Goal: Task Accomplishment & Management: Use online tool/utility

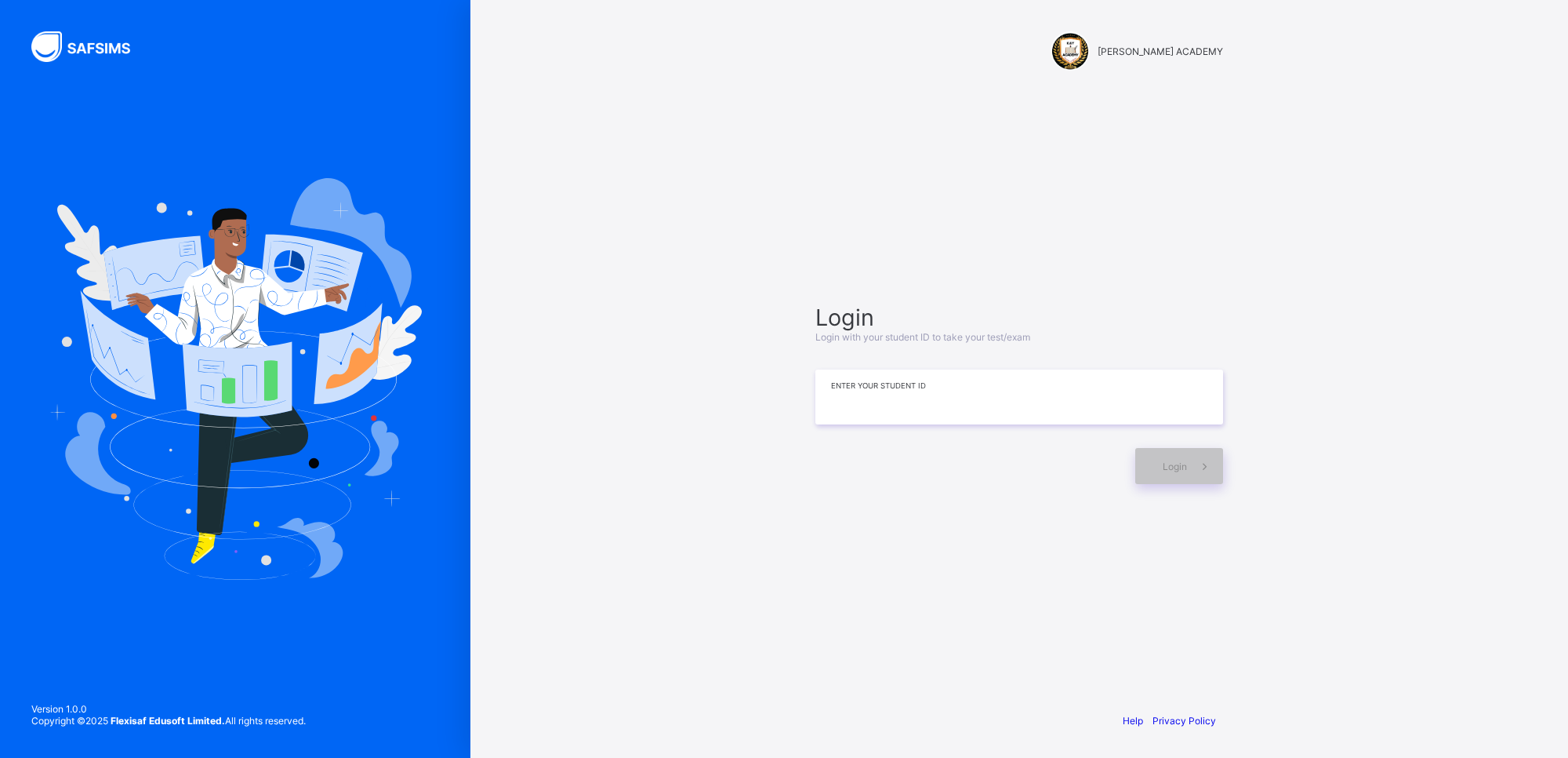
click at [857, 371] on input at bounding box center [1019, 397] width 408 height 55
type input "**********"
click at [1161, 456] on div "Login" at bounding box center [1179, 466] width 87 height 36
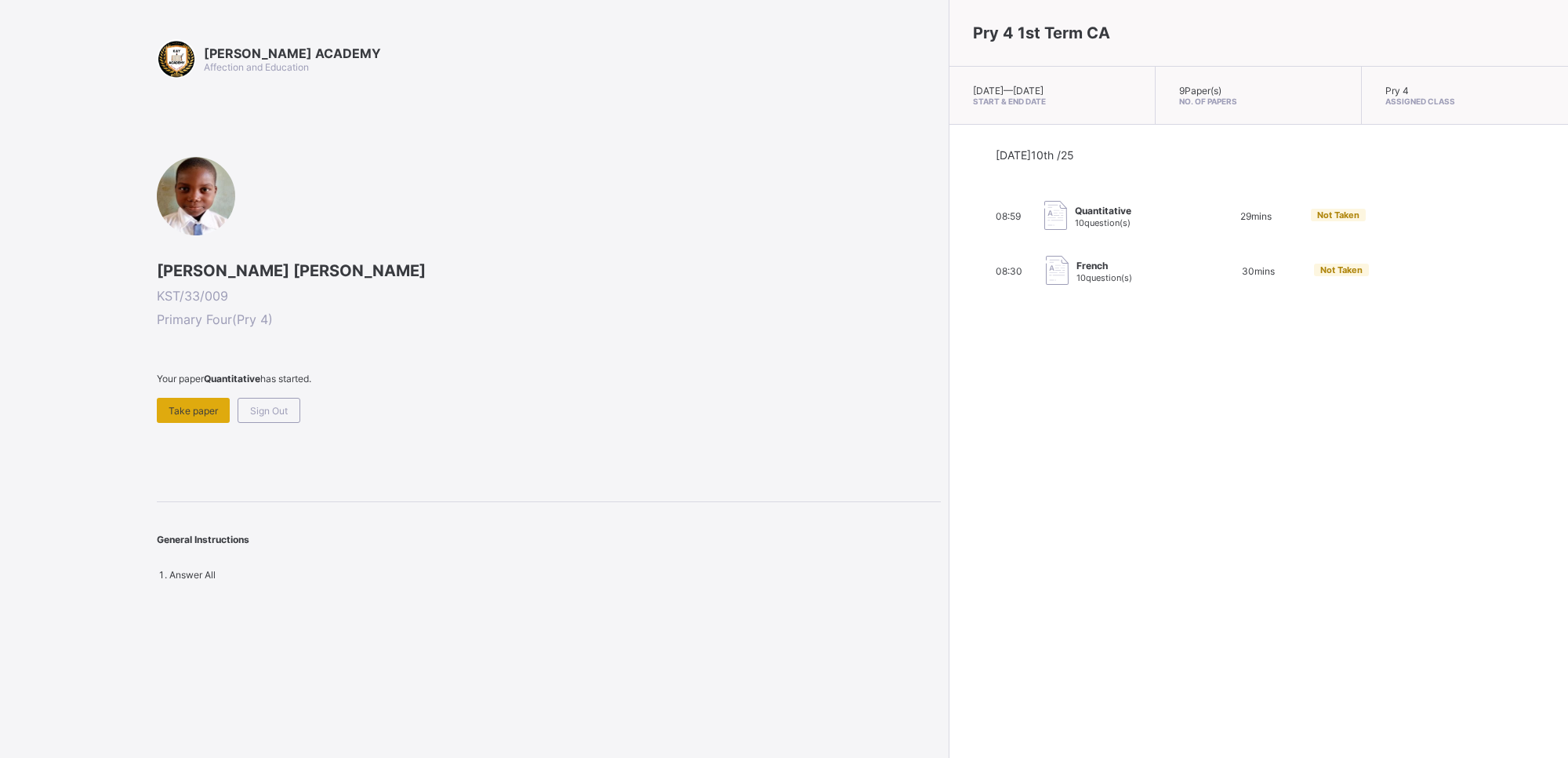
click at [166, 398] on div "Take paper" at bounding box center [194, 411] width 73 height 25
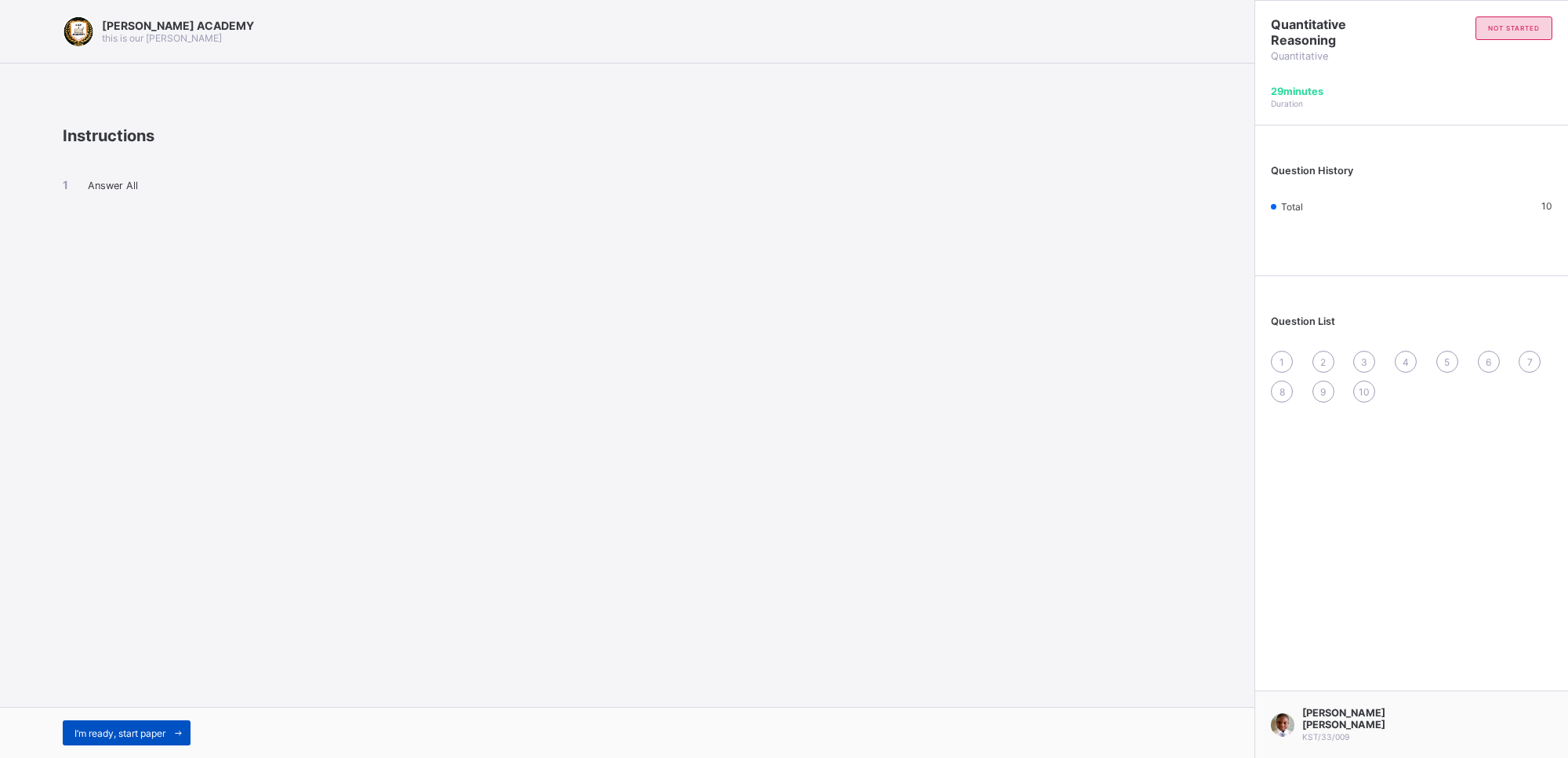
click at [95, 723] on div "I’m ready, start paper" at bounding box center [126, 733] width 128 height 25
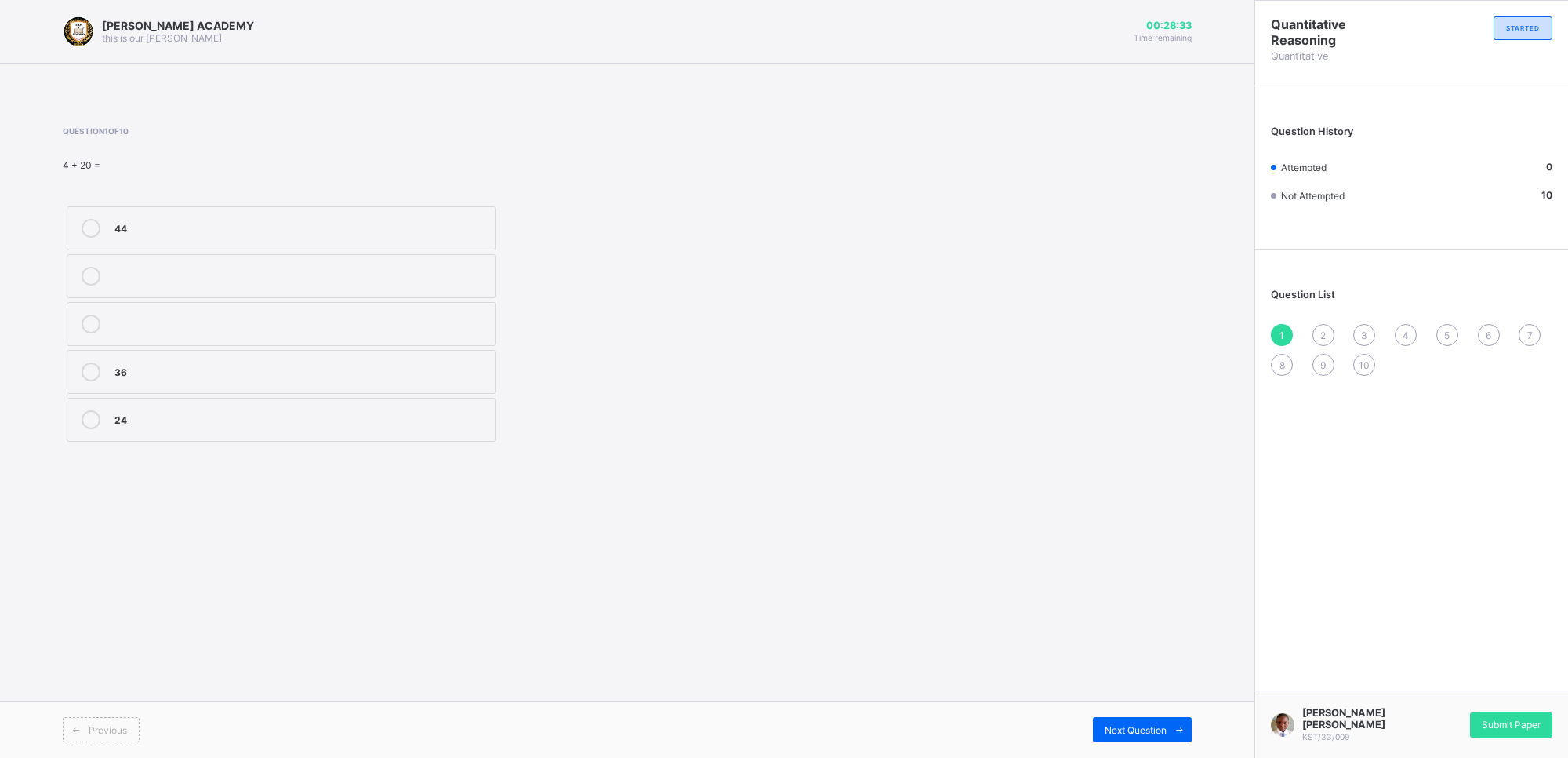
click at [180, 424] on div "24" at bounding box center [301, 419] width 373 height 16
click at [1108, 732] on span "Next Question" at bounding box center [1135, 729] width 62 height 12
click at [1317, 314] on div "Question List 1 2 3 4 5 6 7 8 9 10" at bounding box center [1412, 324] width 313 height 134
click at [1326, 329] on span "2" at bounding box center [1323, 335] width 5 height 12
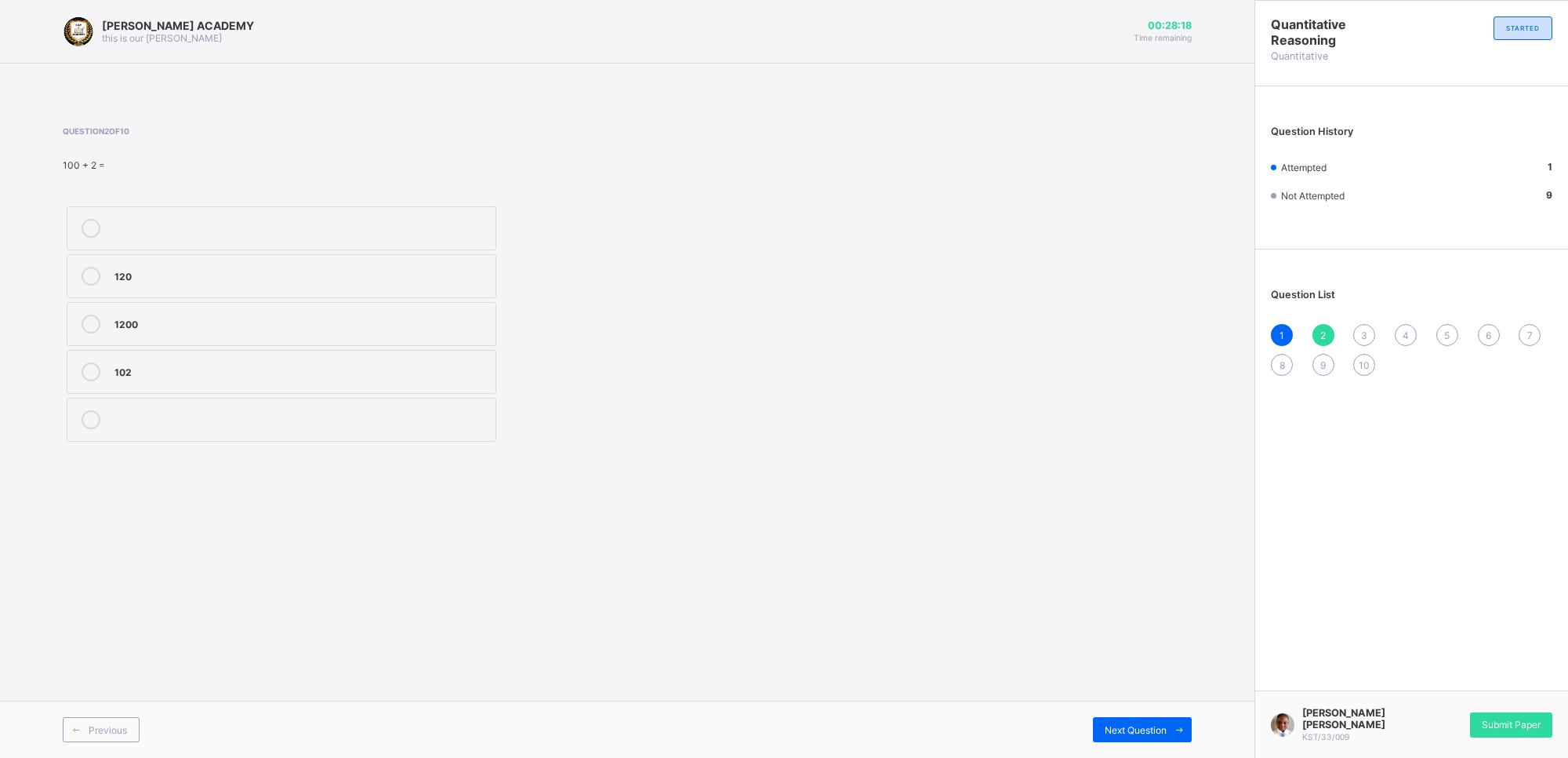
click at [487, 375] on div "102" at bounding box center [301, 371] width 373 height 16
click at [1171, 724] on span at bounding box center [1180, 729] width 25 height 25
click at [279, 331] on div "50" at bounding box center [301, 323] width 373 height 19
click at [1163, 722] on div "Next Question" at bounding box center [1142, 729] width 99 height 25
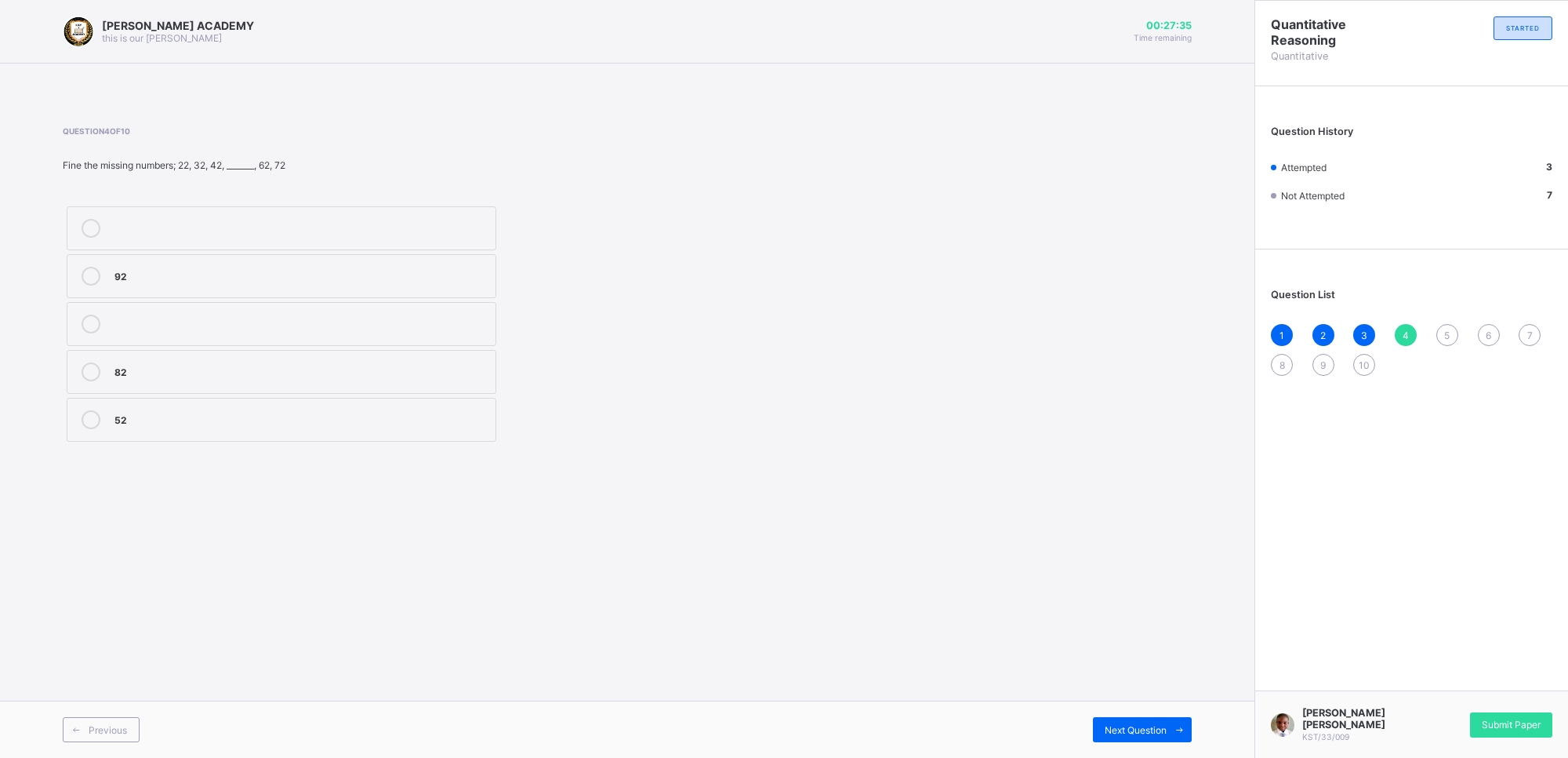
click at [349, 401] on label "52" at bounding box center [282, 420] width 430 height 44
click at [1131, 735] on div "Next Question" at bounding box center [1142, 729] width 99 height 25
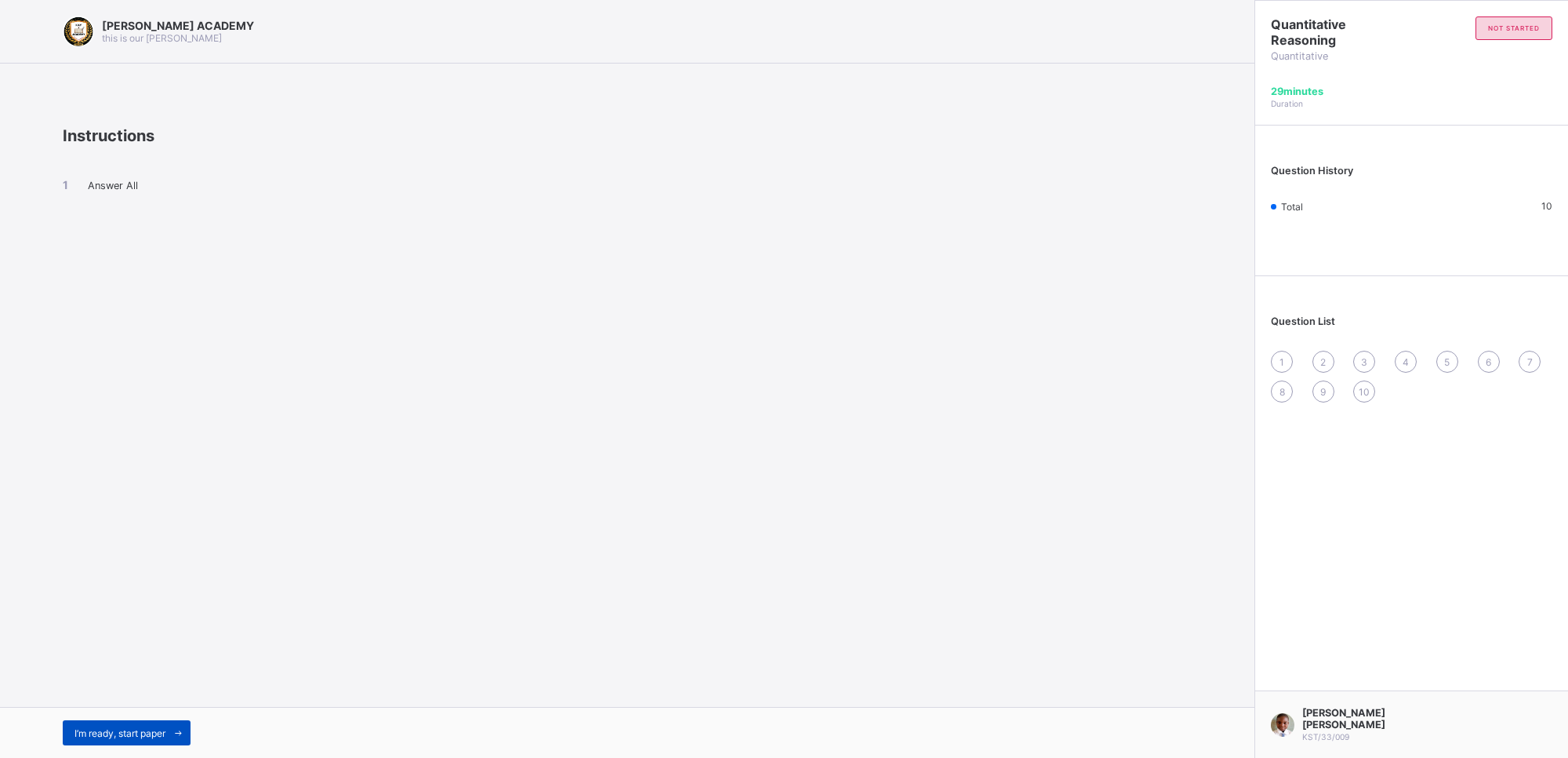
drag, startPoint x: 393, startPoint y: 212, endPoint x: 165, endPoint y: 728, distance: 564.1
click at [165, 728] on span "I’m ready, start paper" at bounding box center [120, 733] width 91 height 12
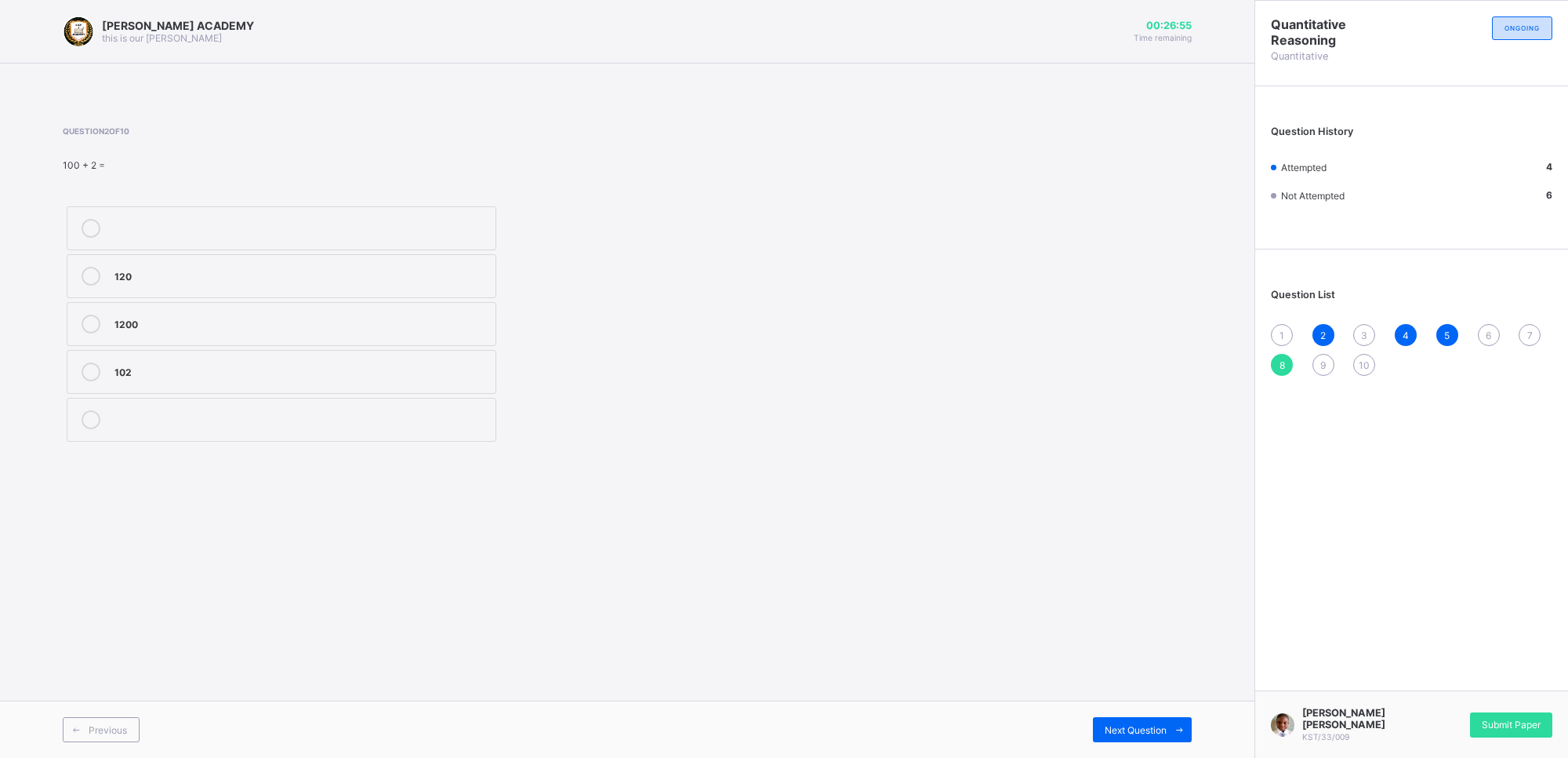
click at [1289, 330] on div "1" at bounding box center [1282, 335] width 22 height 22
click at [416, 404] on label "99" at bounding box center [282, 420] width 430 height 44
click at [1356, 327] on div "3" at bounding box center [1365, 335] width 22 height 22
click at [375, 306] on label "51" at bounding box center [282, 323] width 430 height 44
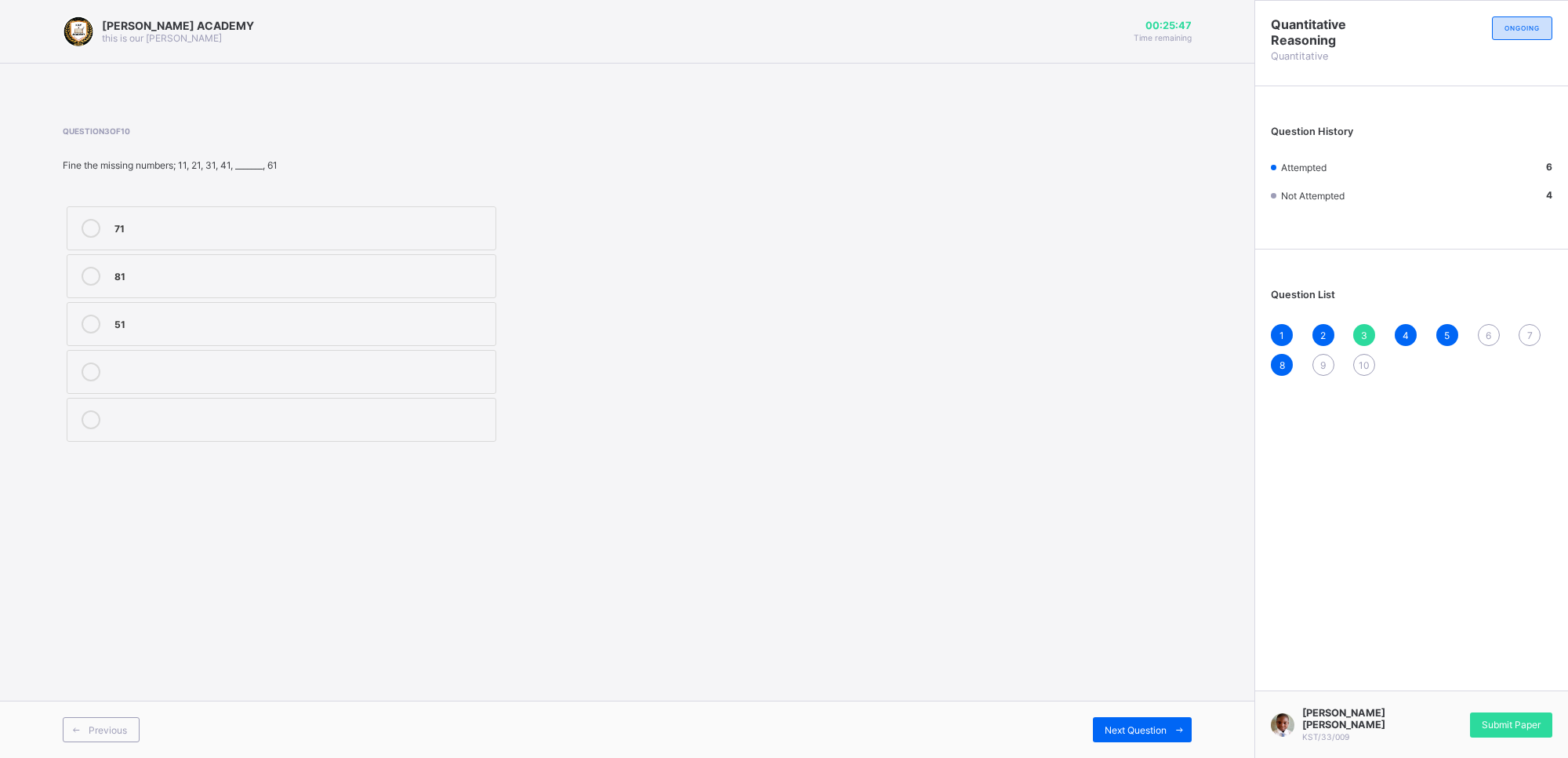
click at [1486, 329] on span "6" at bounding box center [1489, 335] width 5 height 12
click at [350, 229] on div "800, 900" at bounding box center [301, 227] width 373 height 16
click at [1531, 329] on span "7" at bounding box center [1531, 335] width 5 height 12
click at [481, 333] on div "330" at bounding box center [301, 323] width 373 height 19
click at [1283, 359] on span "8" at bounding box center [1282, 364] width 5 height 12
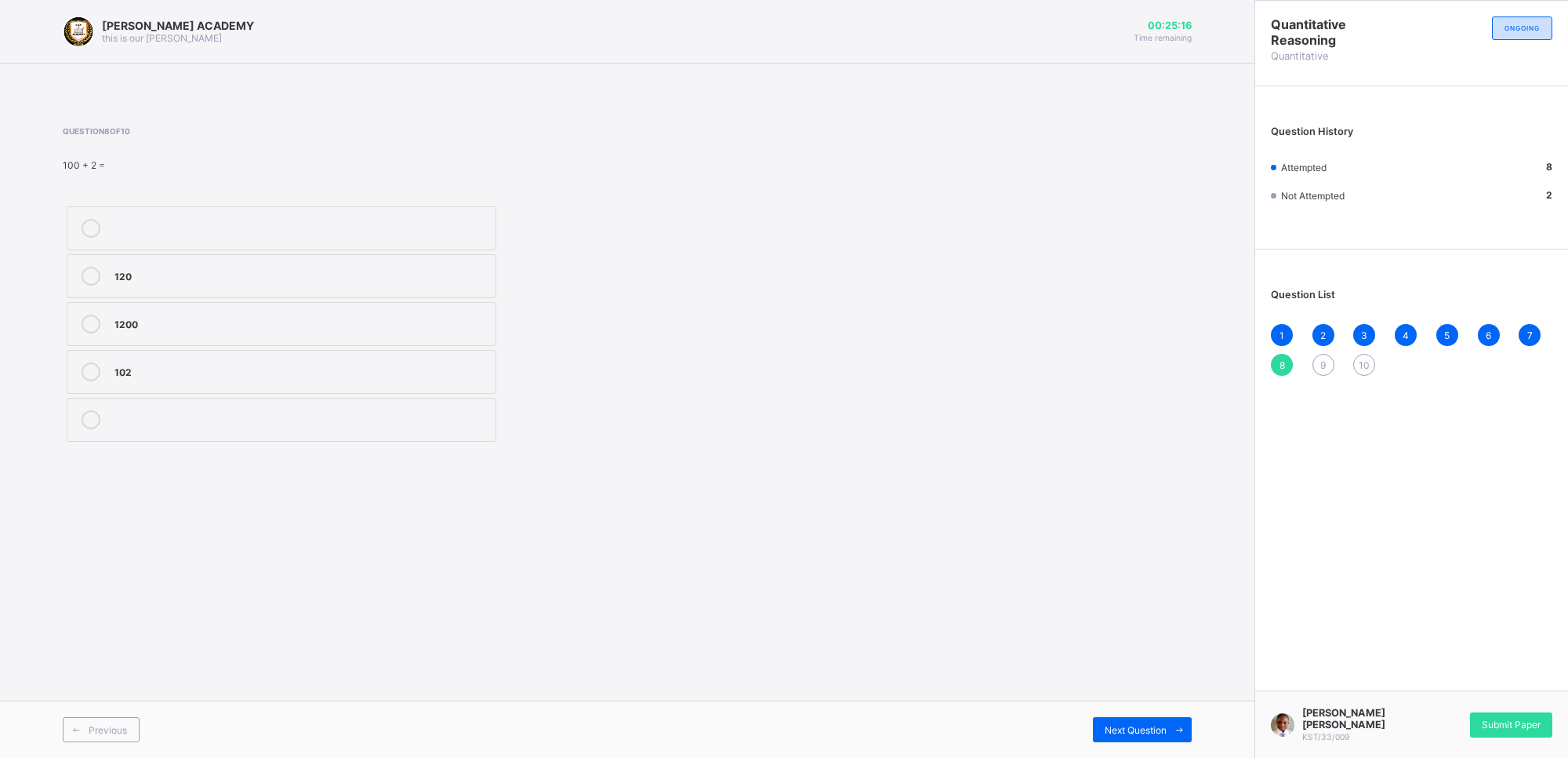
click at [1323, 359] on span "9" at bounding box center [1323, 364] width 5 height 12
click at [460, 417] on div "70" at bounding box center [301, 419] width 373 height 16
click at [1361, 362] on span "10" at bounding box center [1365, 364] width 11 height 12
click at [455, 225] on div "50" at bounding box center [301, 227] width 373 height 16
click at [1527, 728] on span "Submit Paper" at bounding box center [1512, 724] width 59 height 12
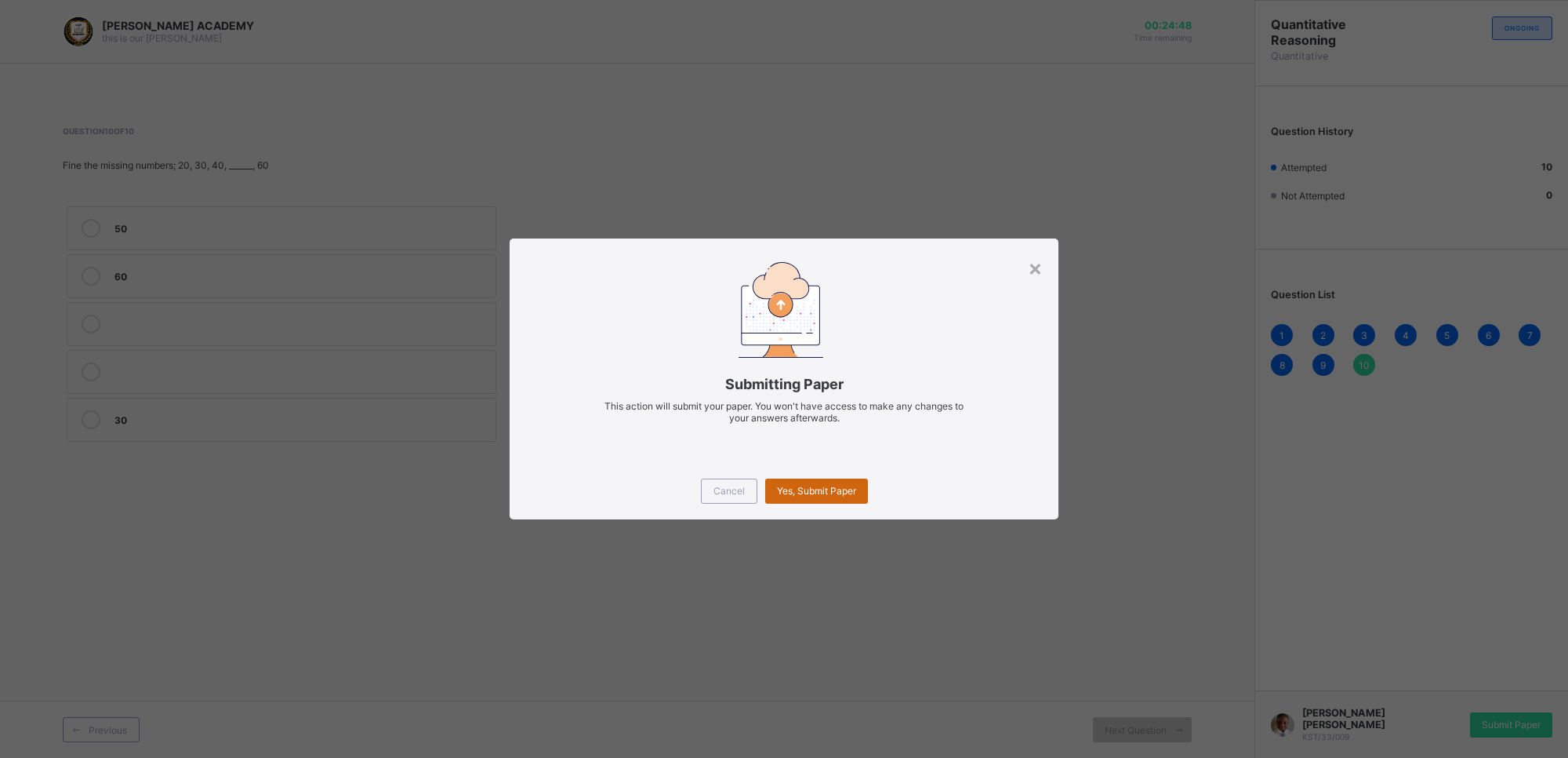
click at [792, 481] on div "Yes, Submit Paper" at bounding box center [817, 491] width 103 height 25
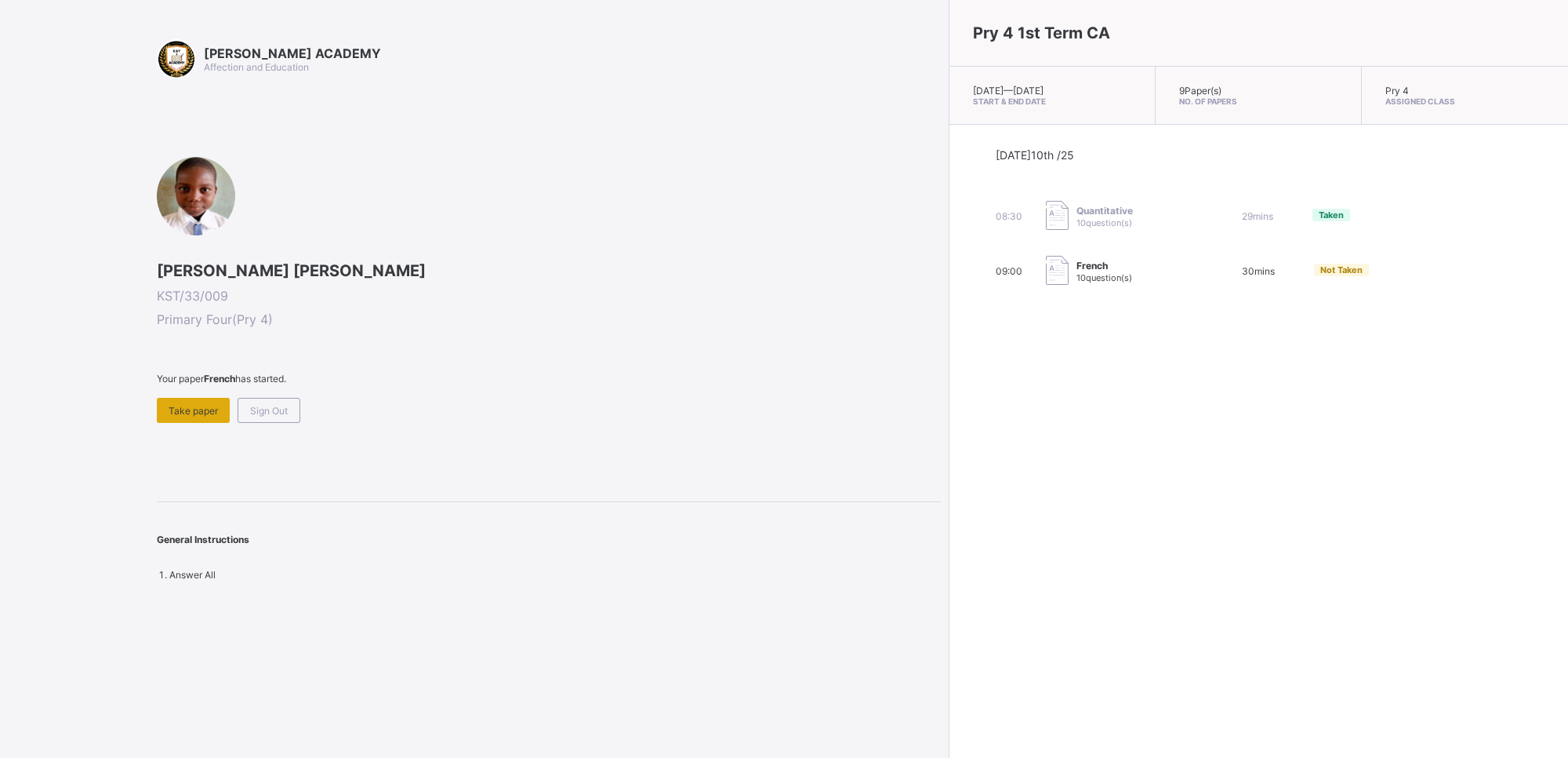
click at [185, 414] on div "Take paper" at bounding box center [194, 411] width 73 height 25
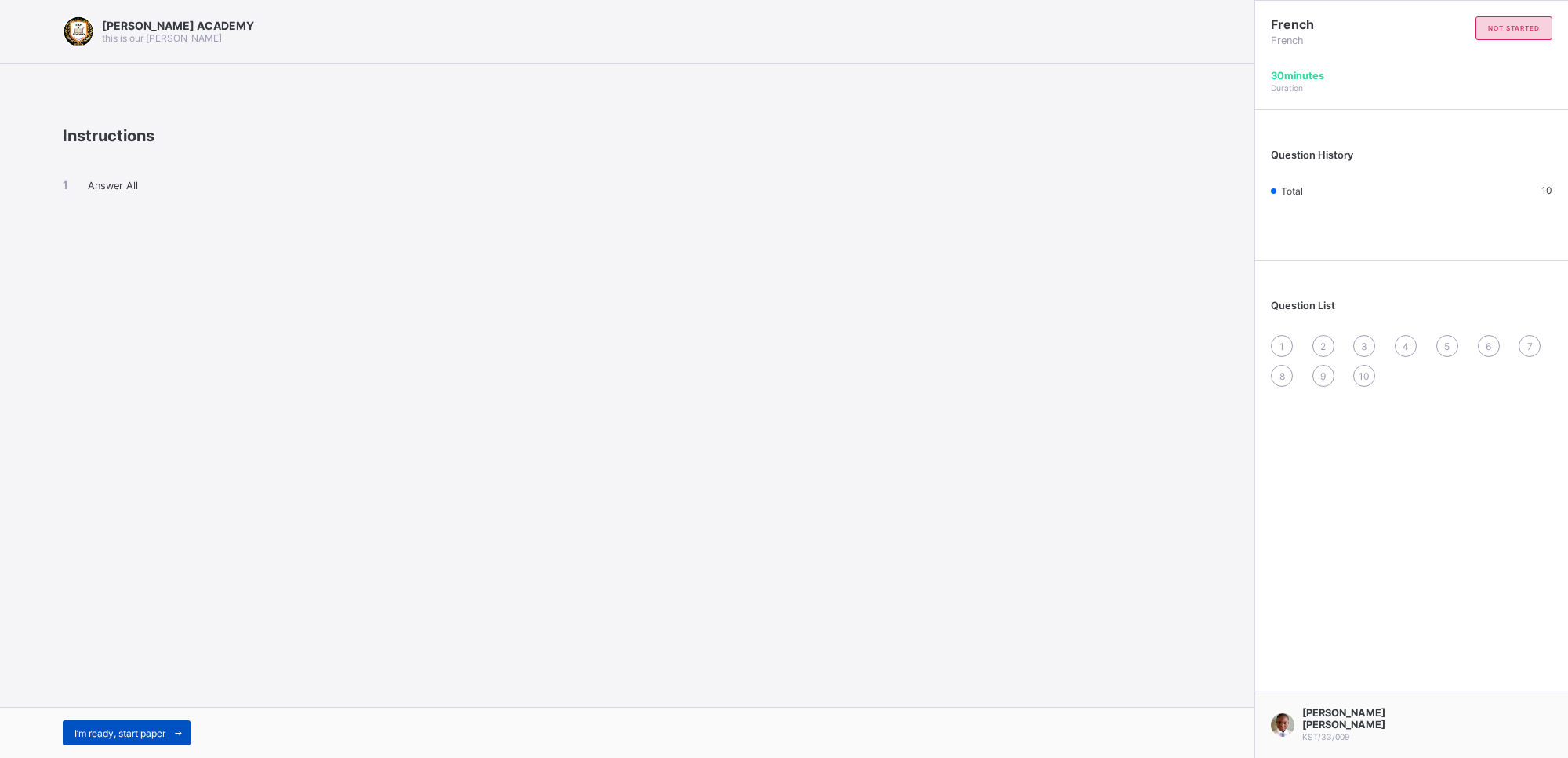
click at [82, 739] on div "I’m ready, start paper" at bounding box center [126, 733] width 128 height 25
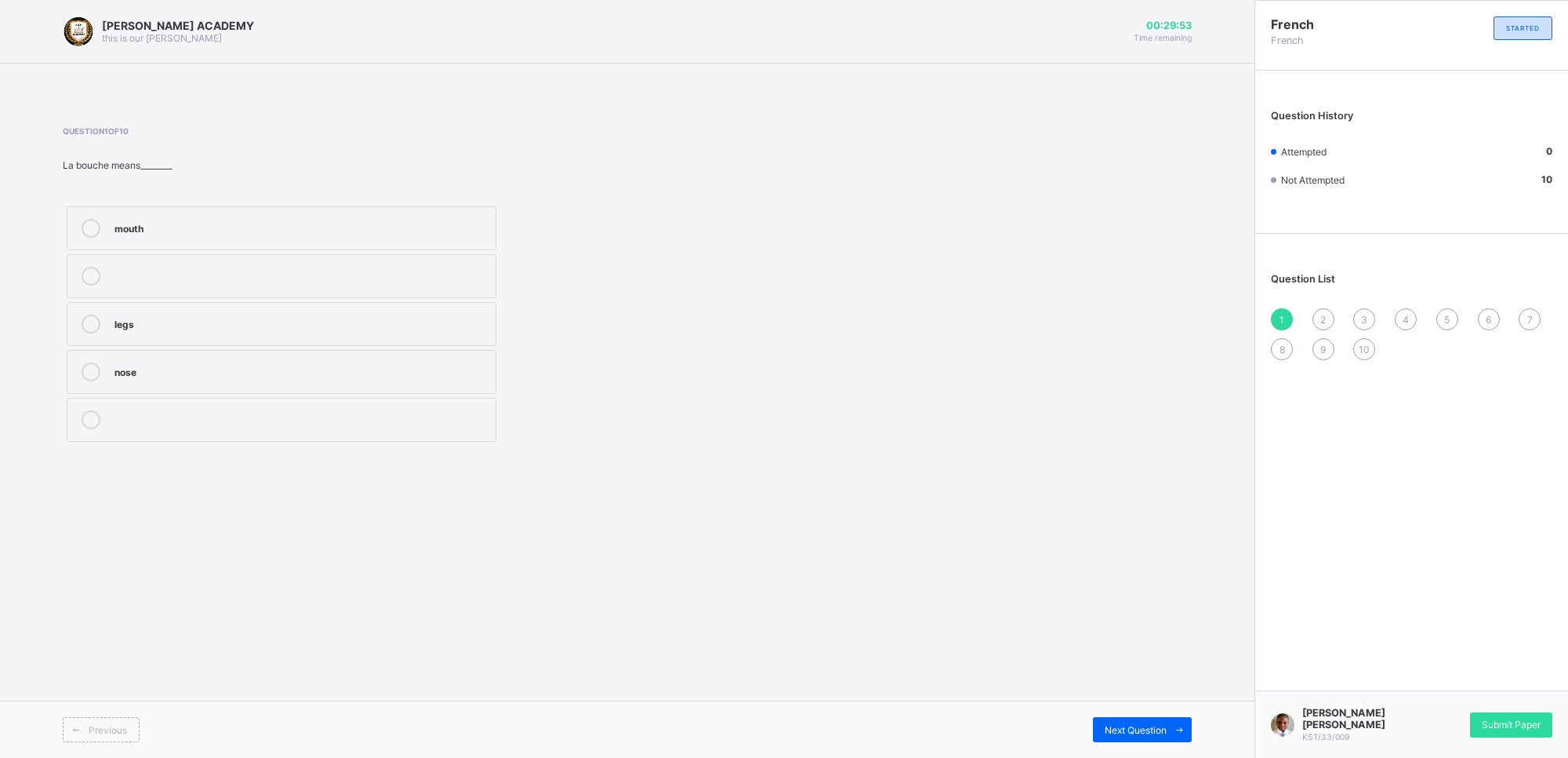
click at [212, 217] on label "mouth" at bounding box center [282, 228] width 430 height 44
click at [1178, 730] on icon at bounding box center [1179, 729] width 12 height 10
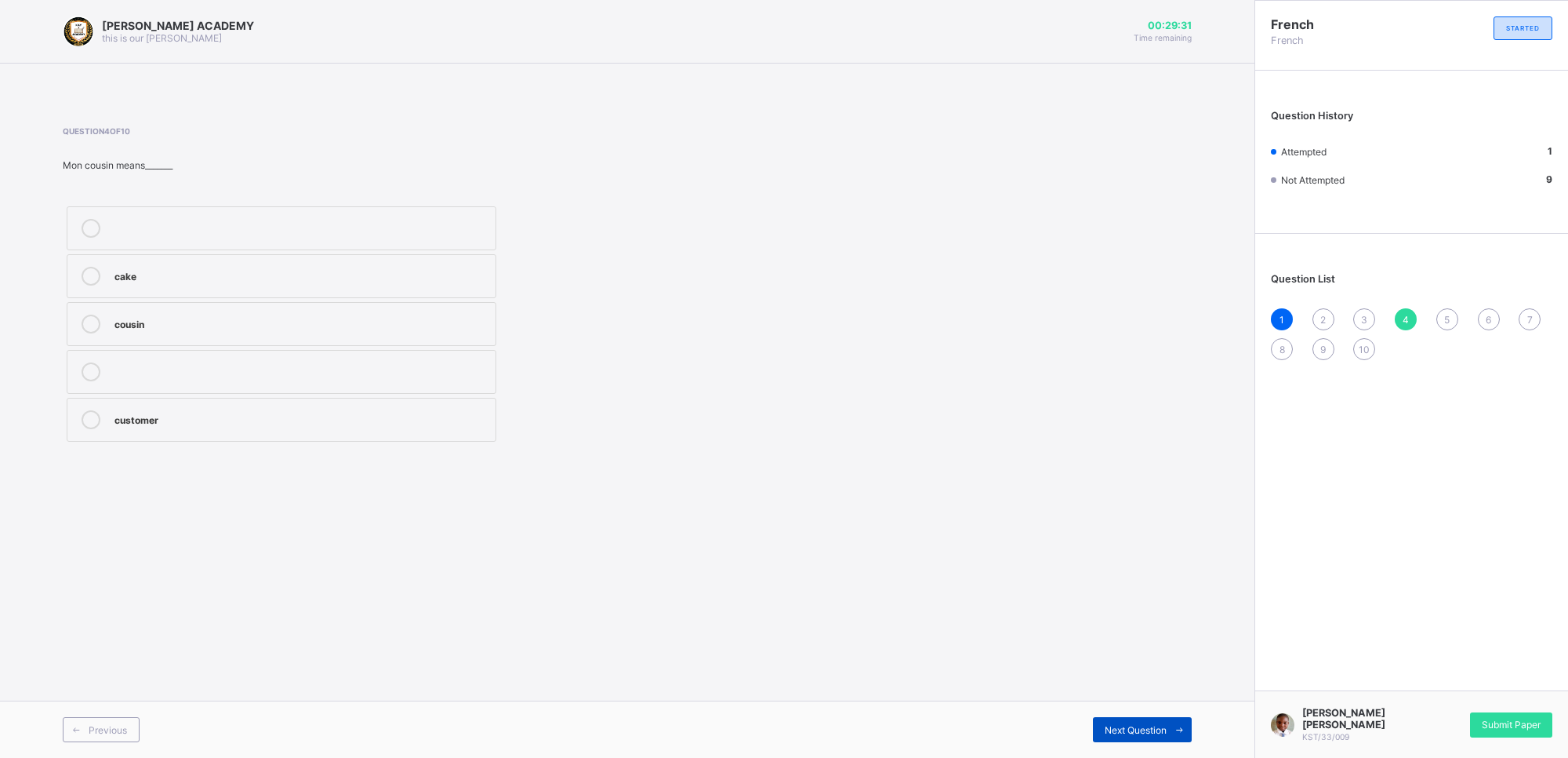
click at [1178, 730] on icon at bounding box center [1179, 729] width 12 height 10
click at [1319, 321] on div "2" at bounding box center [1323, 319] width 22 height 22
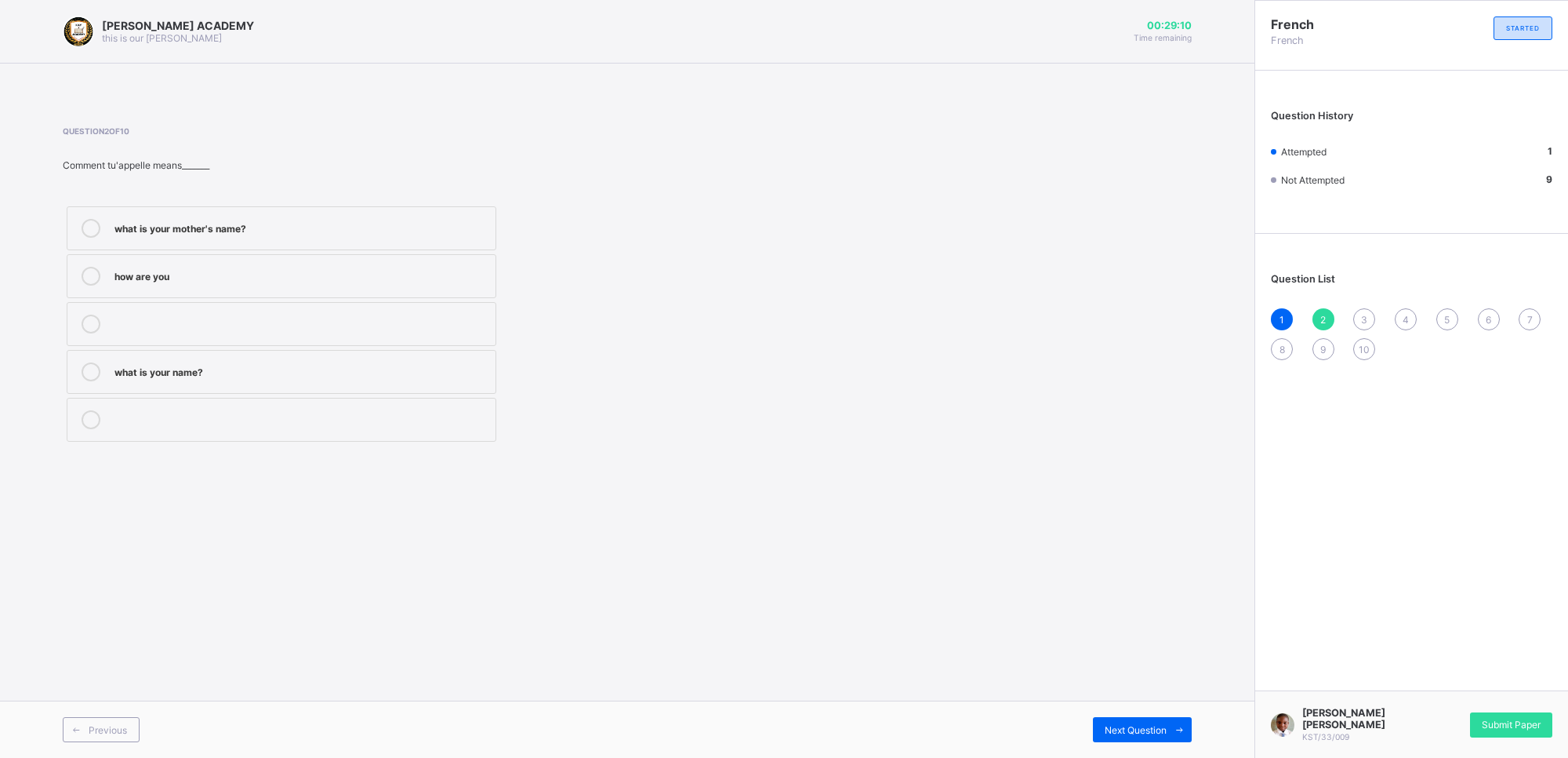
click at [390, 380] on div "what is your name?" at bounding box center [301, 371] width 373 height 19
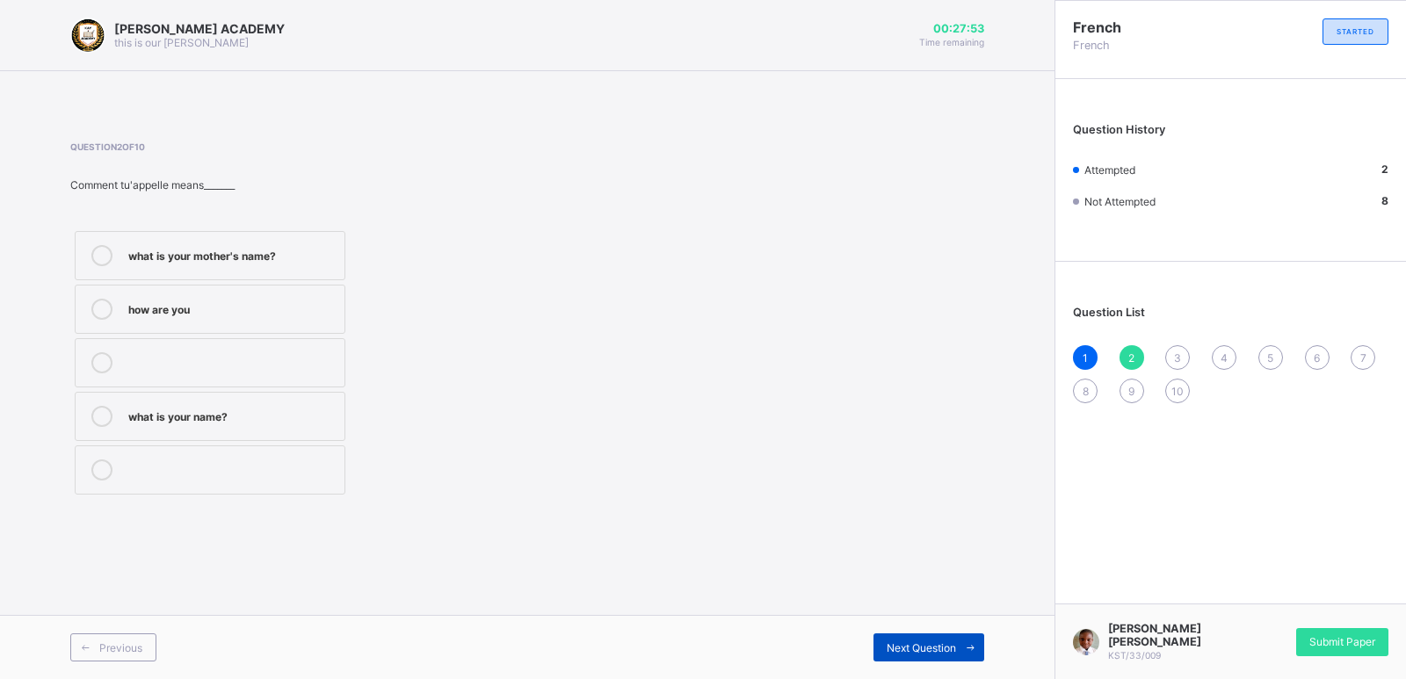
click at [927, 650] on span "Next Question" at bounding box center [921, 647] width 69 height 13
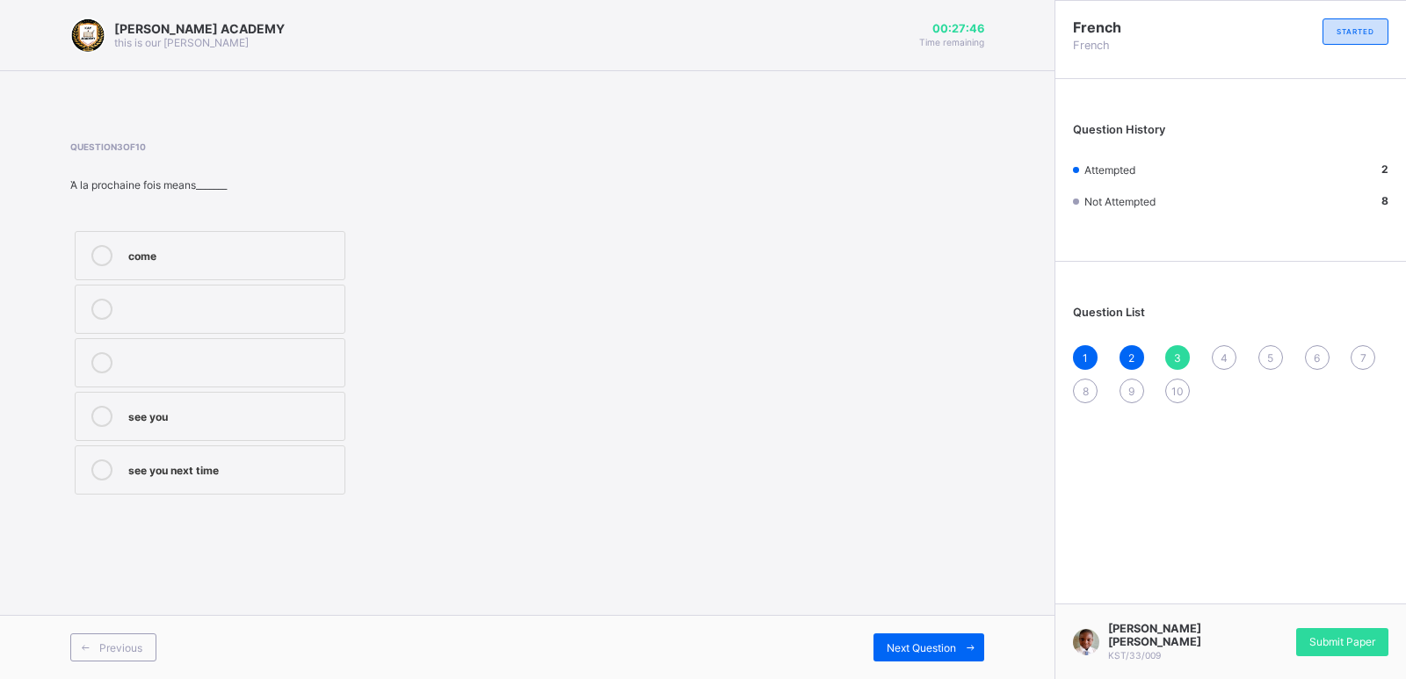
click at [1129, 349] on div "2" at bounding box center [1132, 357] width 25 height 25
click at [1173, 346] on div "3" at bounding box center [1177, 357] width 25 height 25
click at [250, 492] on label "see you next time" at bounding box center [210, 470] width 271 height 49
click at [953, 648] on span "Next Question" at bounding box center [921, 647] width 69 height 13
click at [287, 353] on div "cousin" at bounding box center [231, 361] width 207 height 18
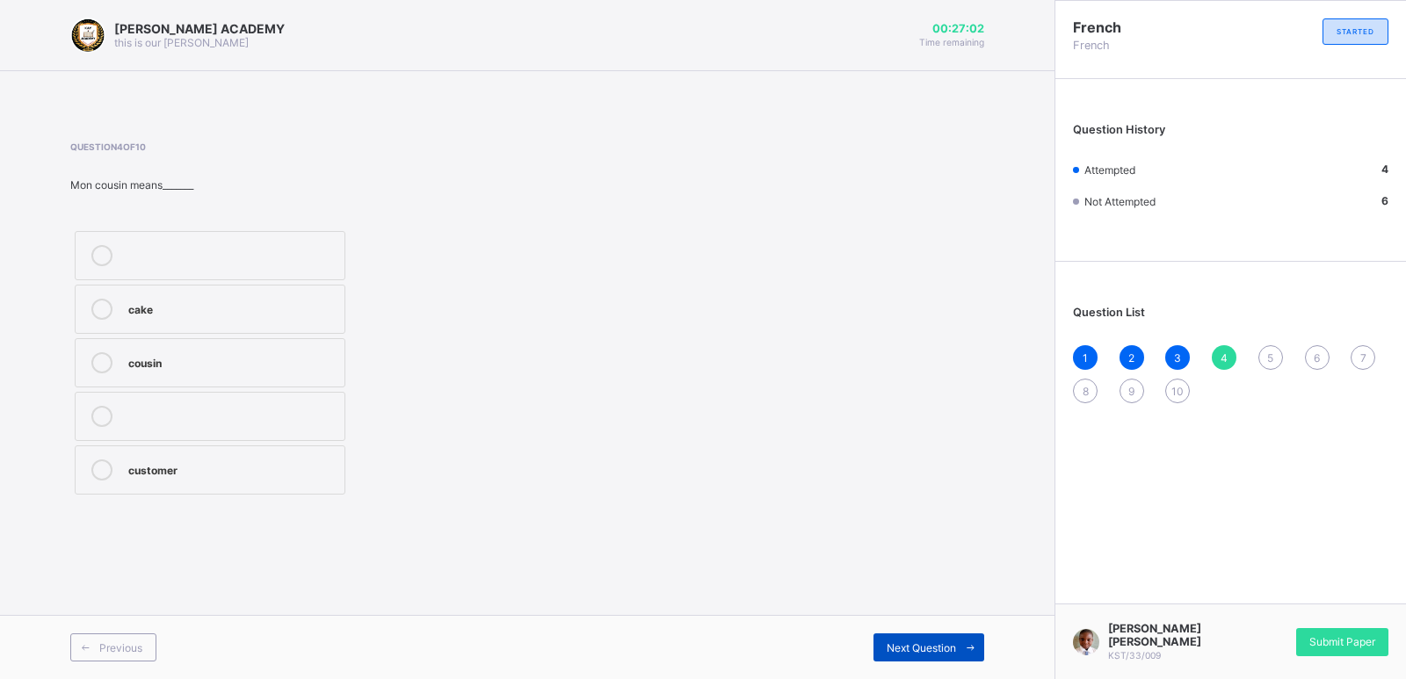
click at [973, 641] on span at bounding box center [970, 648] width 28 height 28
click at [206, 427] on label "sister" at bounding box center [210, 416] width 271 height 49
click at [975, 648] on icon at bounding box center [970, 647] width 13 height 11
click at [275, 378] on label "father" at bounding box center [210, 362] width 271 height 49
click at [945, 644] on span "Next Question" at bounding box center [921, 647] width 69 height 13
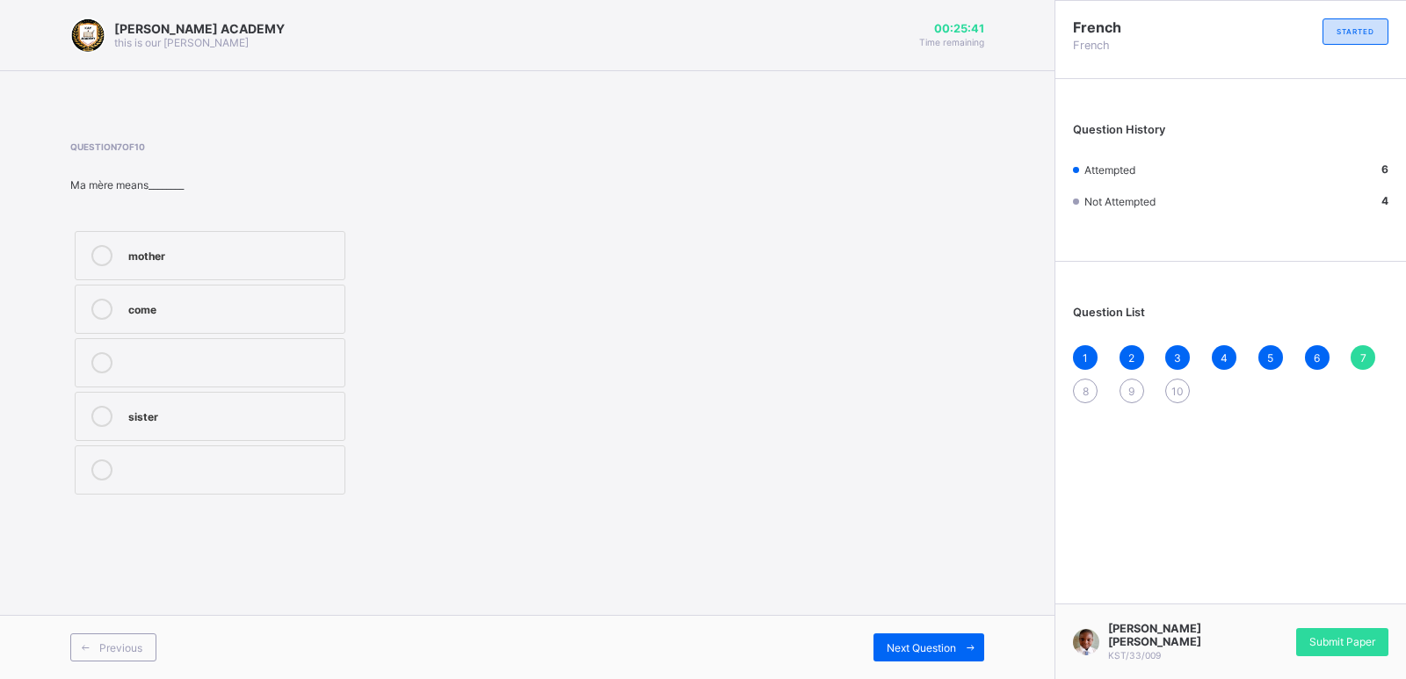
click at [246, 266] on label "mother" at bounding box center [210, 255] width 271 height 49
click at [962, 654] on span at bounding box center [970, 648] width 28 height 28
click at [293, 245] on div "see you" at bounding box center [231, 254] width 207 height 18
click at [293, 476] on div "see you soon" at bounding box center [231, 469] width 207 height 18
click at [895, 650] on span "Next Question" at bounding box center [921, 647] width 69 height 13
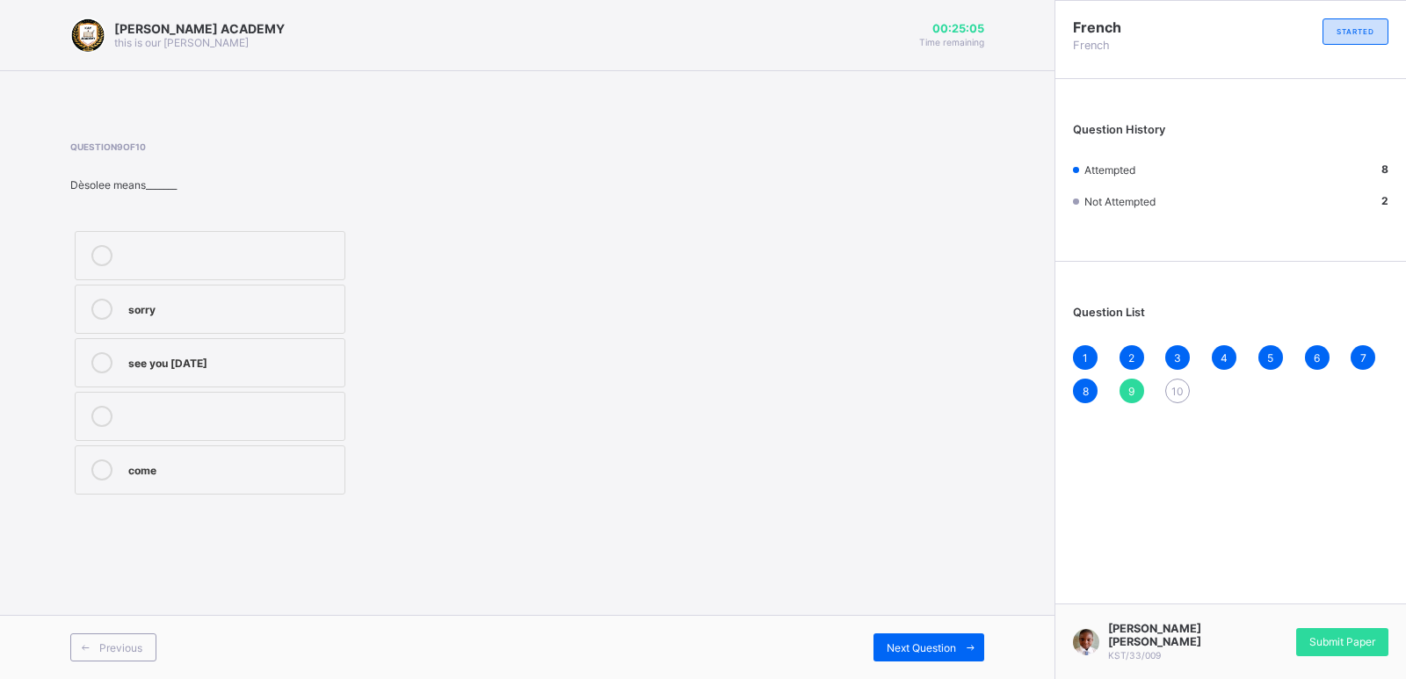
click at [286, 326] on label "sorry" at bounding box center [210, 309] width 271 height 49
click at [896, 644] on span "Next Question" at bounding box center [921, 647] width 69 height 13
click at [272, 332] on label "head" at bounding box center [210, 309] width 271 height 49
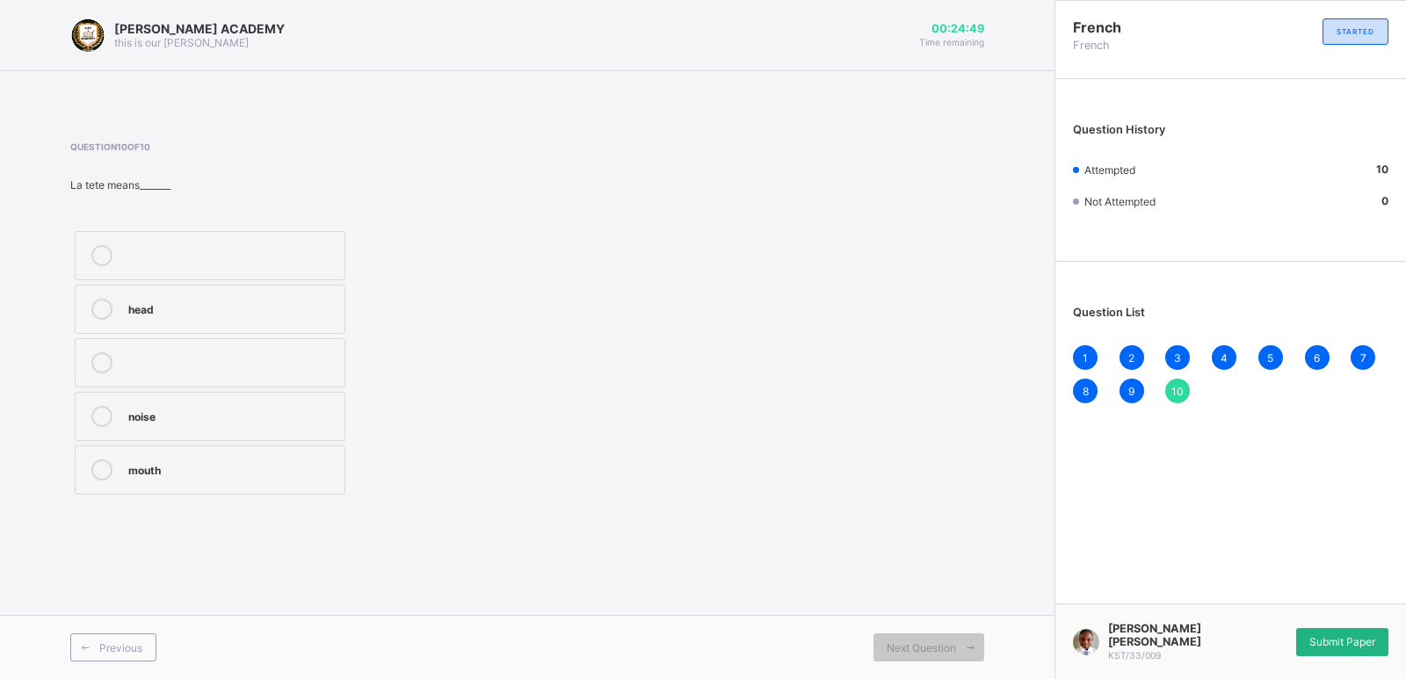
click at [1340, 628] on div "Submit Paper" at bounding box center [1342, 642] width 92 height 28
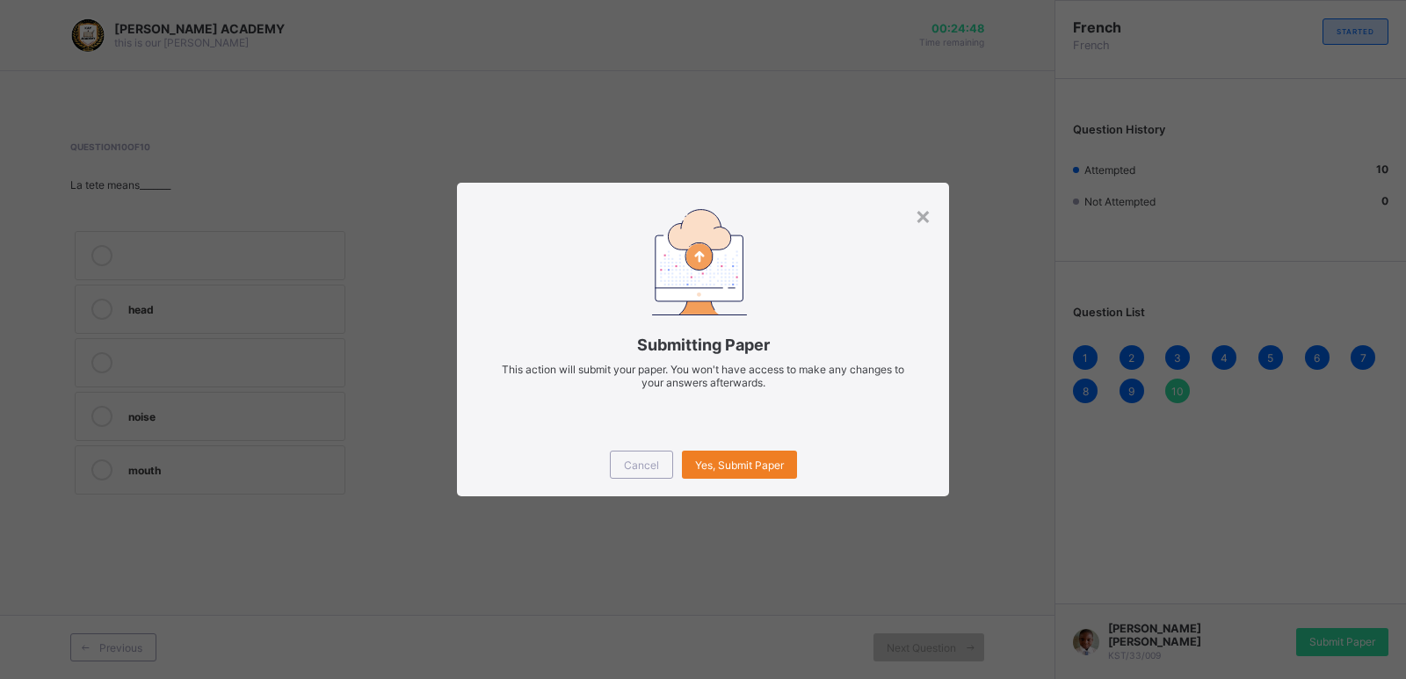
drag, startPoint x: 1340, startPoint y: 627, endPoint x: 1173, endPoint y: 582, distance: 173.1
click at [1173, 582] on div "× Submitting Paper This action will submit your paper. You won't have access to…" at bounding box center [703, 339] width 1406 height 679
click at [731, 471] on span "Yes, Submit Paper" at bounding box center [739, 465] width 89 height 13
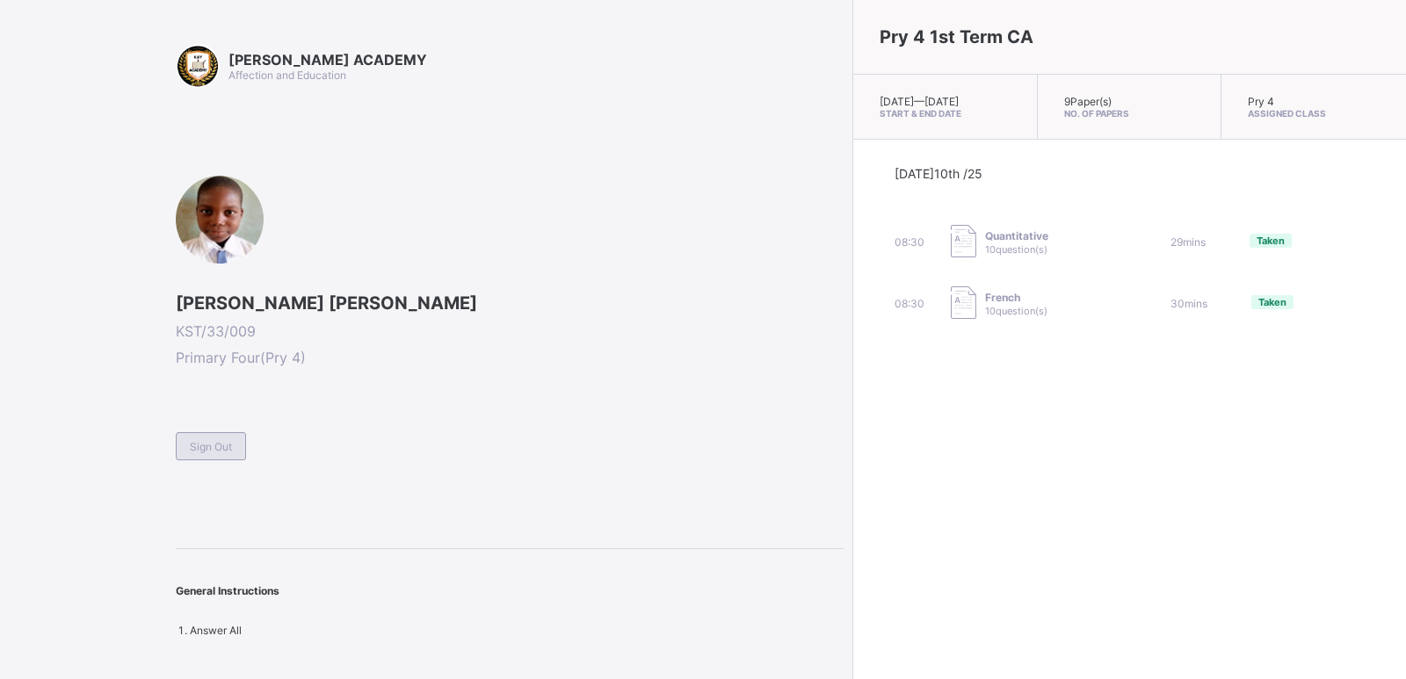
click at [235, 440] on div "Sign Out" at bounding box center [211, 446] width 70 height 28
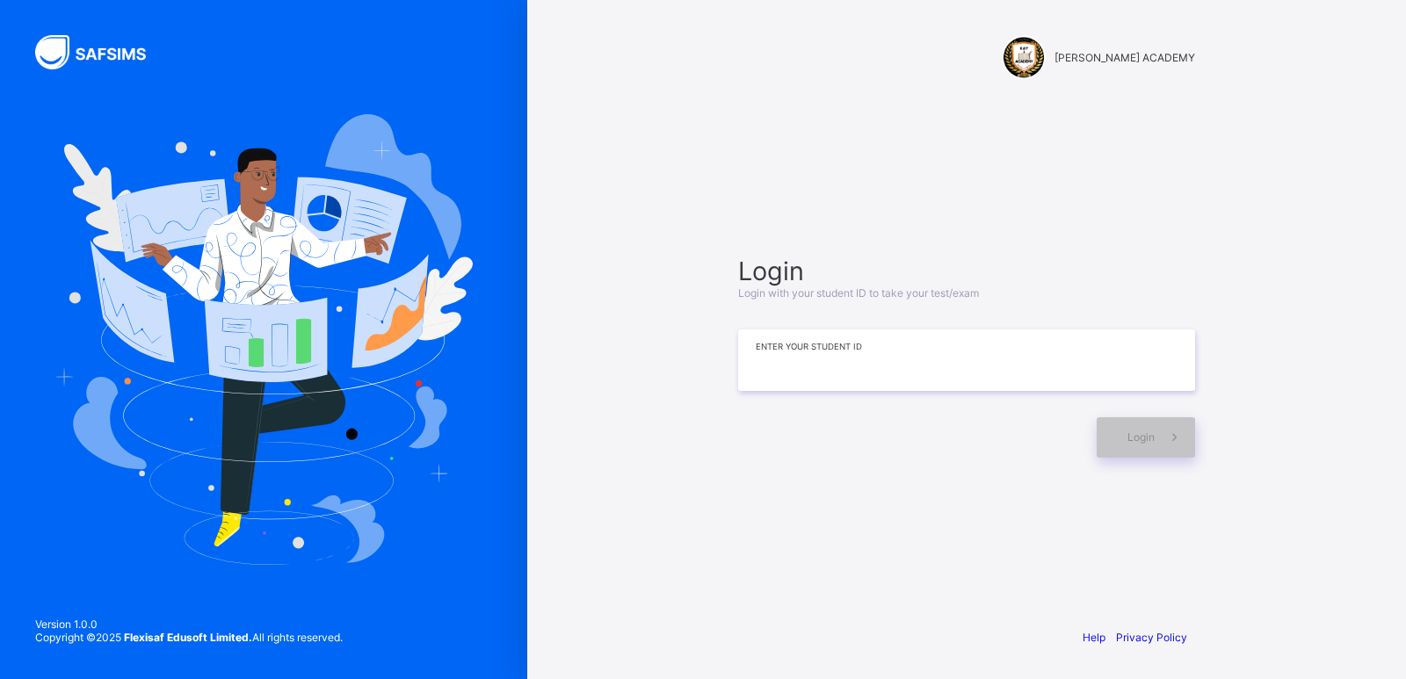
click at [775, 357] on input at bounding box center [966, 361] width 457 height 62
type input "**********"
click at [1115, 433] on div "Login" at bounding box center [1146, 437] width 98 height 40
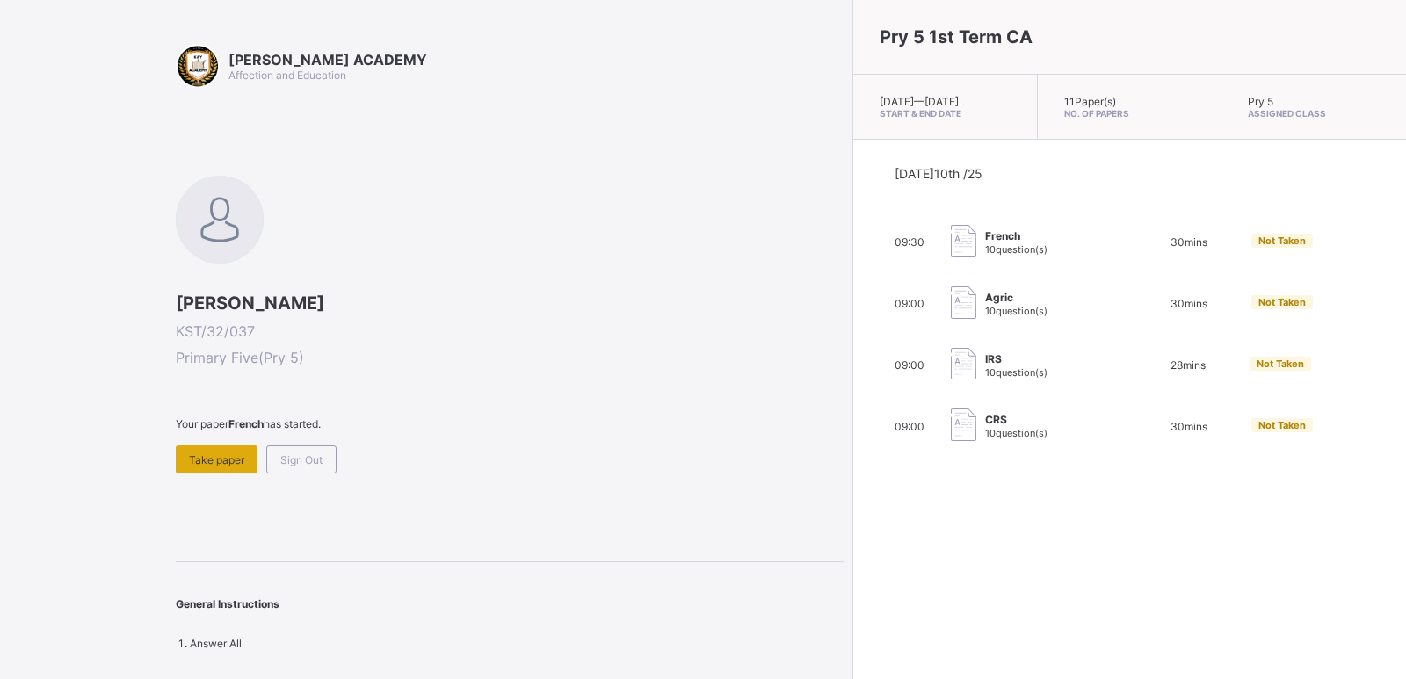
click at [195, 449] on div "Take paper" at bounding box center [217, 460] width 82 height 28
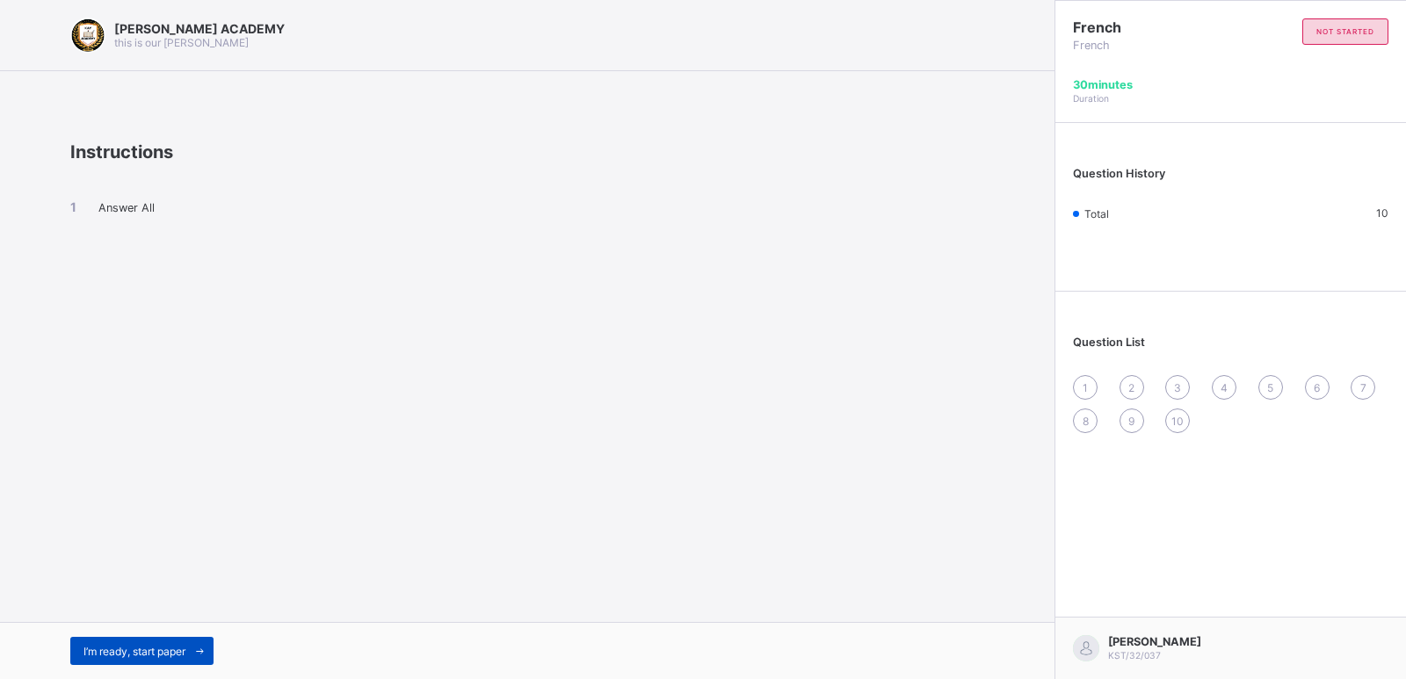
click at [126, 645] on span "I’m ready, start paper" at bounding box center [134, 651] width 102 height 13
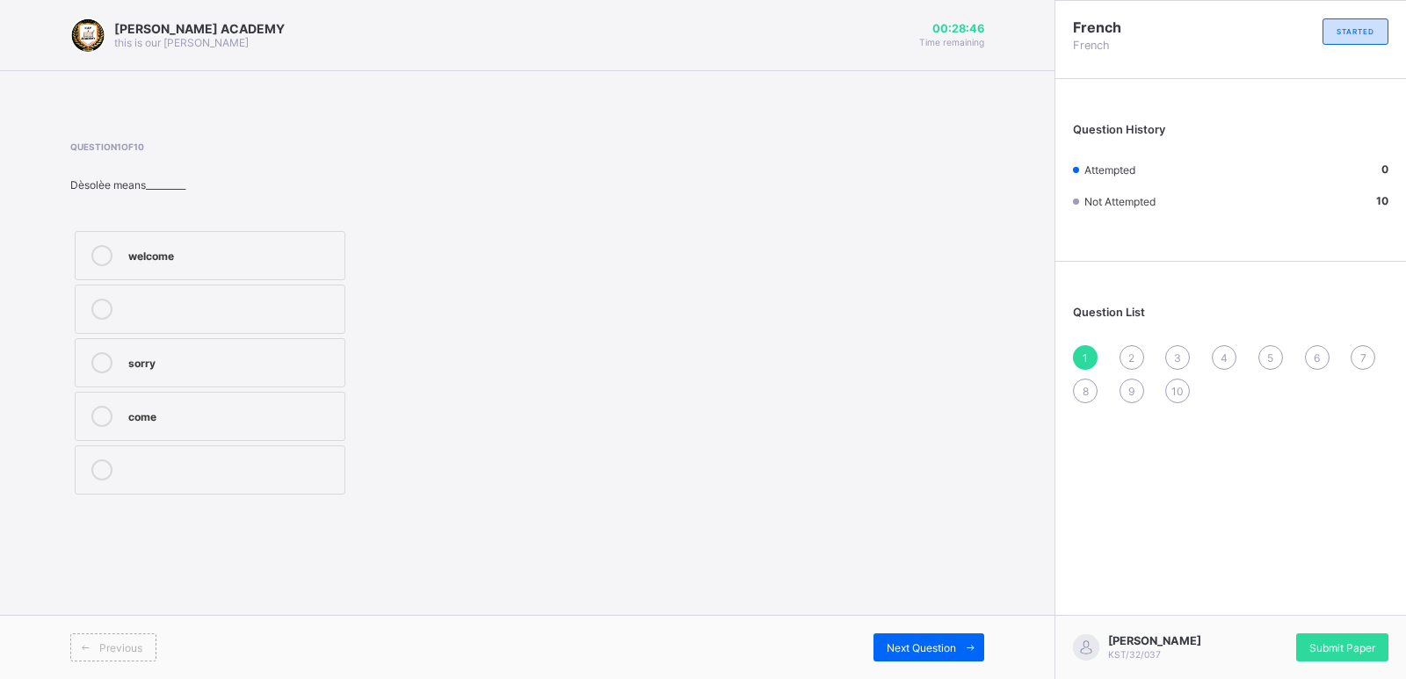
click at [139, 417] on div "come" at bounding box center [231, 415] width 207 height 18
click at [1060, 287] on div "Question List 1 2 3 4 5 6 7 8 9 10" at bounding box center [1230, 346] width 351 height 150
click at [1127, 349] on div "2" at bounding box center [1132, 357] width 25 height 25
click at [149, 408] on div "Niamey" at bounding box center [231, 415] width 207 height 18
click at [1177, 353] on span "3" at bounding box center [1177, 357] width 7 height 13
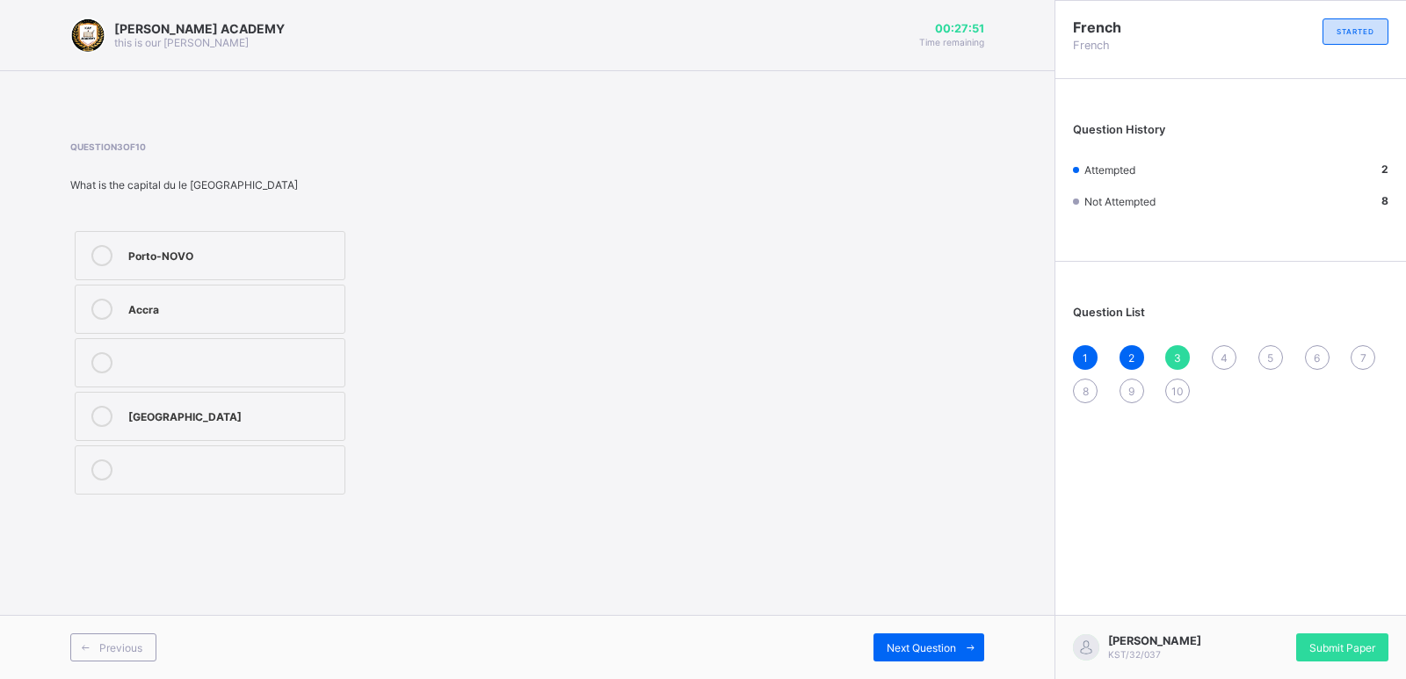
click at [173, 243] on label "Porto-NOVO" at bounding box center [210, 255] width 271 height 49
click at [1200, 384] on div "1 2 3 4 5 6 7 8 9 10" at bounding box center [1230, 374] width 315 height 58
click at [1218, 359] on div "4" at bounding box center [1224, 357] width 25 height 25
click at [178, 257] on div "[PERSON_NAME] is sleeping" at bounding box center [231, 254] width 207 height 18
click at [1264, 351] on div "5" at bounding box center [1270, 357] width 25 height 25
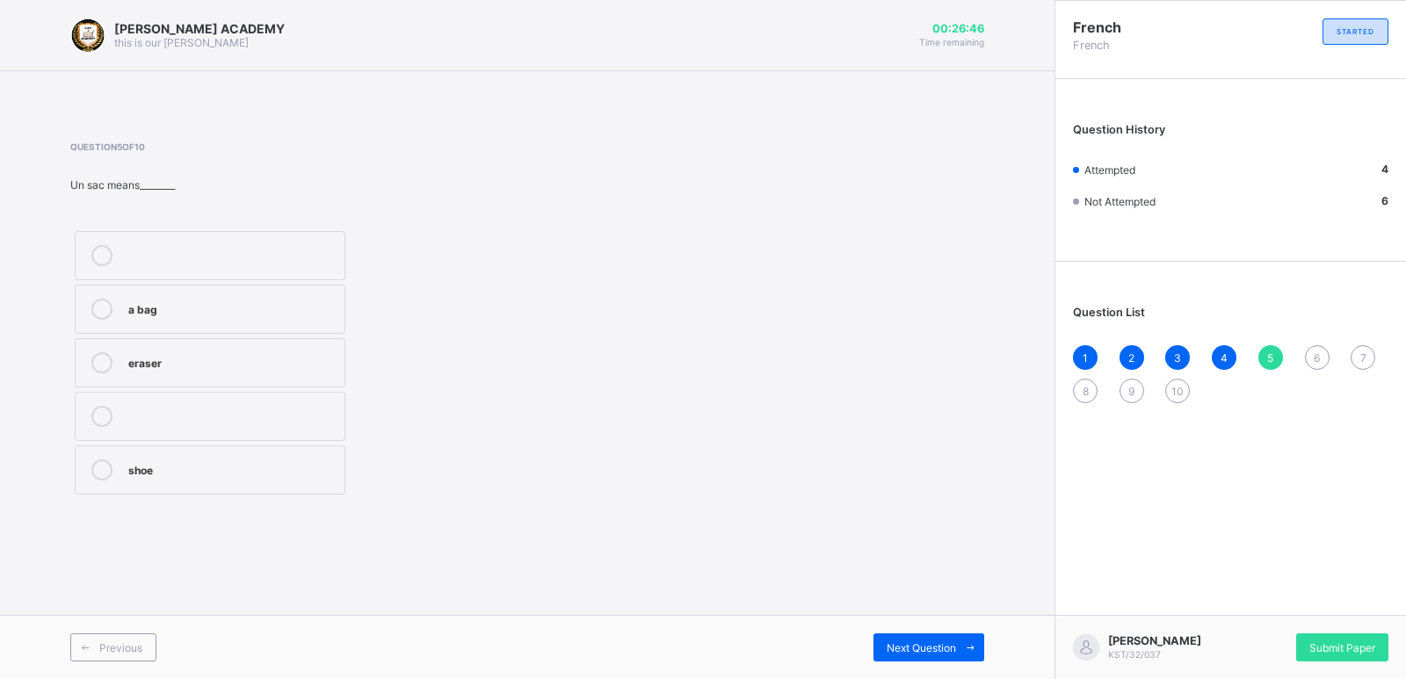
click at [115, 292] on label "a bag" at bounding box center [210, 309] width 271 height 49
click at [1315, 356] on span "6" at bounding box center [1317, 357] width 6 height 13
click at [165, 348] on label "what is your name" at bounding box center [210, 362] width 271 height 49
click at [1358, 345] on div "7" at bounding box center [1363, 357] width 25 height 25
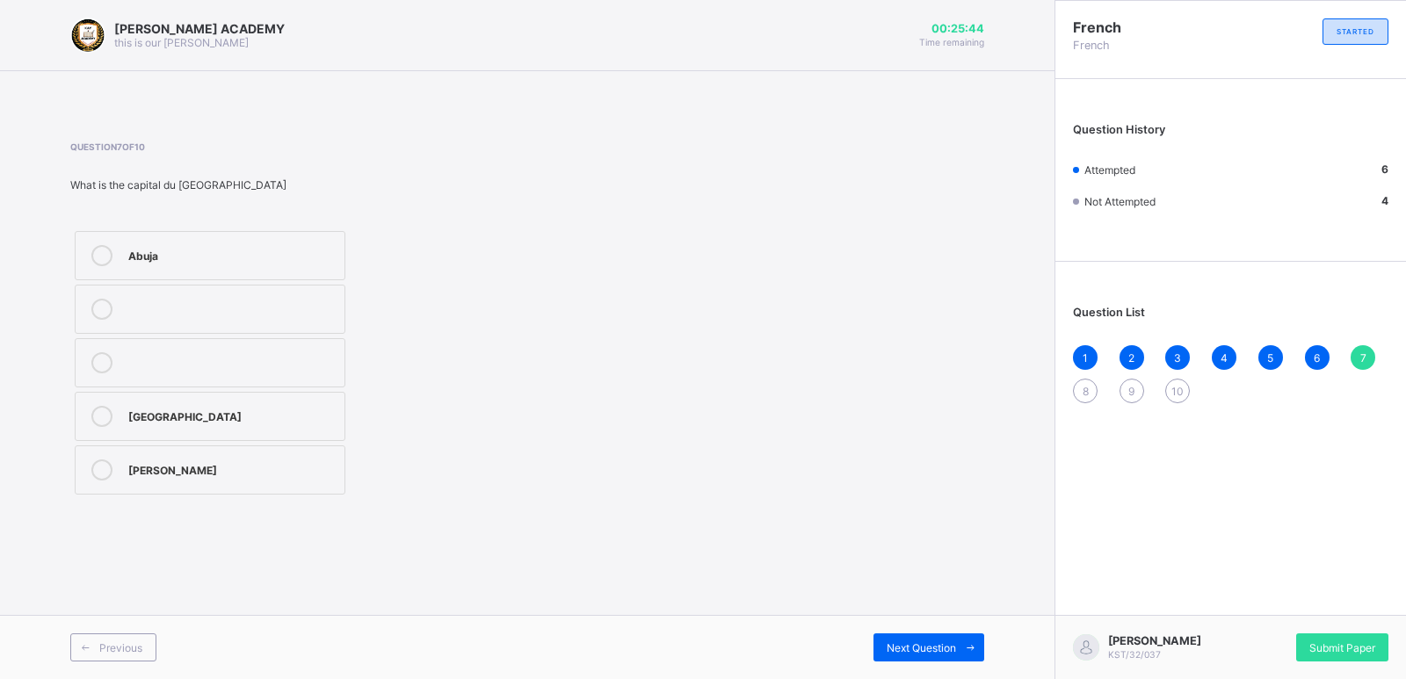
click at [134, 242] on label "Abuja" at bounding box center [210, 255] width 271 height 49
click at [1083, 388] on span "8" at bounding box center [1086, 391] width 6 height 13
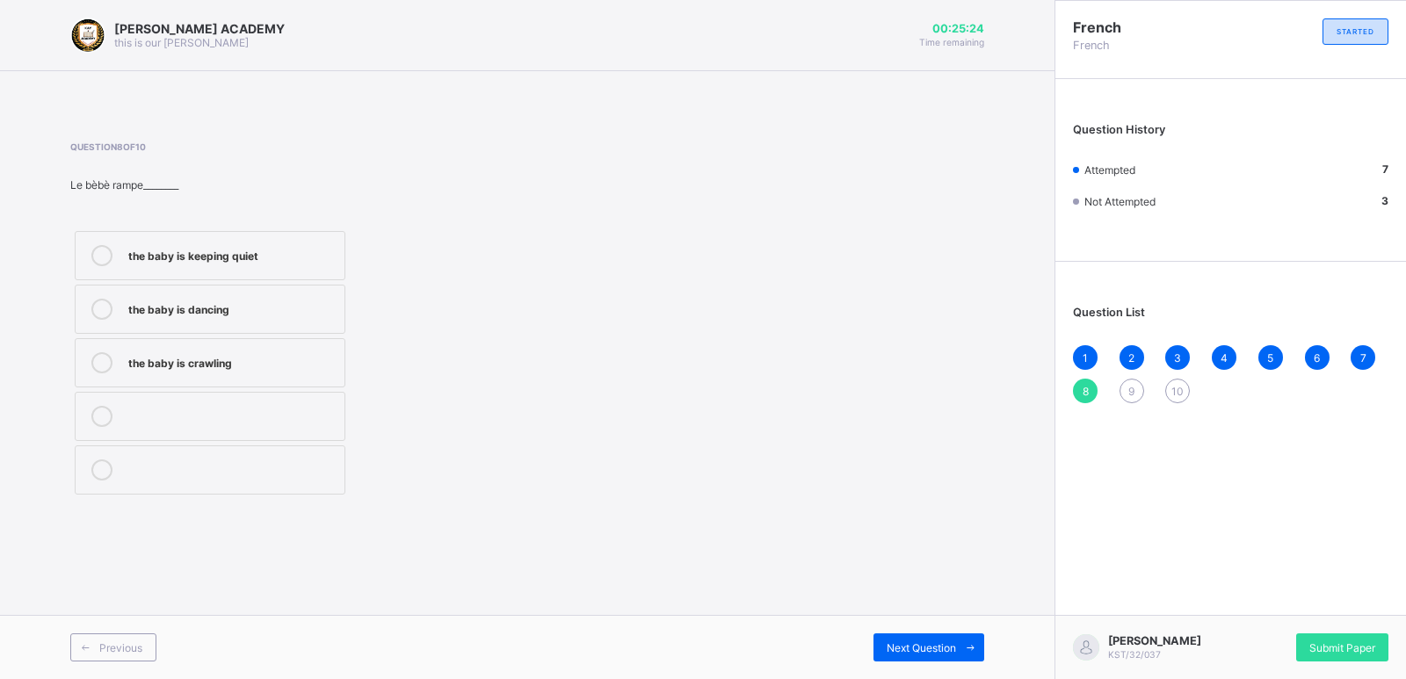
click at [163, 249] on div "the baby is keeping quiet" at bounding box center [231, 254] width 207 height 18
click at [175, 315] on div "the baby is dancing" at bounding box center [231, 308] width 207 height 18
click at [1130, 383] on div "9" at bounding box center [1132, 391] width 25 height 25
click at [162, 252] on div "Serah is praying" at bounding box center [231, 254] width 207 height 18
click at [1172, 382] on div "10" at bounding box center [1177, 391] width 25 height 25
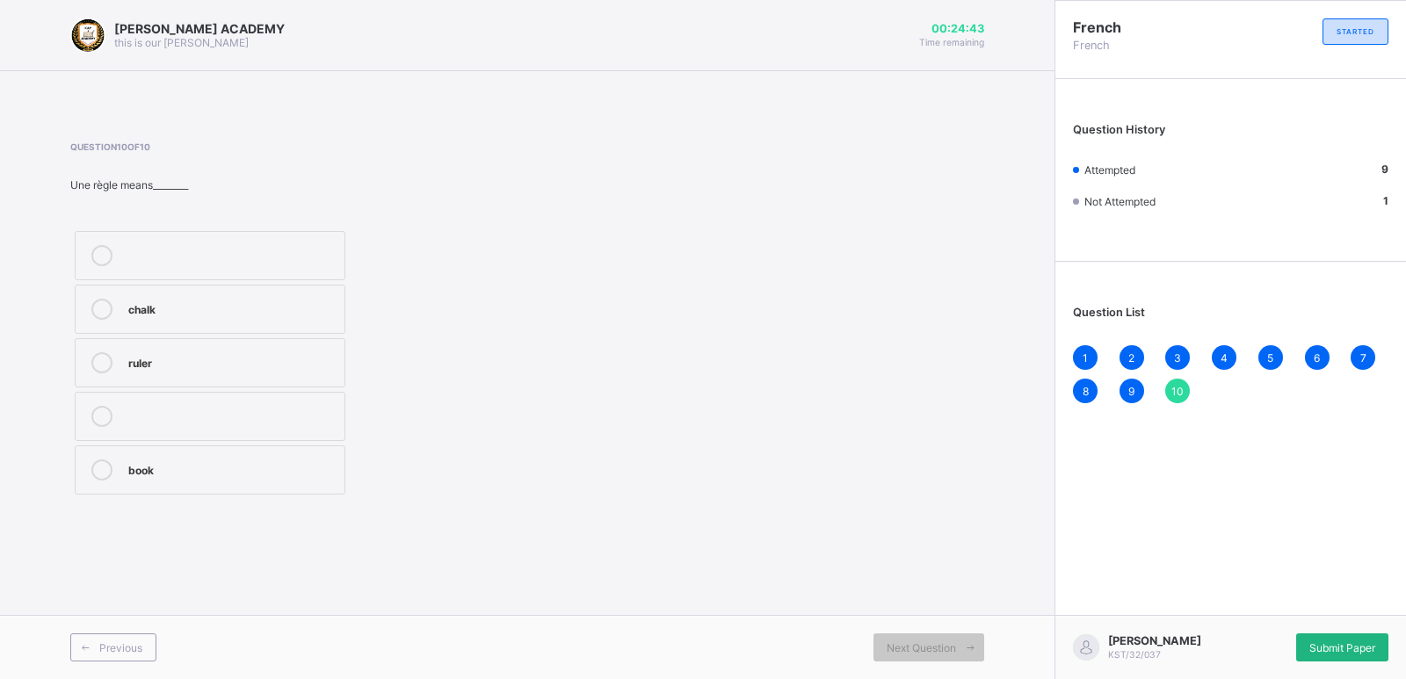
click at [1327, 637] on div "Submit Paper" at bounding box center [1342, 648] width 92 height 28
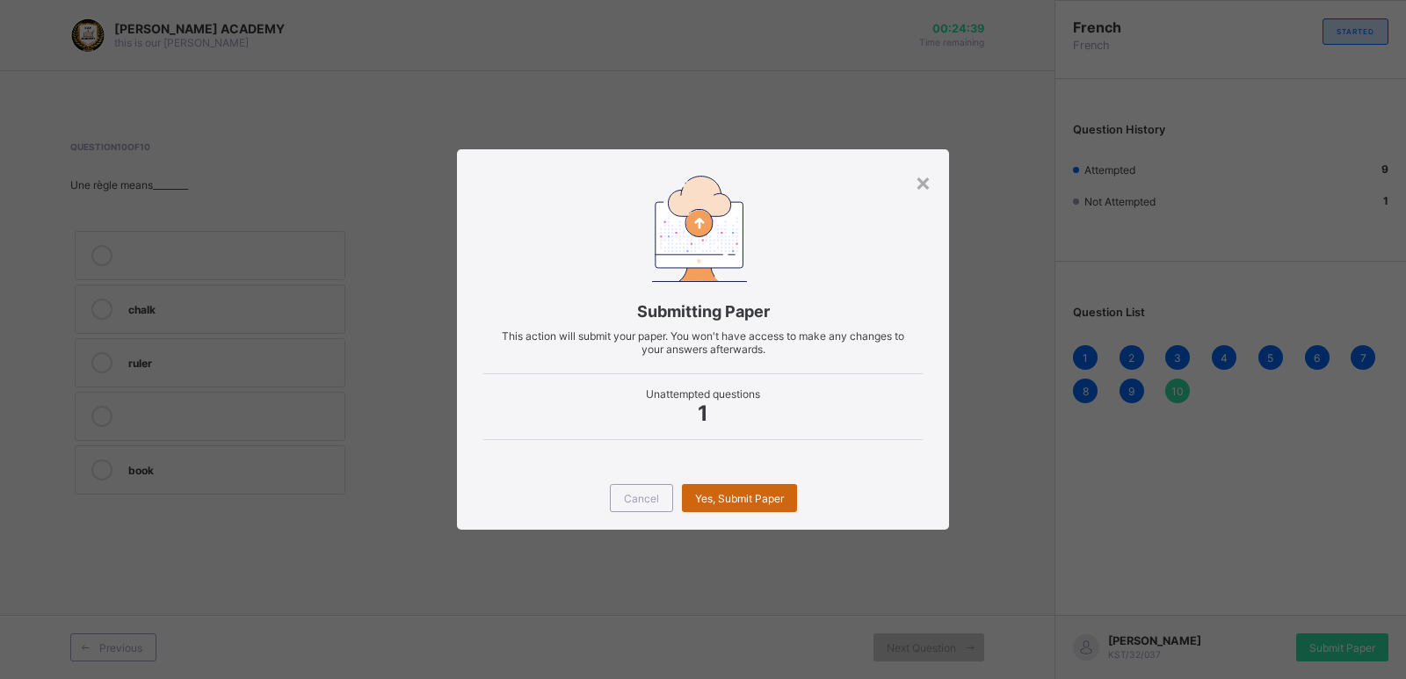
click at [714, 485] on div "Yes, Submit Paper" at bounding box center [739, 498] width 115 height 28
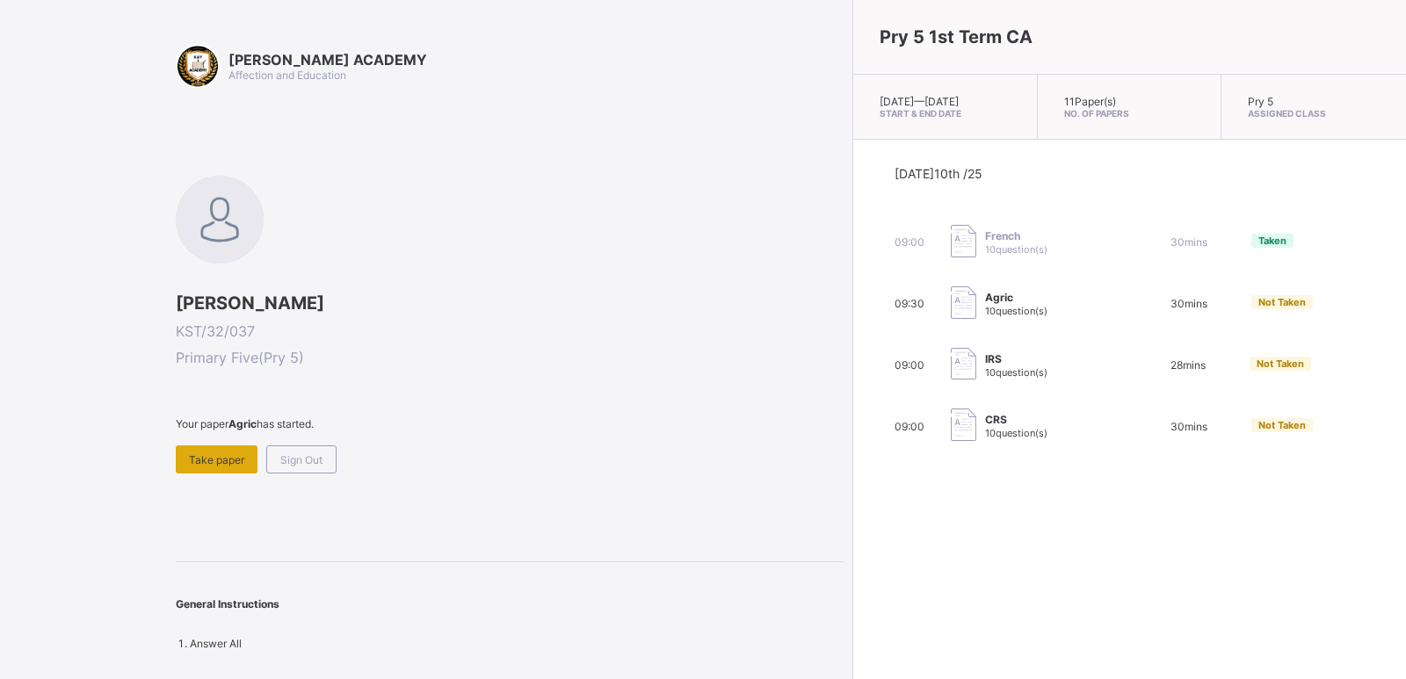
click at [226, 458] on span "Take paper" at bounding box center [216, 459] width 55 height 13
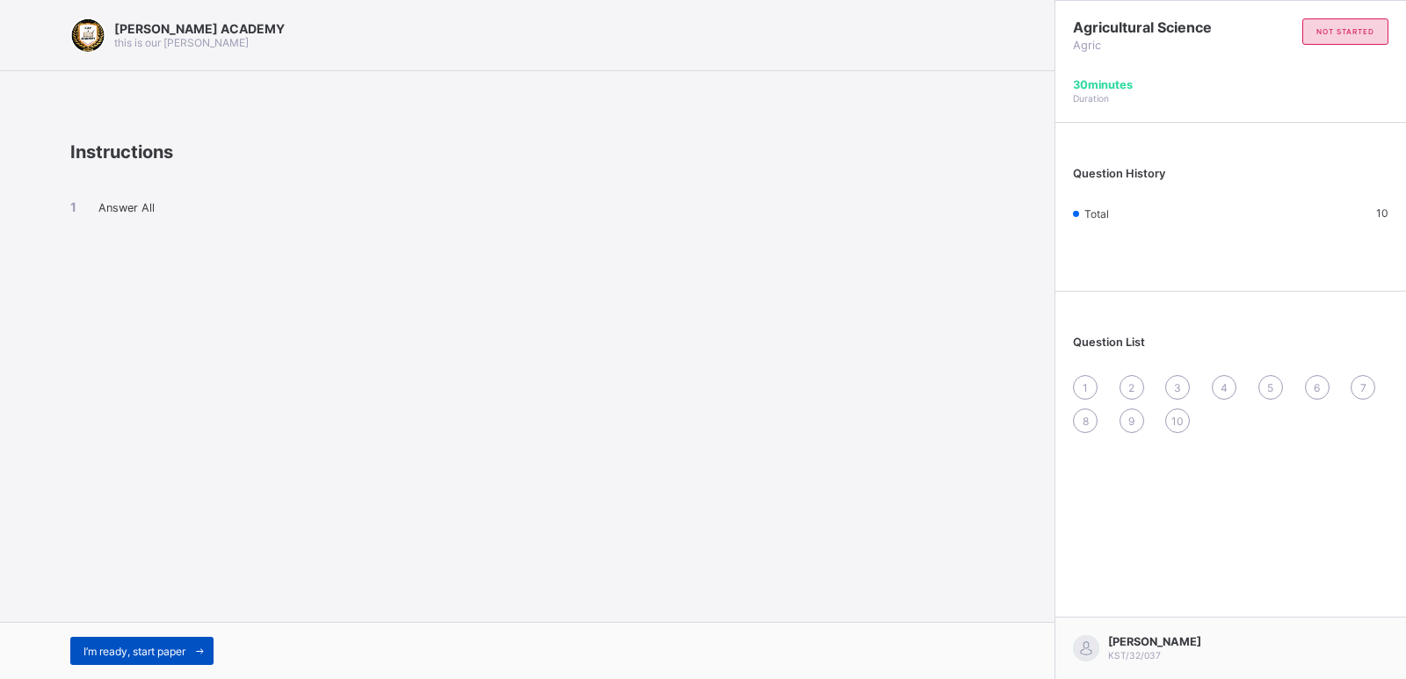
click at [151, 642] on div "I’m ready, start paper" at bounding box center [141, 651] width 143 height 28
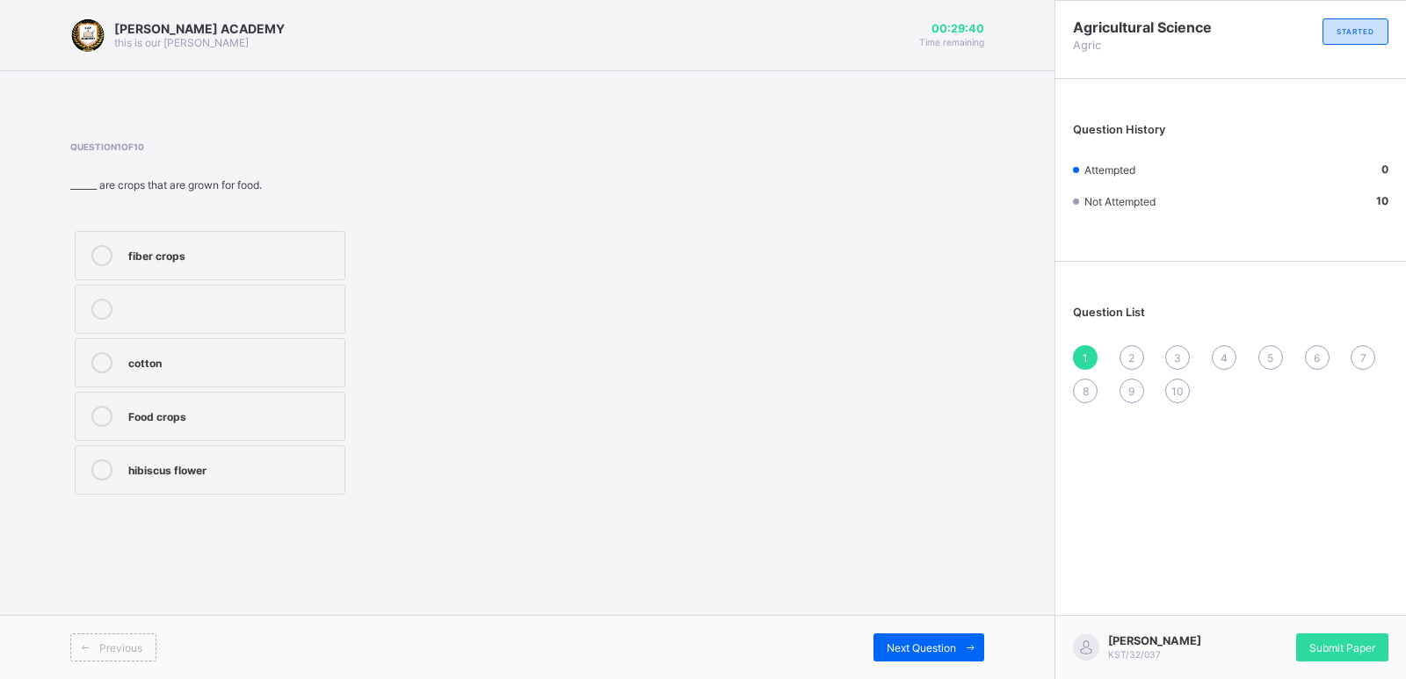
click at [140, 240] on label "fiber crops" at bounding box center [210, 255] width 271 height 49
click at [1132, 355] on span "2" at bounding box center [1131, 357] width 6 height 13
click at [140, 364] on div "Five" at bounding box center [231, 361] width 207 height 18
click at [1169, 351] on div "3" at bounding box center [1177, 357] width 25 height 25
click at [230, 286] on label "top soil" at bounding box center [210, 309] width 271 height 49
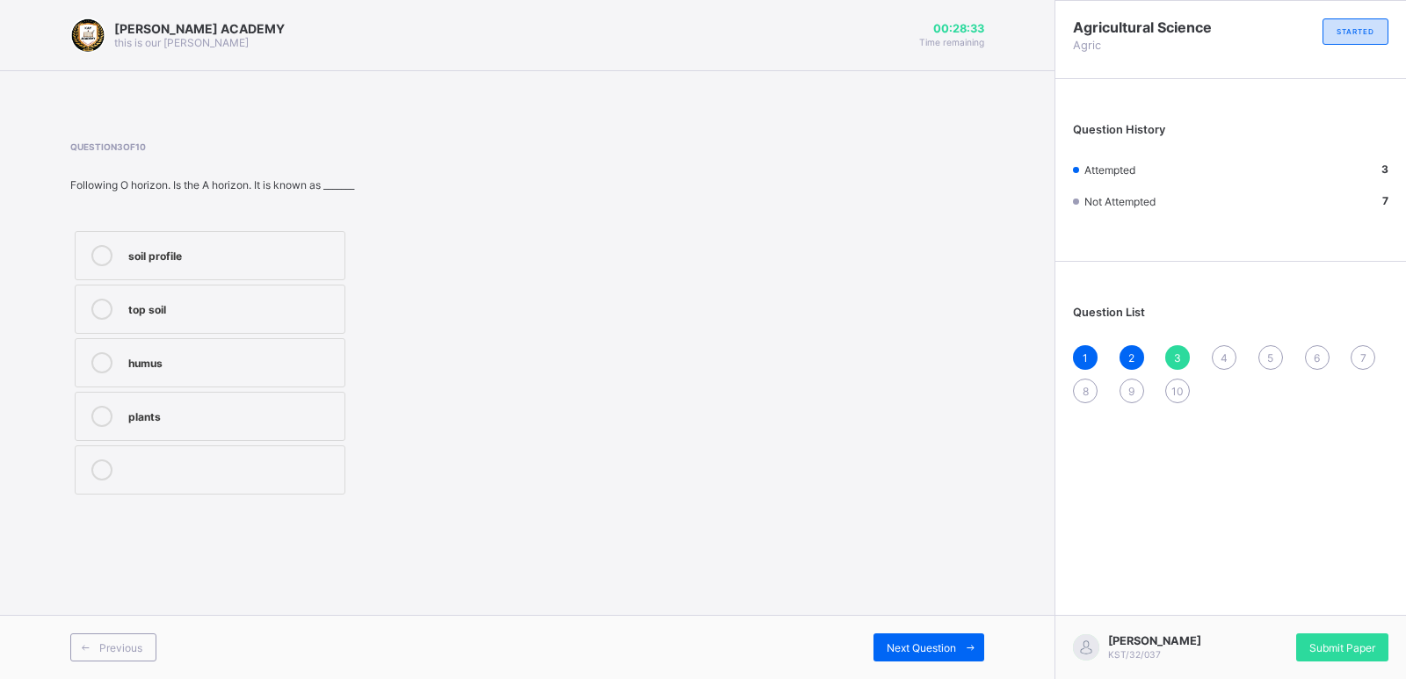
click at [230, 286] on label "top soil" at bounding box center [210, 309] width 271 height 49
click at [1221, 351] on span "4" at bounding box center [1224, 357] width 7 height 13
click at [144, 313] on div "rainfall" at bounding box center [231, 308] width 207 height 18
click at [1264, 350] on div "5" at bounding box center [1270, 357] width 25 height 25
click at [1314, 351] on span "6" at bounding box center [1317, 357] width 6 height 13
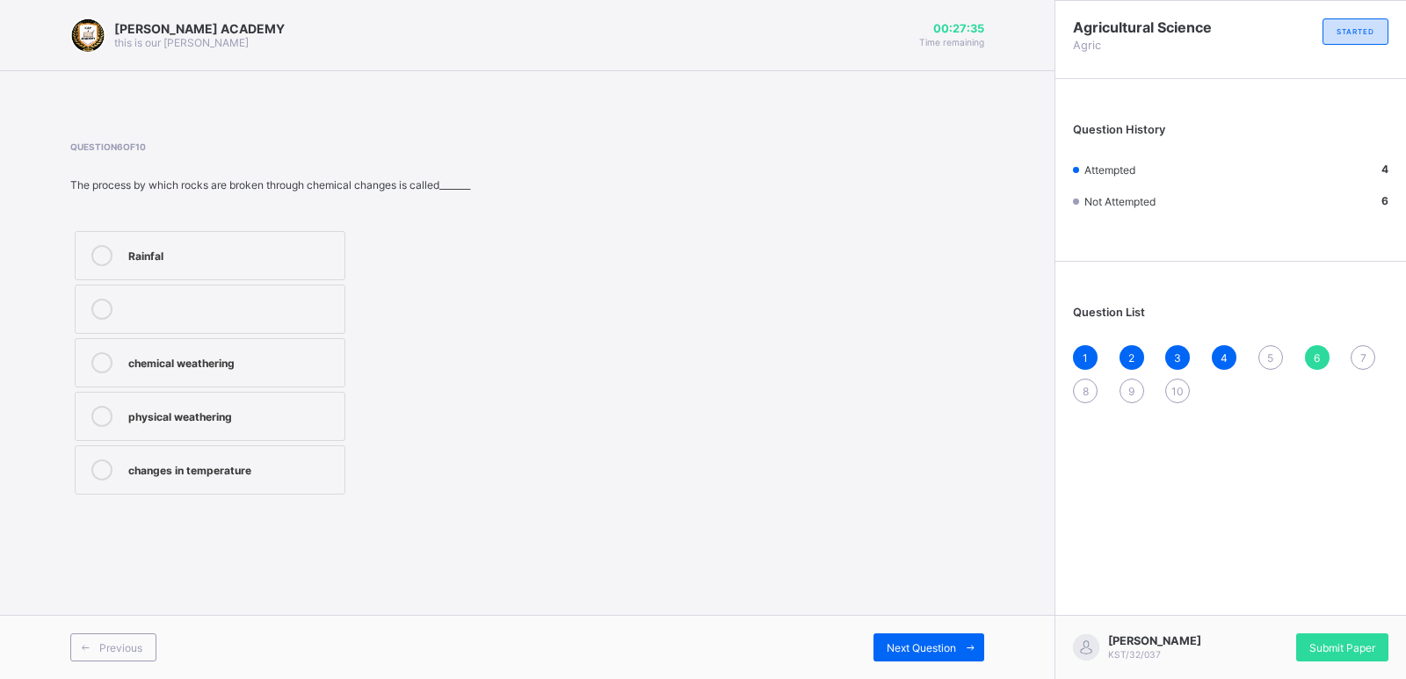
click at [1177, 385] on span "10" at bounding box center [1177, 391] width 12 height 13
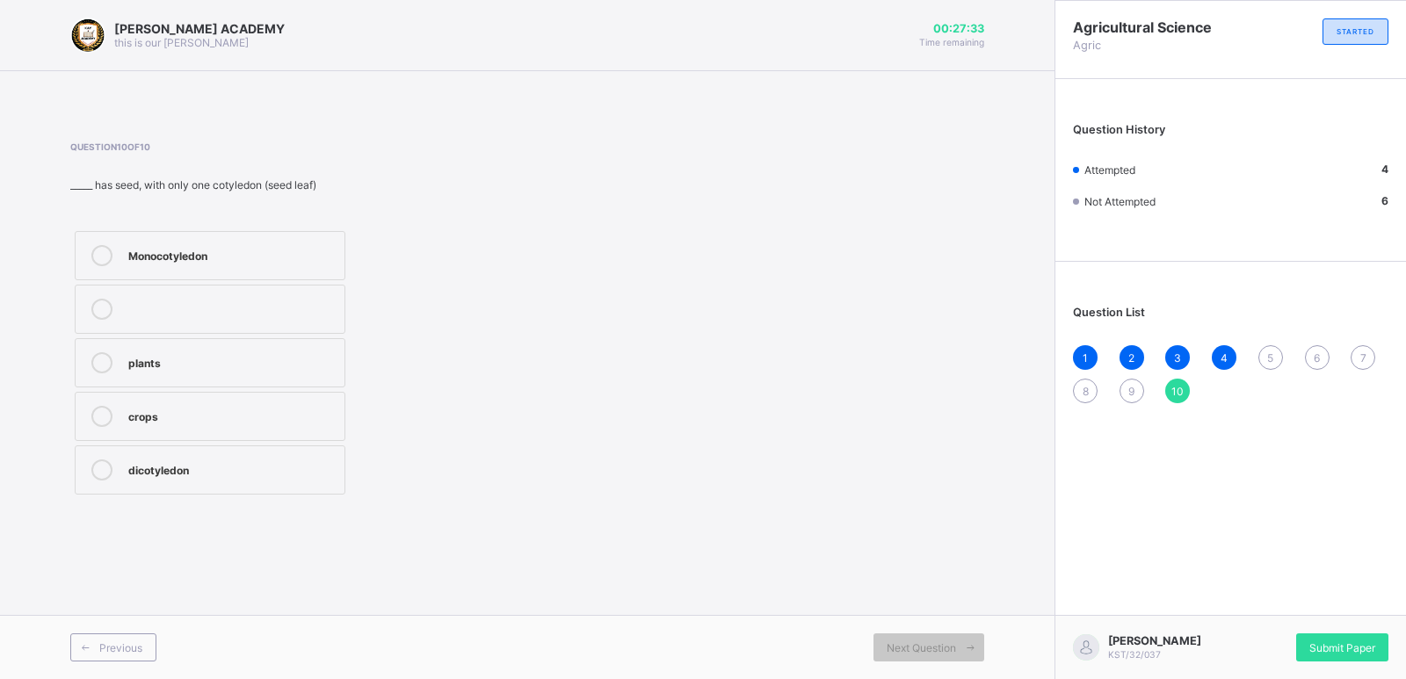
click at [648, 475] on div "Question 10 of 10 _____ has seed, with only one cotyledon (seed leaf) Monocotyl…" at bounding box center [527, 320] width 914 height 358
click at [151, 407] on div "crops" at bounding box center [231, 415] width 207 height 18
click at [1267, 366] on div "5" at bounding box center [1270, 357] width 25 height 25
click at [1269, 347] on div "5" at bounding box center [1270, 357] width 25 height 25
click at [1178, 381] on div "10" at bounding box center [1177, 391] width 25 height 25
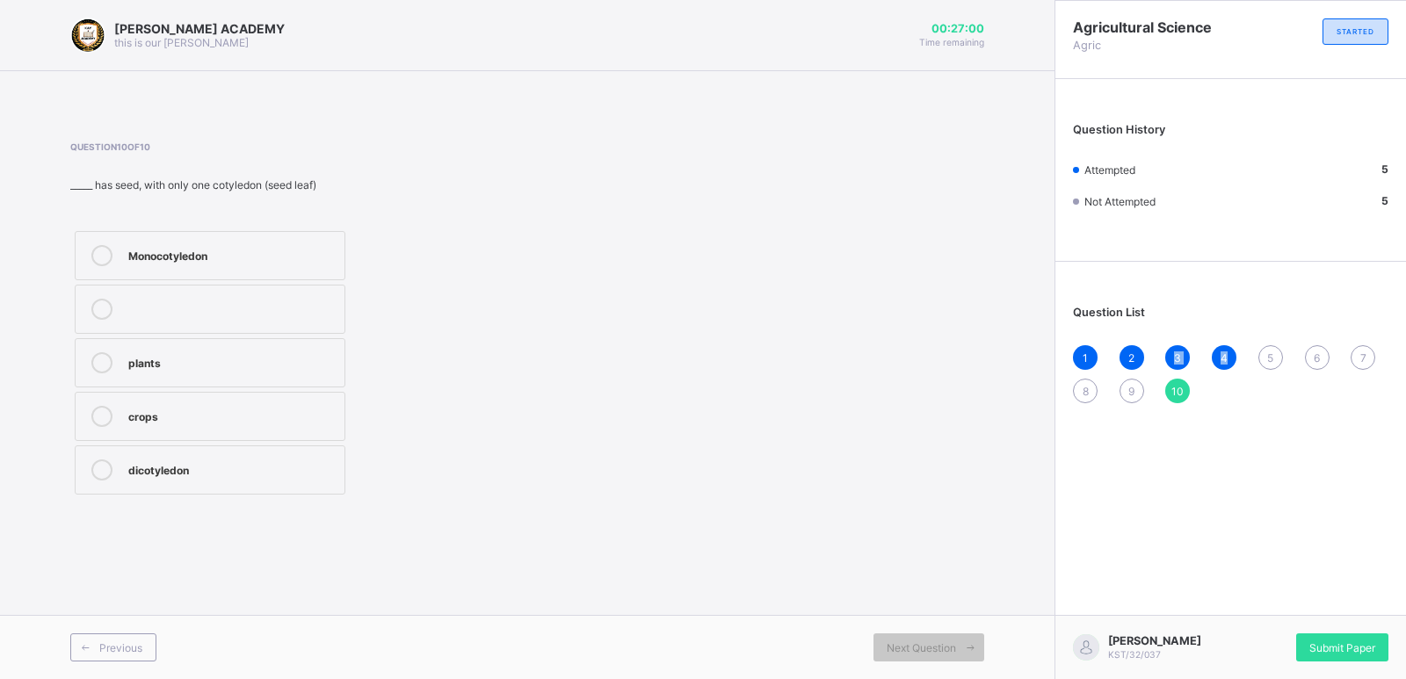
drag, startPoint x: 1171, startPoint y: 372, endPoint x: 1284, endPoint y: 334, distance: 118.7
click at [1284, 334] on div "Question List 1 2 3 4 5 6 7 8 9 10" at bounding box center [1230, 346] width 351 height 150
click at [1266, 343] on div "Question List 1 2 3 4 5 6 7 8 9 10" at bounding box center [1230, 346] width 351 height 150
click at [1270, 351] on span "5" at bounding box center [1270, 357] width 6 height 13
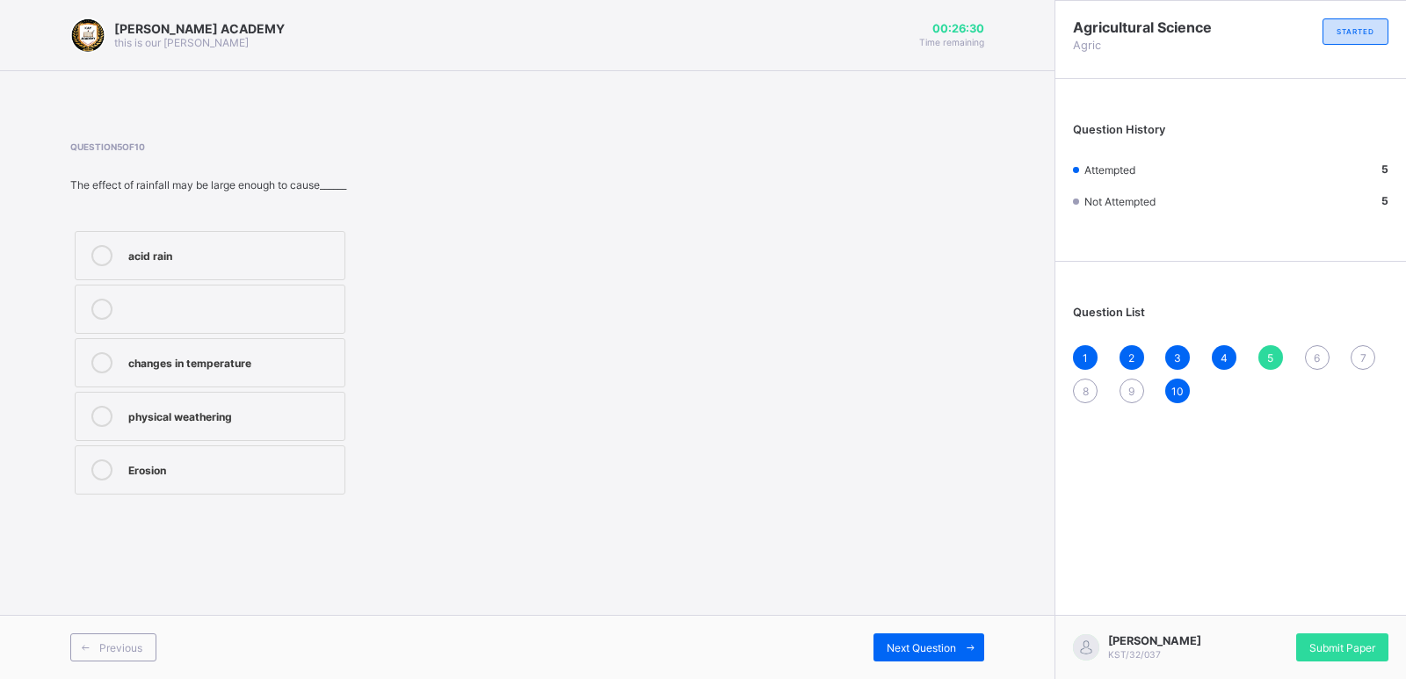
click at [1311, 349] on div "6" at bounding box center [1317, 357] width 25 height 25
click at [1176, 392] on span "10" at bounding box center [1177, 391] width 12 height 13
click at [134, 405] on label "crops" at bounding box center [210, 416] width 271 height 49
click at [147, 402] on label "crops" at bounding box center [210, 416] width 271 height 49
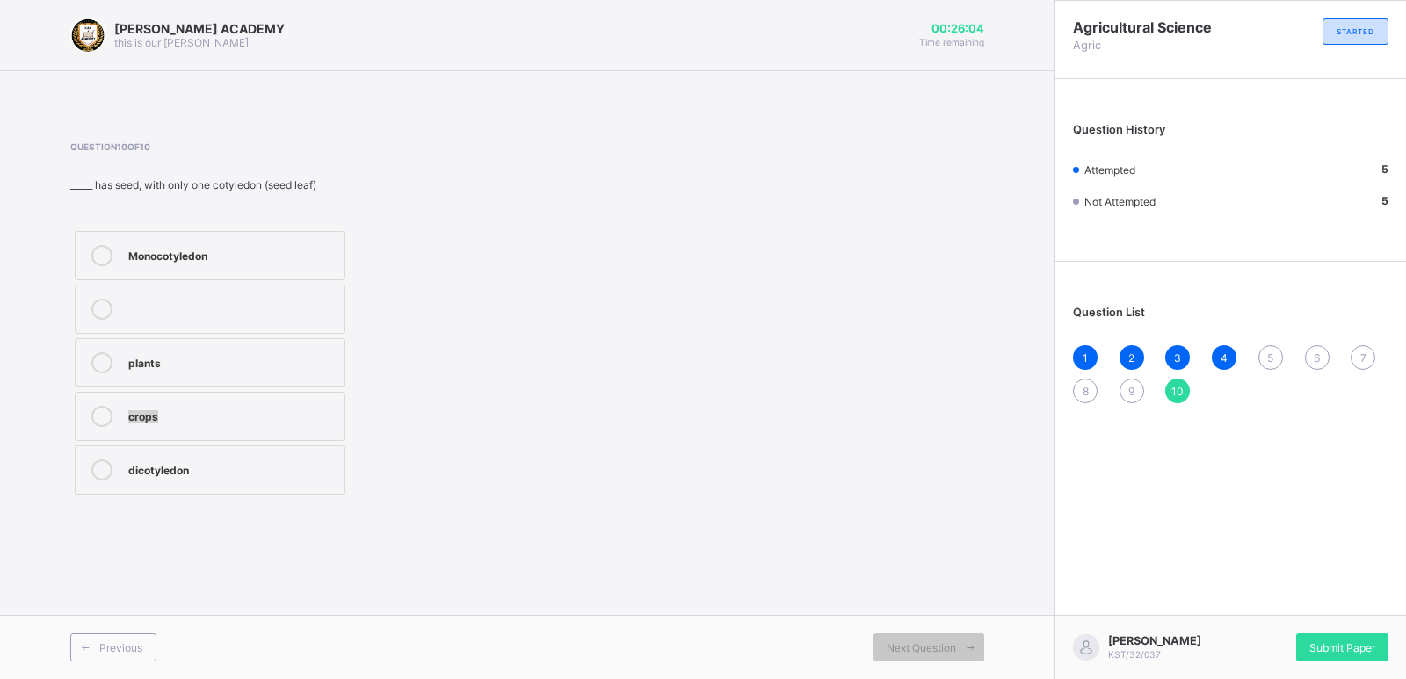
click at [147, 402] on label "crops" at bounding box center [210, 416] width 271 height 49
click at [188, 404] on label "crops" at bounding box center [210, 416] width 271 height 49
click at [189, 405] on label "crops" at bounding box center [210, 416] width 271 height 49
click at [94, 401] on label "crops" at bounding box center [210, 416] width 271 height 49
click at [1172, 380] on div "10" at bounding box center [1177, 391] width 25 height 25
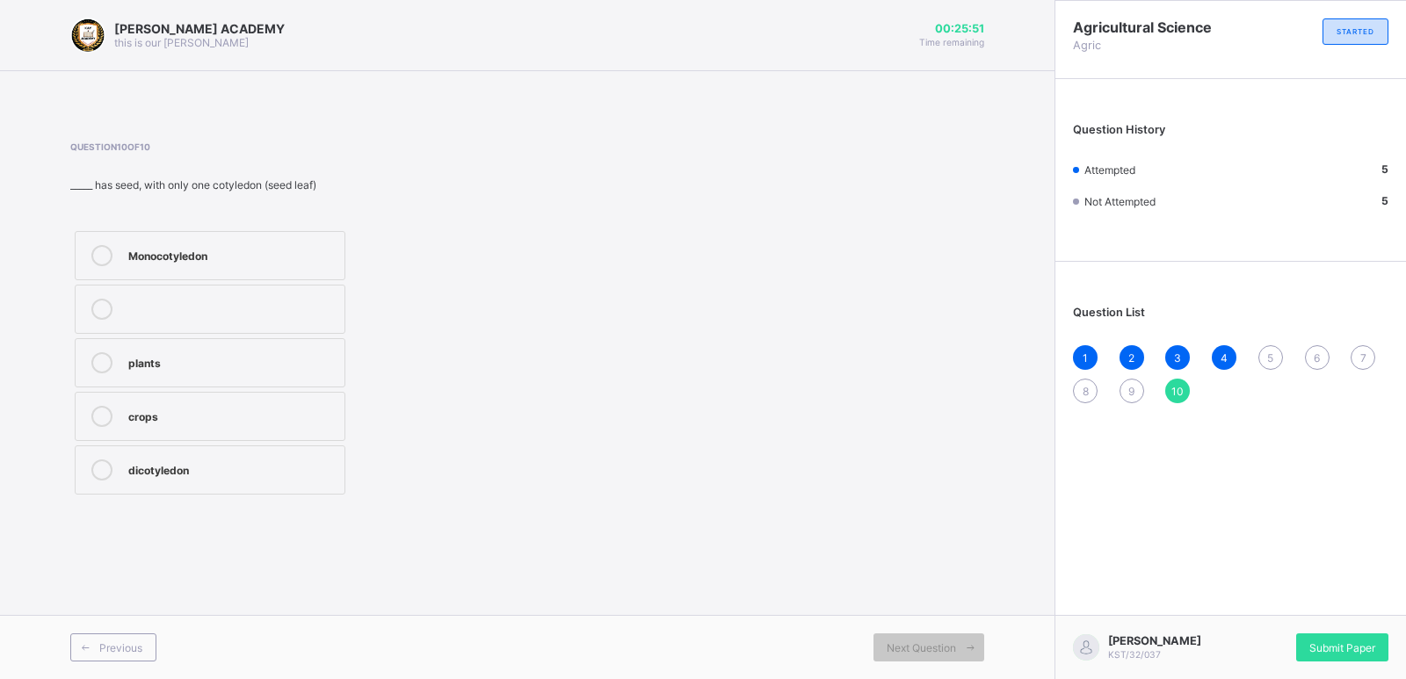
click at [1265, 350] on div "5" at bounding box center [1270, 357] width 25 height 25
click at [1173, 380] on div "10" at bounding box center [1177, 391] width 25 height 25
click at [1261, 342] on div "Question List 1 2 3 4 5 6 7 8 9 10" at bounding box center [1230, 346] width 351 height 150
click at [166, 417] on div "crops" at bounding box center [231, 415] width 207 height 18
click at [1263, 350] on div "5" at bounding box center [1270, 357] width 25 height 25
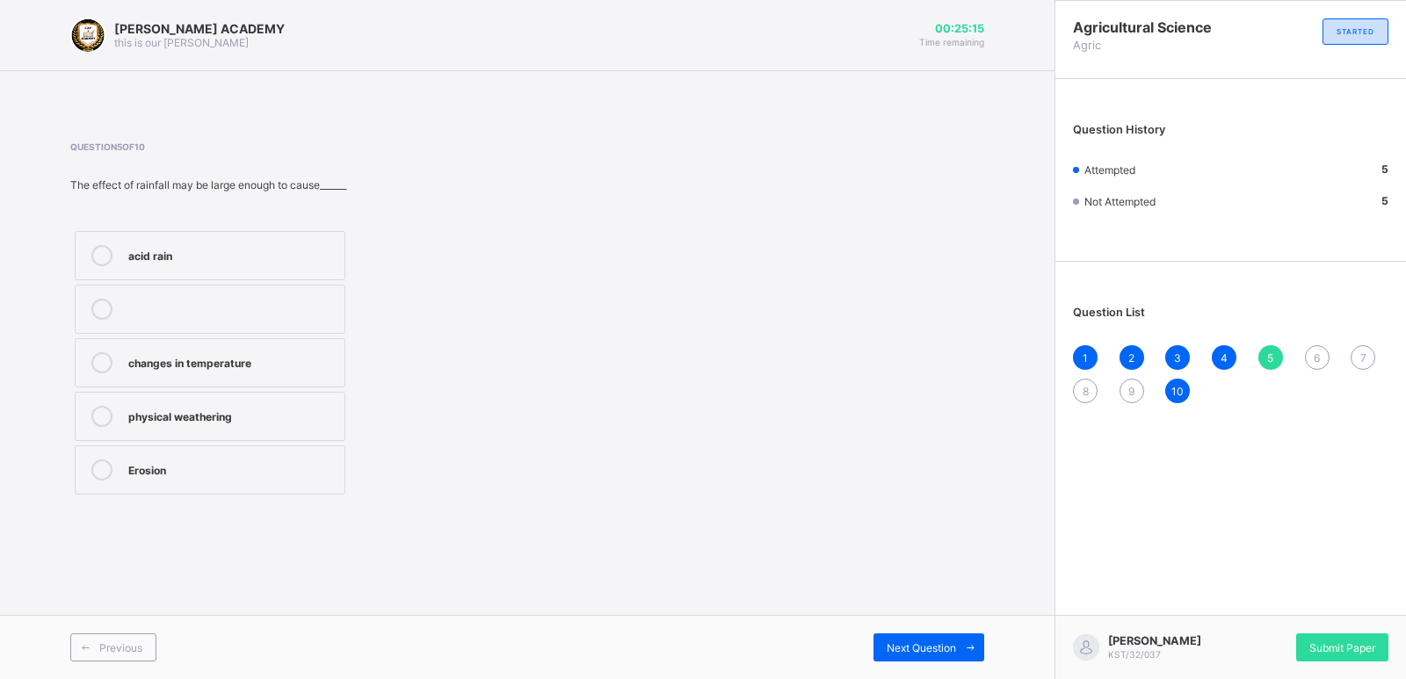
click at [1268, 349] on div "5" at bounding box center [1270, 357] width 25 height 25
click at [1173, 385] on span "10" at bounding box center [1177, 391] width 12 height 13
click at [1268, 347] on div "5" at bounding box center [1270, 357] width 25 height 25
click at [1168, 382] on div "10" at bounding box center [1177, 391] width 25 height 25
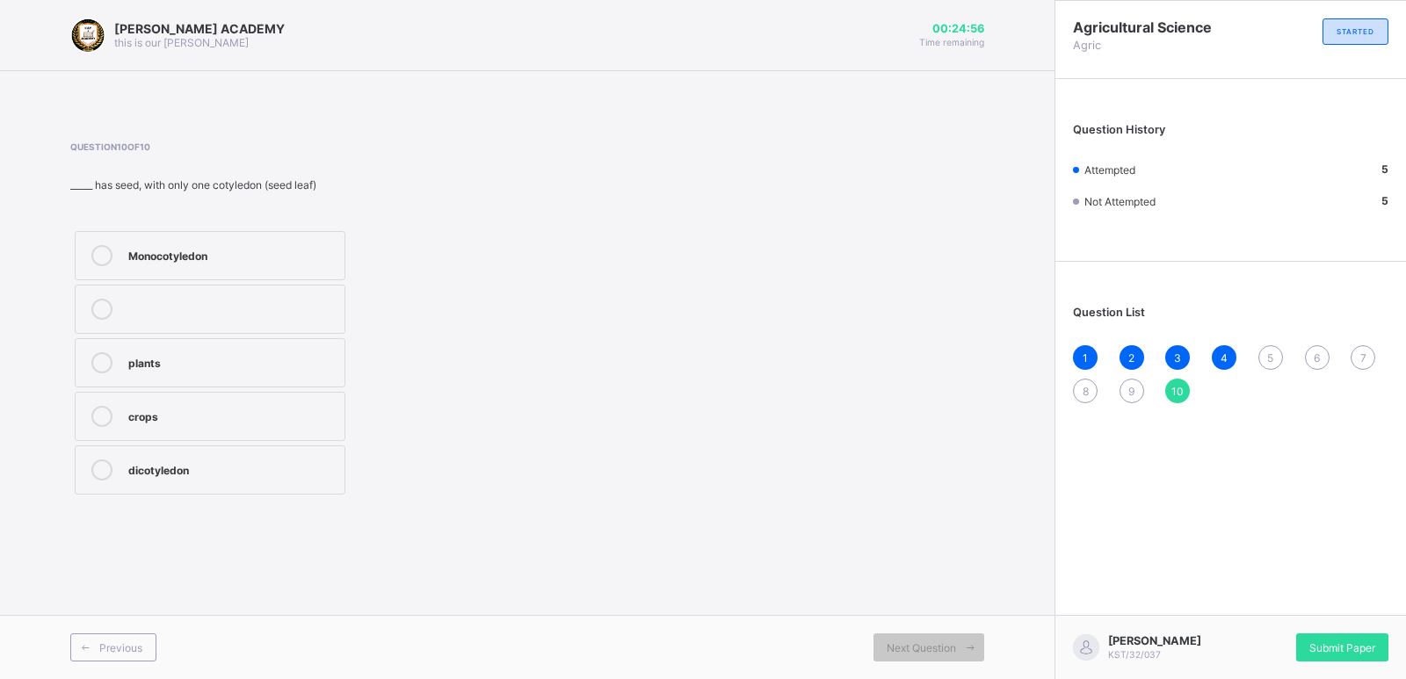
click at [176, 409] on div "crops" at bounding box center [231, 415] width 207 height 18
click at [1266, 348] on div "5" at bounding box center [1270, 357] width 25 height 25
click at [1269, 347] on div "5" at bounding box center [1270, 357] width 25 height 25
click at [1131, 386] on span "9" at bounding box center [1131, 391] width 6 height 13
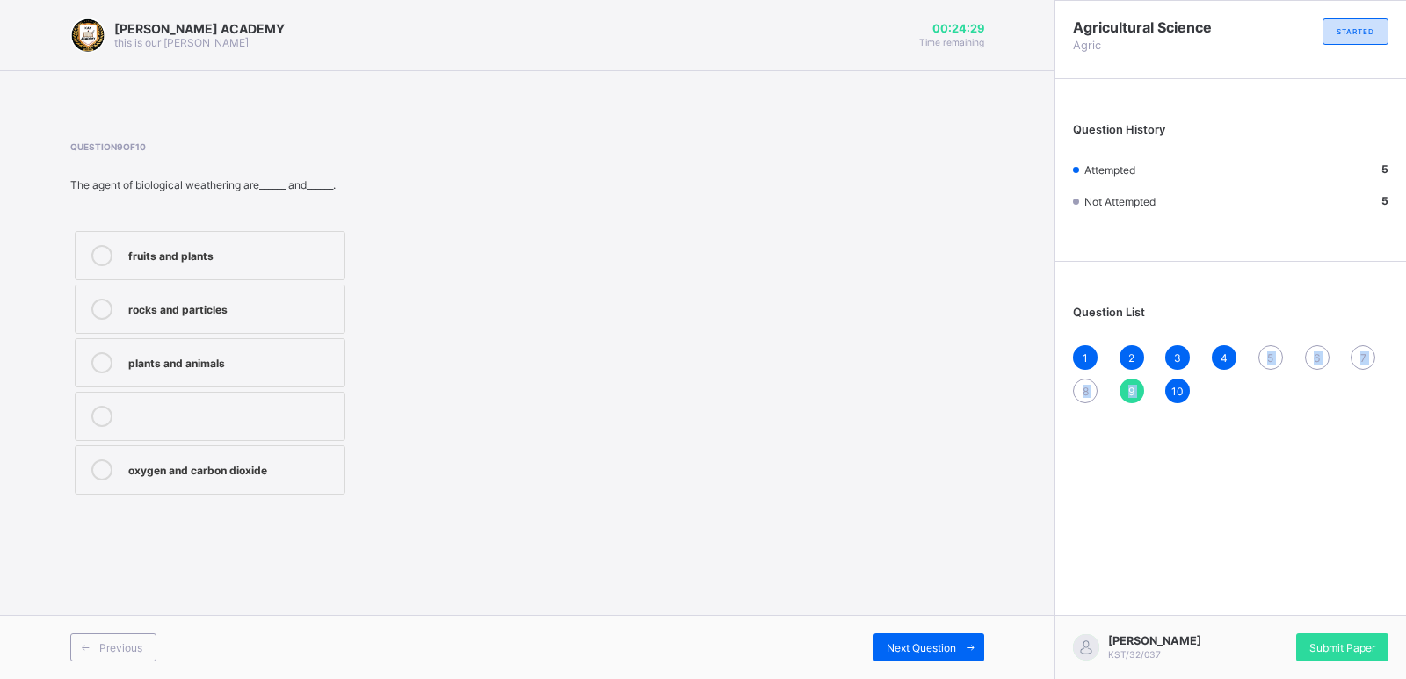
drag, startPoint x: 1168, startPoint y: 378, endPoint x: 1241, endPoint y: 346, distance: 79.5
click at [1241, 346] on div "1 2 3 4 5 6 7 8 9 10" at bounding box center [1230, 374] width 315 height 58
click at [1264, 349] on div "5" at bounding box center [1270, 357] width 25 height 25
click at [1315, 347] on div "6" at bounding box center [1317, 357] width 25 height 25
click at [1176, 383] on div "10" at bounding box center [1177, 391] width 25 height 25
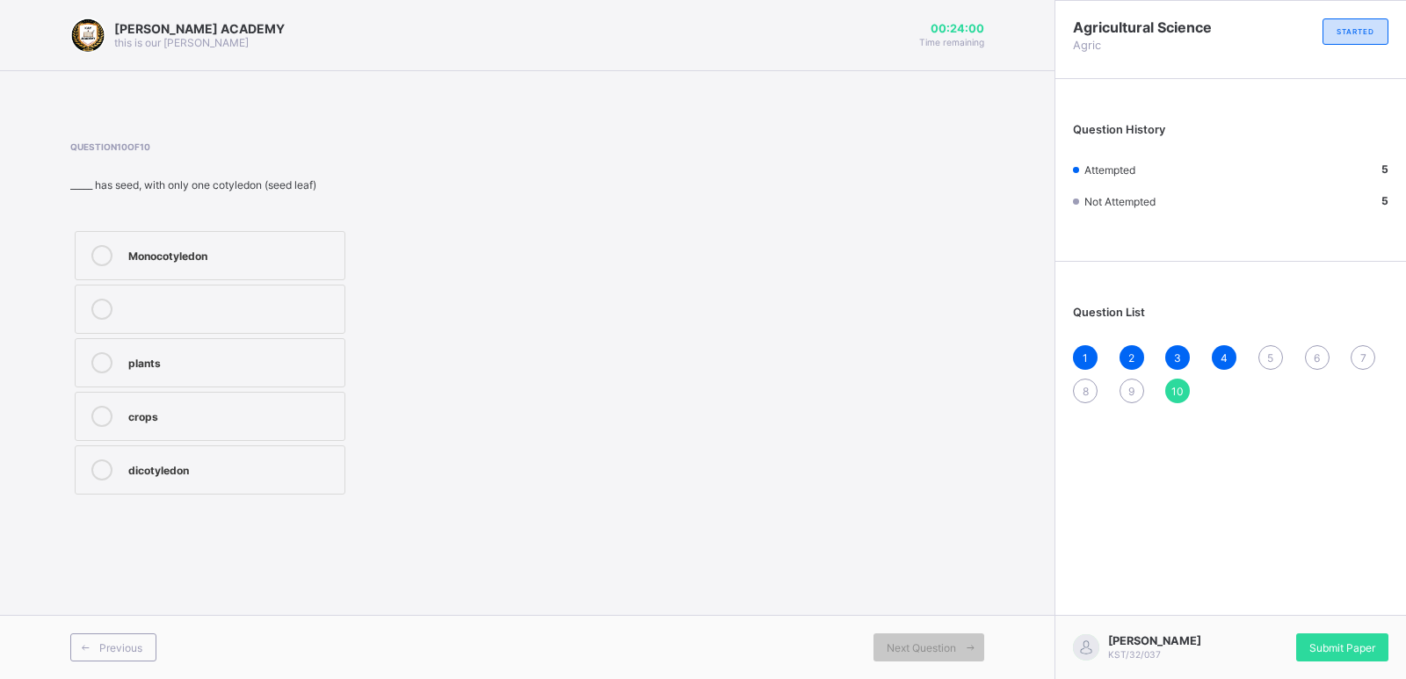
click at [139, 358] on div "plants" at bounding box center [231, 361] width 207 height 18
click at [139, 408] on div "crops" at bounding box center [231, 415] width 207 height 18
click at [1269, 350] on div "5" at bounding box center [1270, 357] width 25 height 25
click at [1175, 381] on div "10" at bounding box center [1177, 391] width 25 height 25
click at [965, 409] on div "Question 10 of 10 _____ has seed, with only one cotyledon (seed leaf) Monocotyl…" at bounding box center [527, 320] width 914 height 358
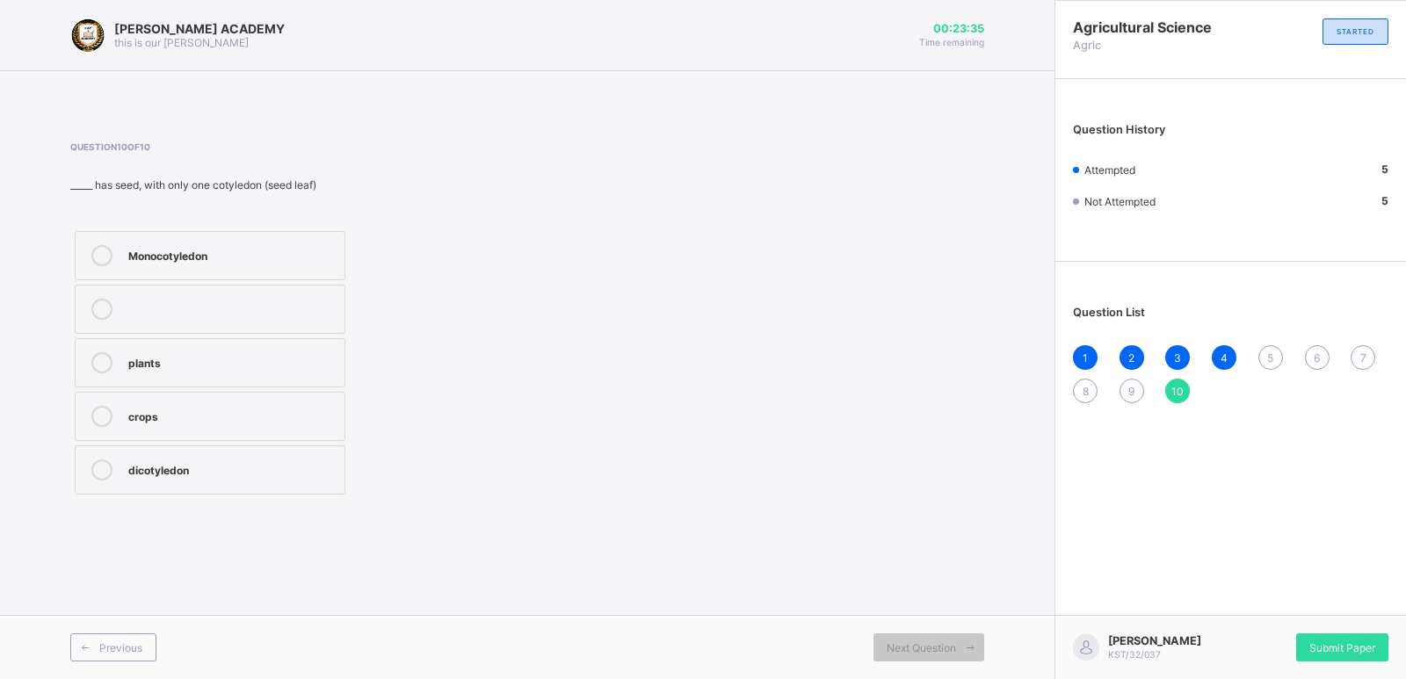
click at [1171, 382] on div "10" at bounding box center [1177, 391] width 25 height 25
click at [1267, 351] on span "5" at bounding box center [1270, 357] width 6 height 13
click at [1177, 382] on div "10" at bounding box center [1177, 391] width 25 height 25
click at [143, 362] on div "plants" at bounding box center [231, 361] width 207 height 18
click at [1262, 348] on div "5" at bounding box center [1270, 357] width 25 height 25
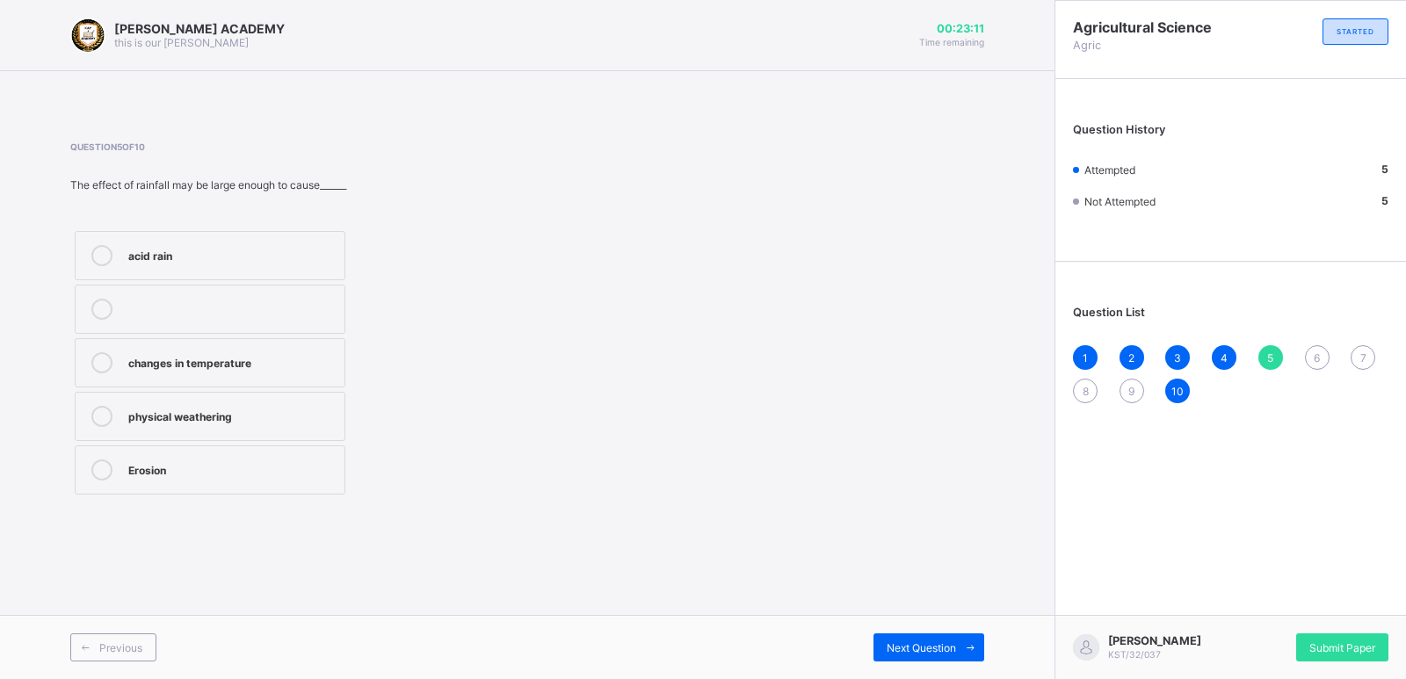
click at [154, 453] on label "Erosion" at bounding box center [210, 470] width 271 height 49
click at [1316, 347] on div "6" at bounding box center [1317, 357] width 25 height 25
click at [143, 242] on label "Rainfal" at bounding box center [210, 255] width 271 height 49
click at [1360, 352] on span "7" at bounding box center [1363, 357] width 6 height 13
click at [133, 417] on div "living organisms" at bounding box center [231, 415] width 207 height 18
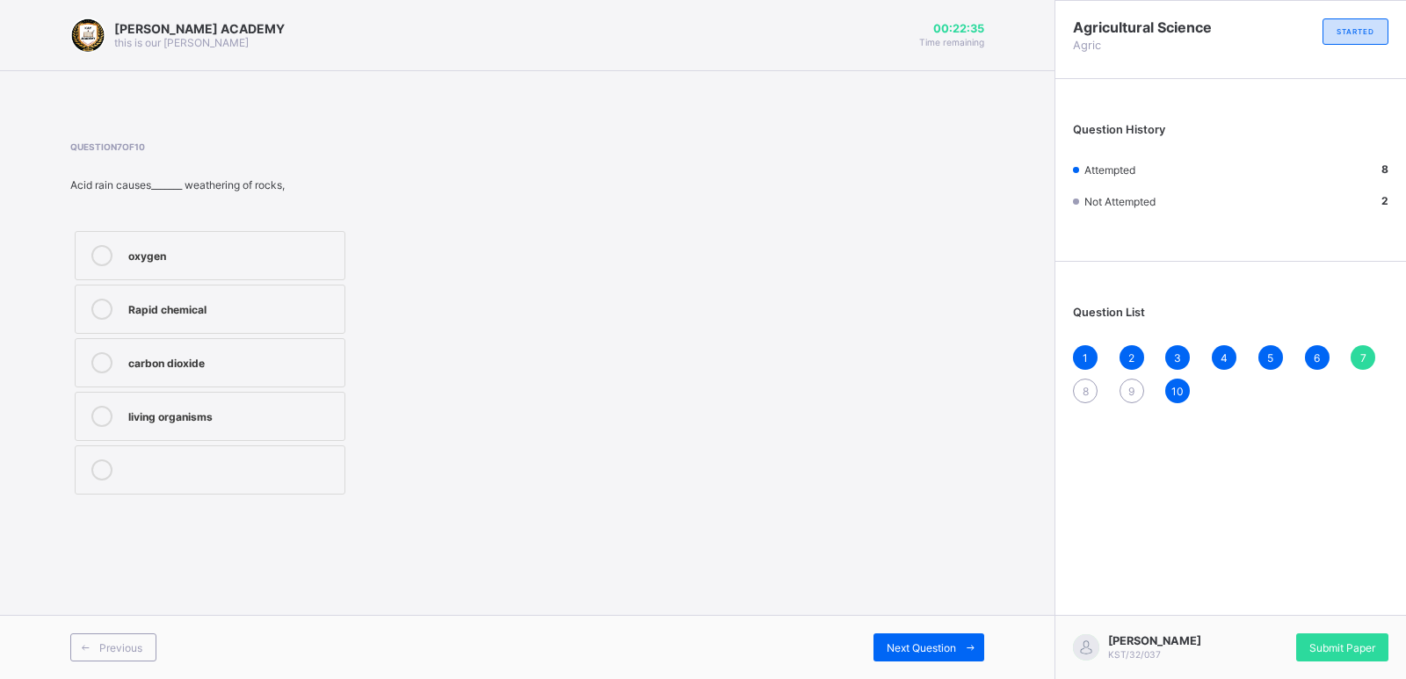
click at [1080, 388] on div "8" at bounding box center [1085, 391] width 25 height 25
click at [1080, 387] on div "8" at bounding box center [1085, 391] width 25 height 25
click at [121, 355] on label "ice" at bounding box center [210, 362] width 271 height 49
click at [1130, 380] on div "9" at bounding box center [1132, 391] width 25 height 25
click at [1128, 380] on div "9" at bounding box center [1132, 391] width 25 height 25
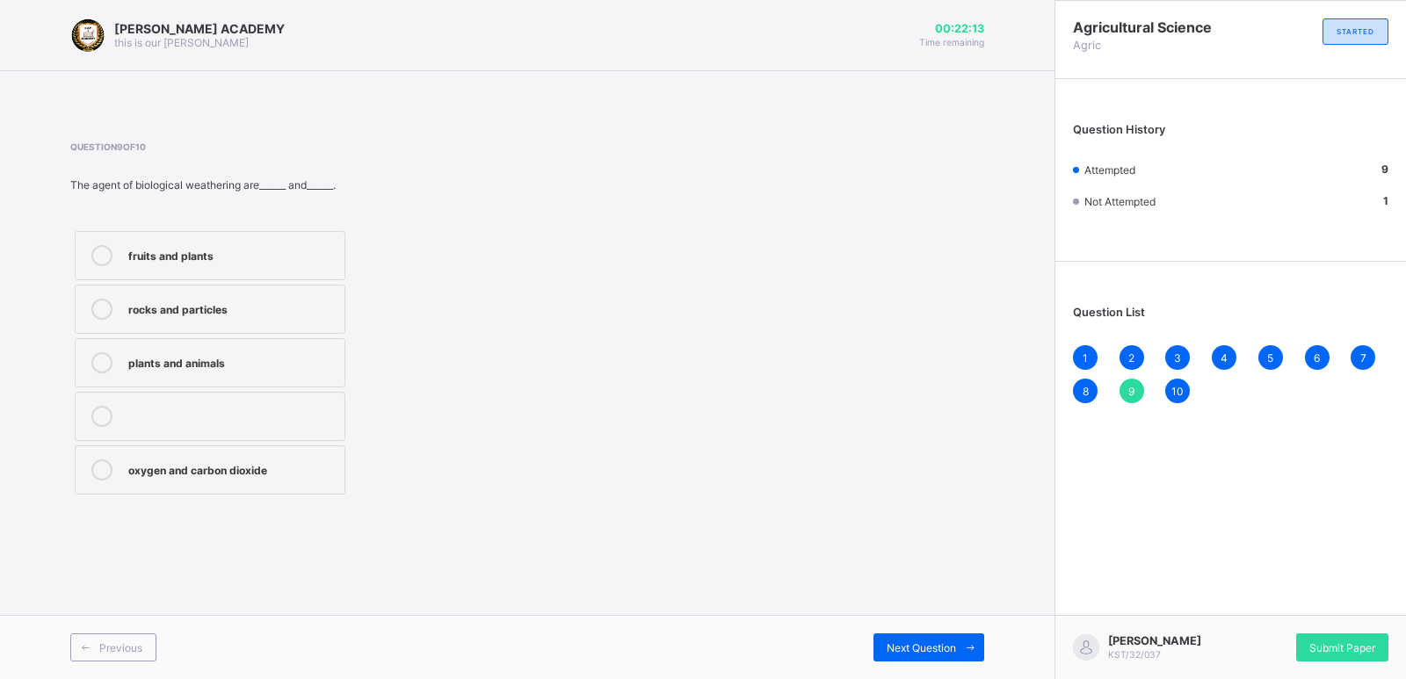
click at [174, 361] on div "plants and animals" at bounding box center [231, 361] width 207 height 18
click at [1174, 378] on div "1 2 3 4 5 6 7 8 9 10" at bounding box center [1230, 374] width 315 height 58
click at [1130, 383] on div "9" at bounding box center [1132, 391] width 25 height 25
click at [1337, 646] on span "Submit Paper" at bounding box center [1342, 647] width 66 height 13
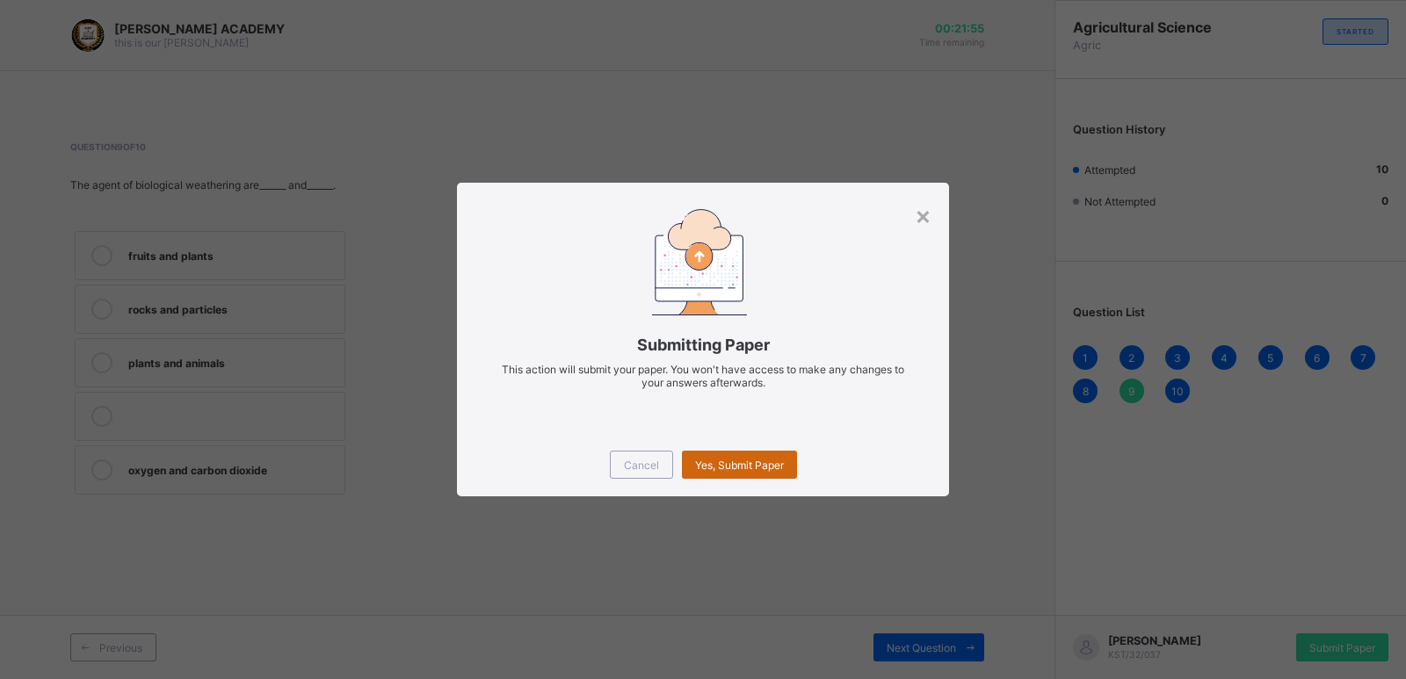
click at [724, 455] on div "Yes, Submit Paper" at bounding box center [739, 465] width 115 height 28
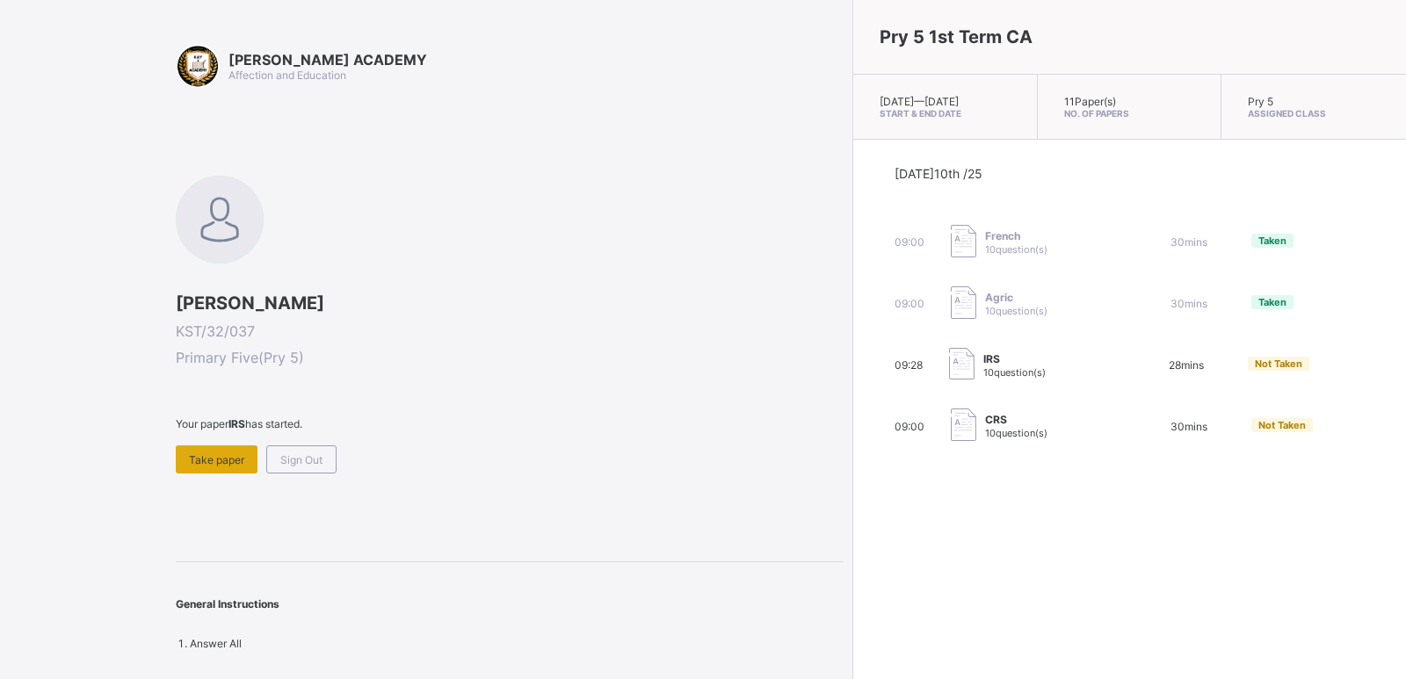
click at [219, 457] on span "Take paper" at bounding box center [216, 459] width 55 height 13
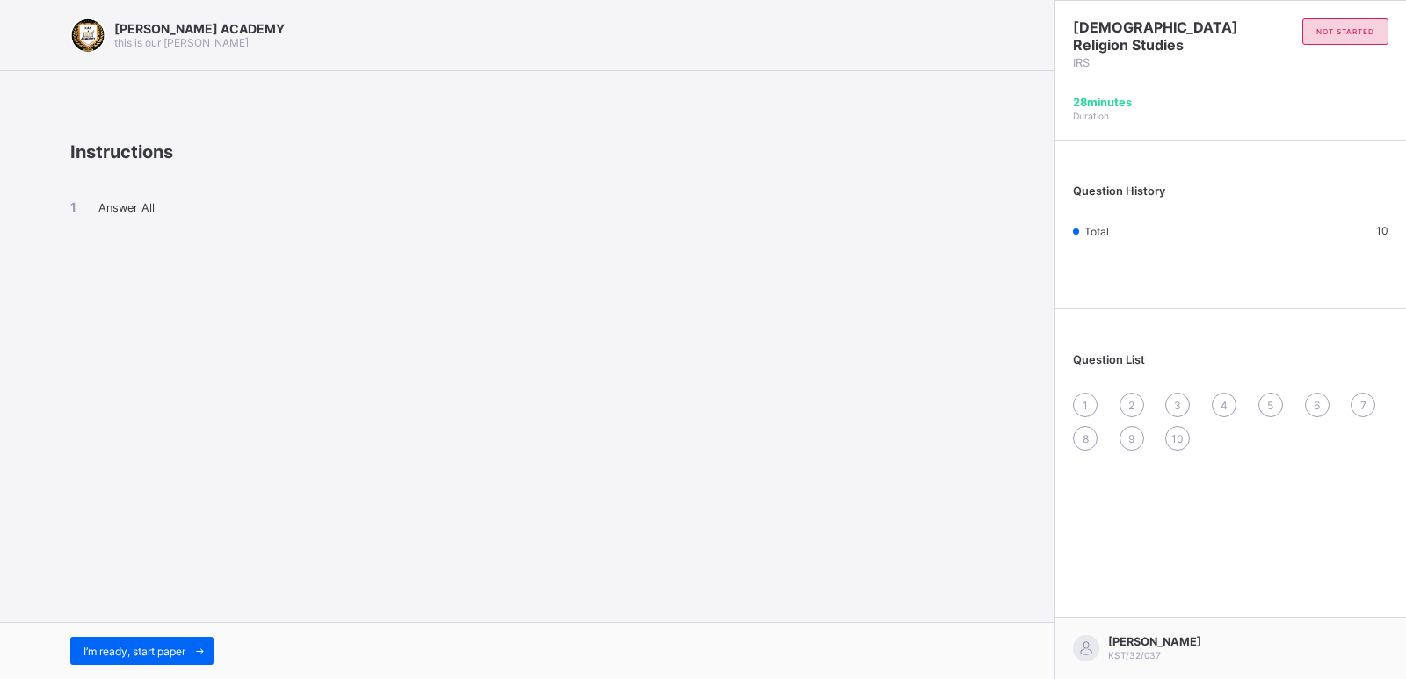
click at [135, 627] on div "I’m ready, start paper" at bounding box center [527, 650] width 1054 height 57
click at [139, 645] on span "I’m ready, start paper" at bounding box center [134, 651] width 102 height 13
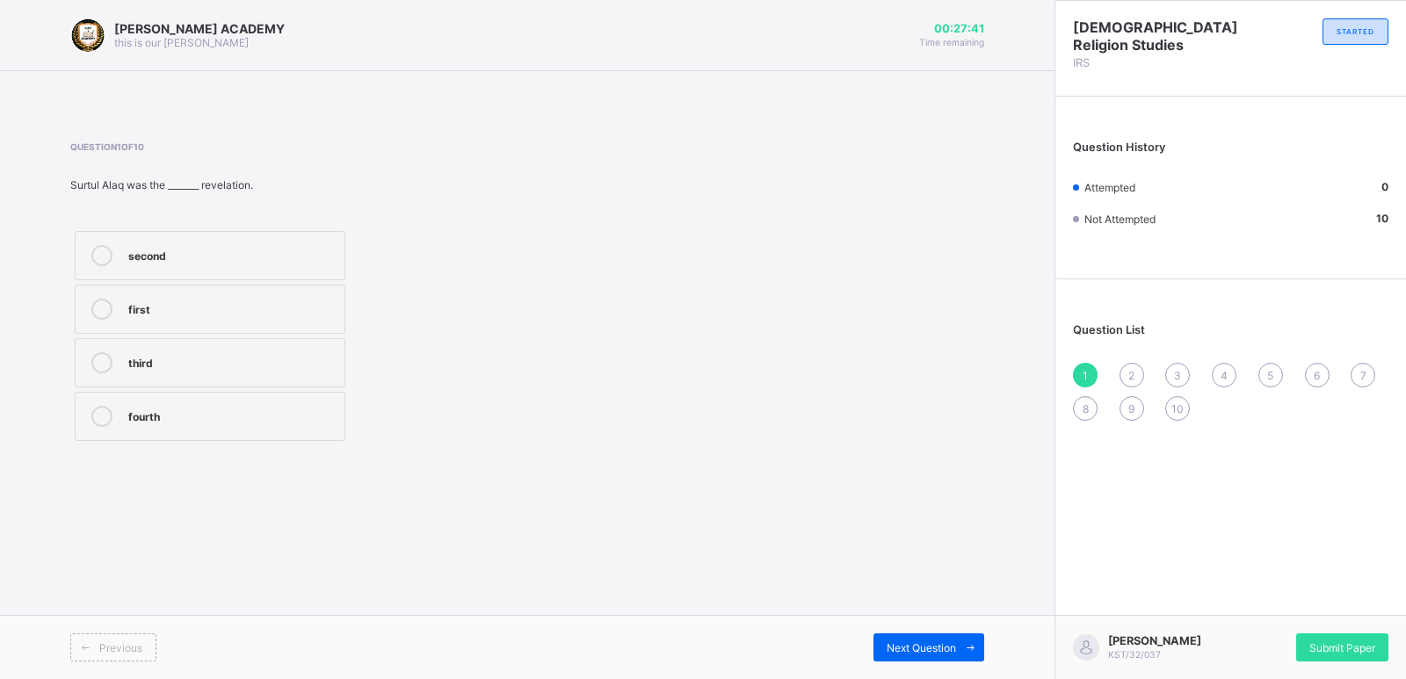
click at [137, 305] on div "first" at bounding box center [231, 308] width 207 height 18
click at [1130, 366] on div "2" at bounding box center [1132, 375] width 25 height 25
click at [151, 242] on label "travelling" at bounding box center [210, 255] width 271 height 49
click at [1180, 370] on span "3" at bounding box center [1177, 375] width 7 height 13
click at [136, 301] on div "10" at bounding box center [231, 308] width 207 height 18
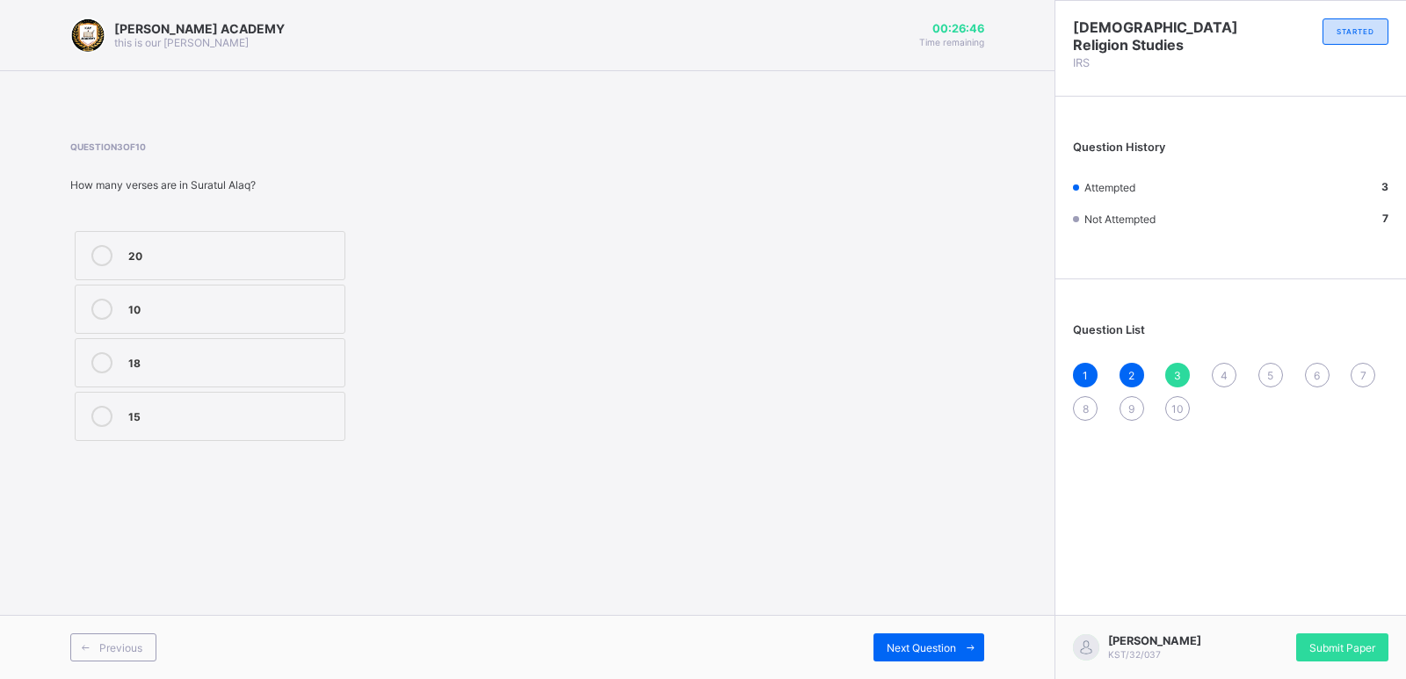
click at [1229, 371] on div "4" at bounding box center [1224, 375] width 25 height 25
click at [955, 410] on div "Question 4 of 10 The first word revealed in Suratul Alaq was_______ [PERSON_NAM…" at bounding box center [527, 293] width 914 height 304
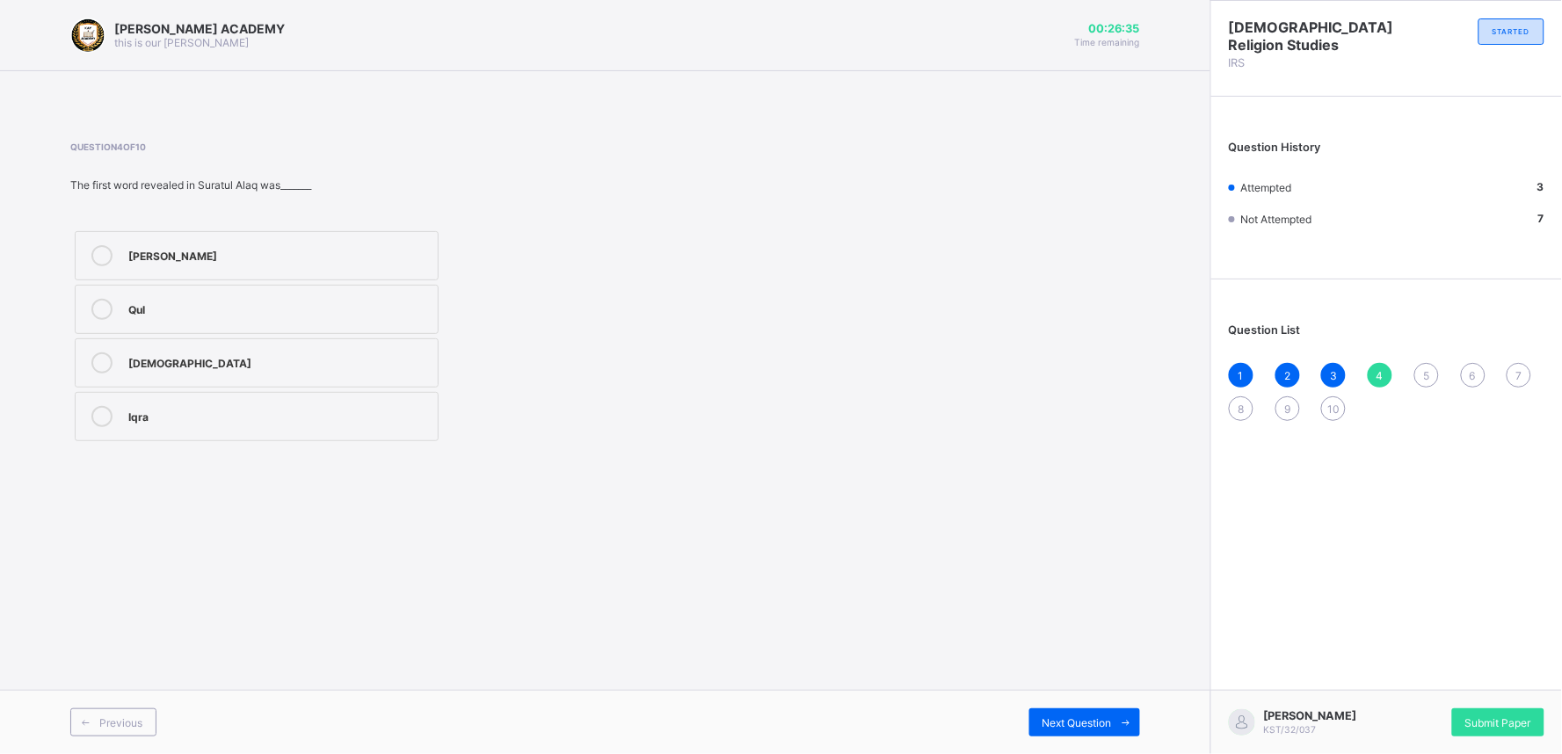
click at [147, 378] on label "[DEMOGRAPHIC_DATA]" at bounding box center [257, 362] width 364 height 49
click at [1420, 363] on div "5" at bounding box center [1426, 375] width 25 height 25
click at [223, 357] on div "full body ritual bath" at bounding box center [278, 361] width 301 height 18
drag, startPoint x: 223, startPoint y: 357, endPoint x: 478, endPoint y: 372, distance: 255.3
click at [478, 372] on div "normal ablution dry ablution full body ritual bath wiping the head only" at bounding box center [380, 336] width 621 height 219
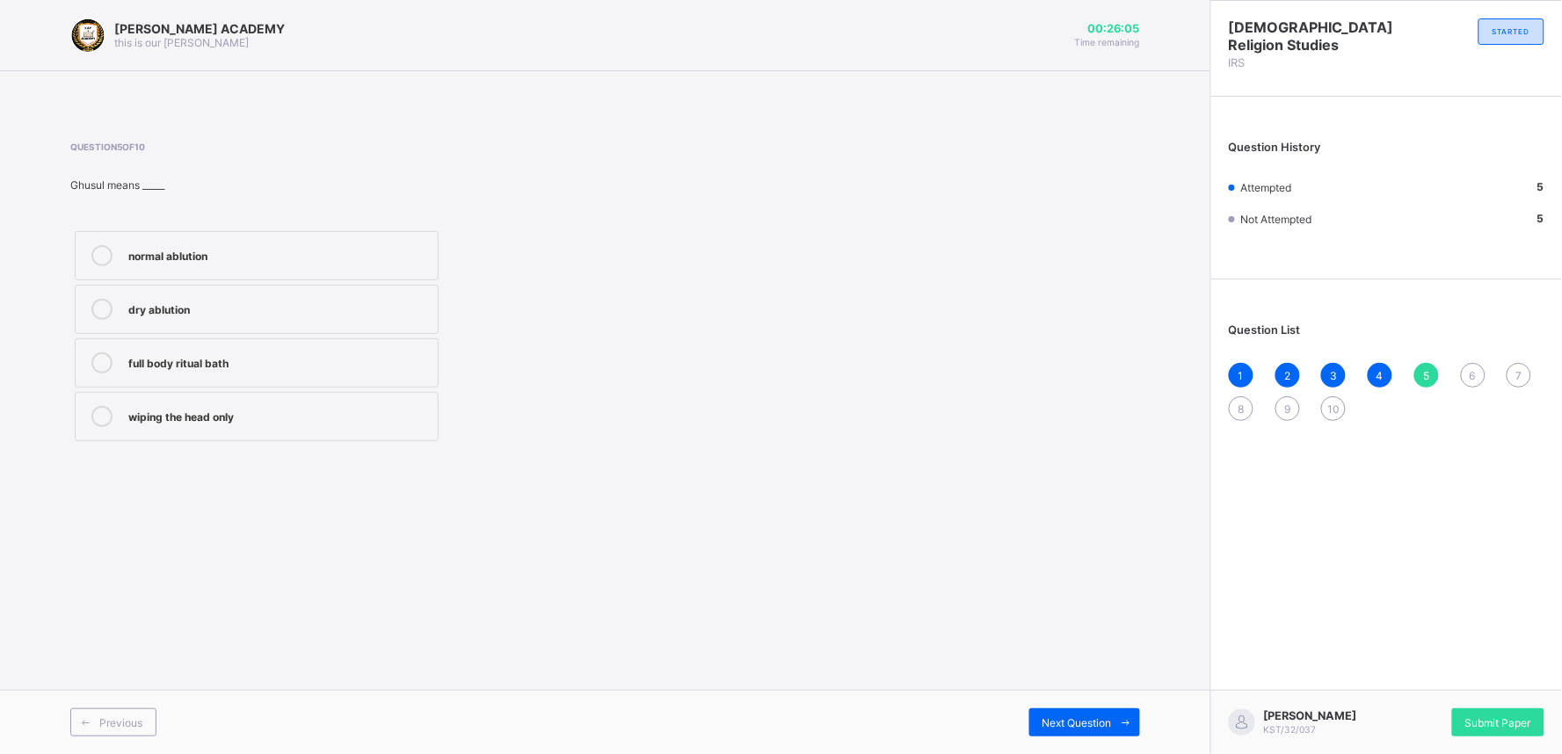
click at [1469, 364] on div "6" at bounding box center [1472, 375] width 25 height 25
click at [136, 315] on div "after sleeping" at bounding box center [278, 308] width 301 height 18
click at [1518, 363] on div "7" at bounding box center [1518, 375] width 25 height 25
click at [163, 247] on div "wiping the socks" at bounding box center [278, 254] width 301 height 18
click at [1235, 397] on div "8" at bounding box center [1240, 408] width 25 height 25
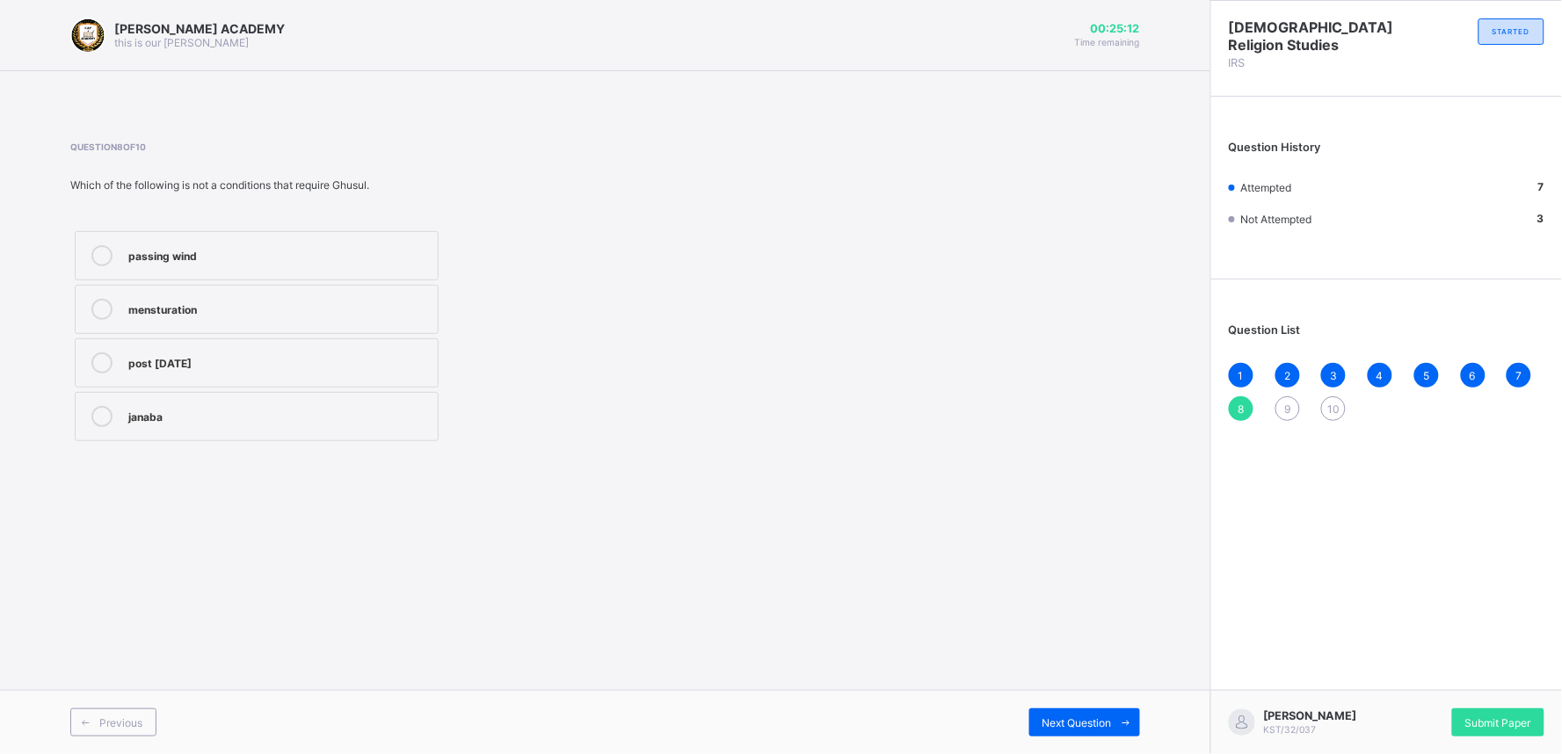
click at [141, 404] on label "janaba" at bounding box center [257, 416] width 364 height 49
click at [1286, 406] on span "9" at bounding box center [1287, 408] width 6 height 13
click at [141, 363] on div "[PERSON_NAME]" at bounding box center [278, 361] width 301 height 18
click at [1329, 397] on div "10" at bounding box center [1333, 408] width 25 height 25
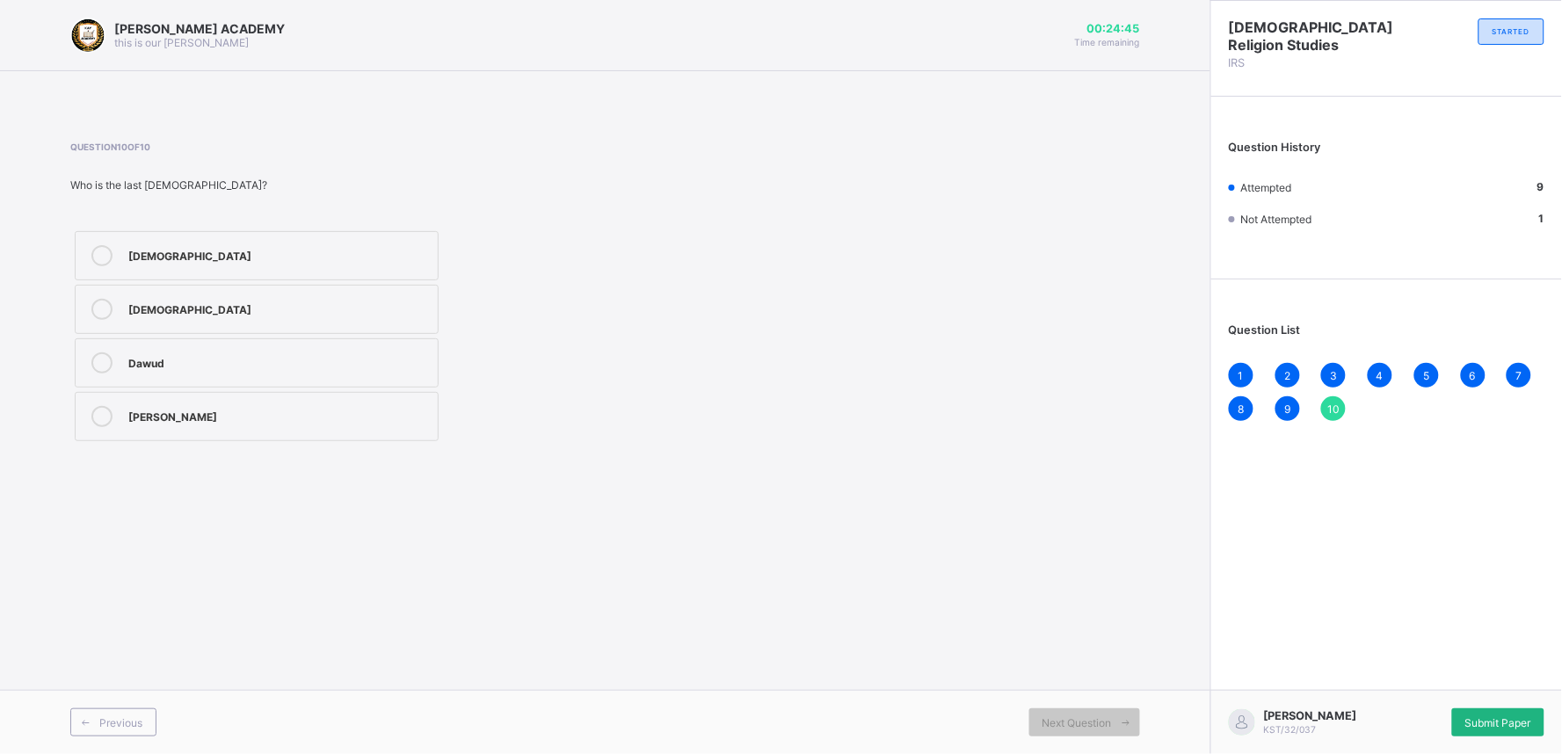
click at [1514, 717] on span "Submit Paper" at bounding box center [1498, 722] width 66 height 13
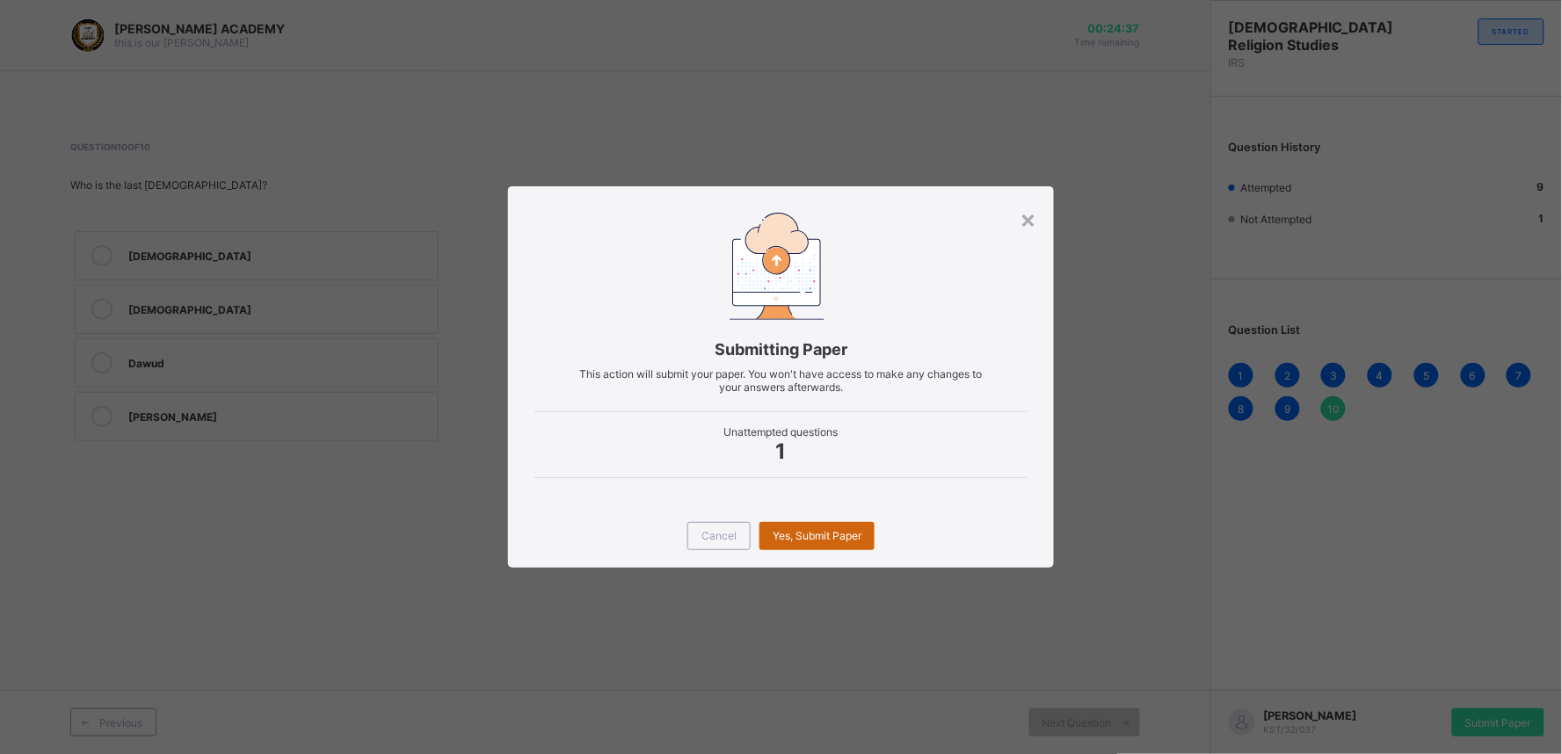
click at [814, 542] on div "Yes, Submit Paper" at bounding box center [816, 536] width 115 height 28
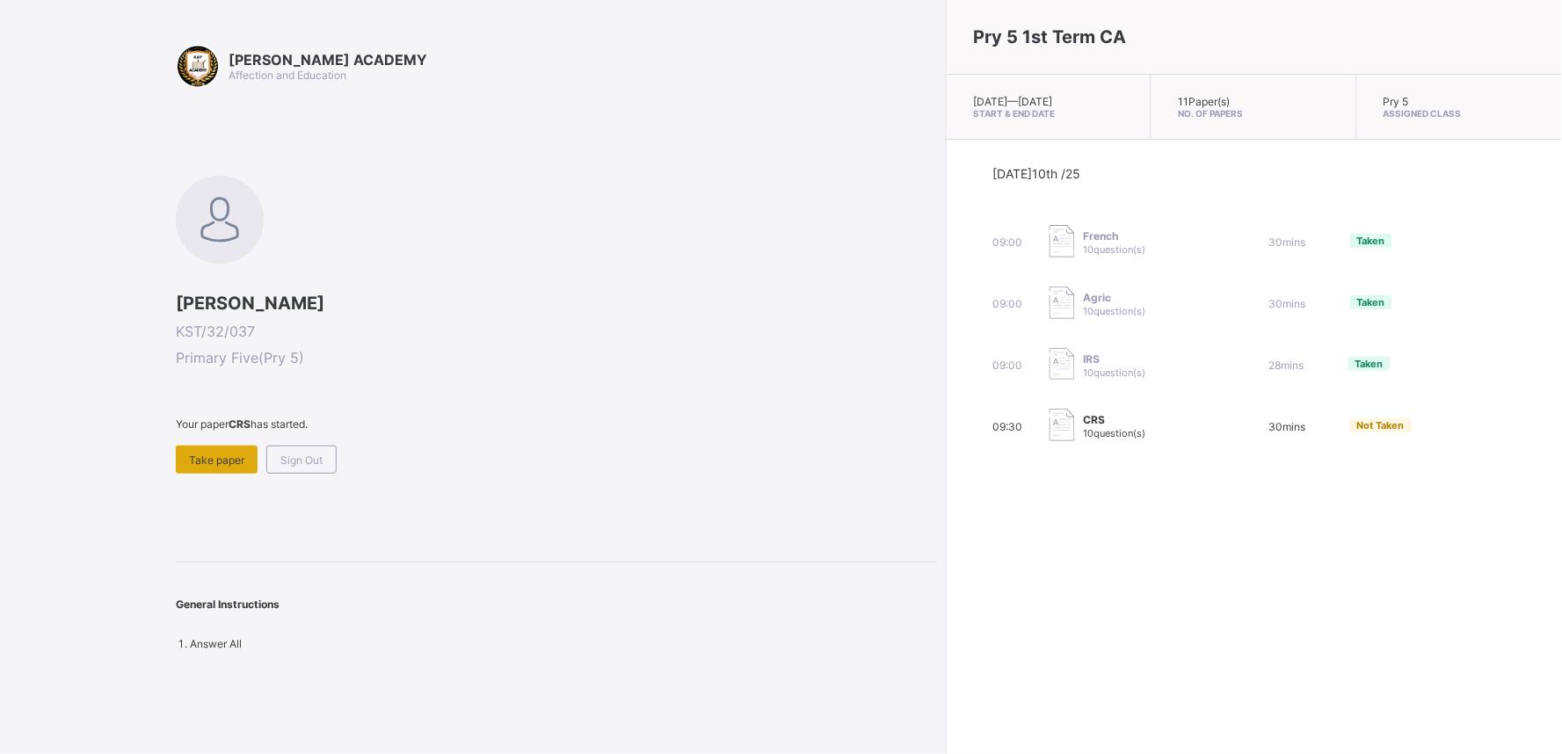
click at [237, 453] on span "Take paper" at bounding box center [216, 459] width 55 height 13
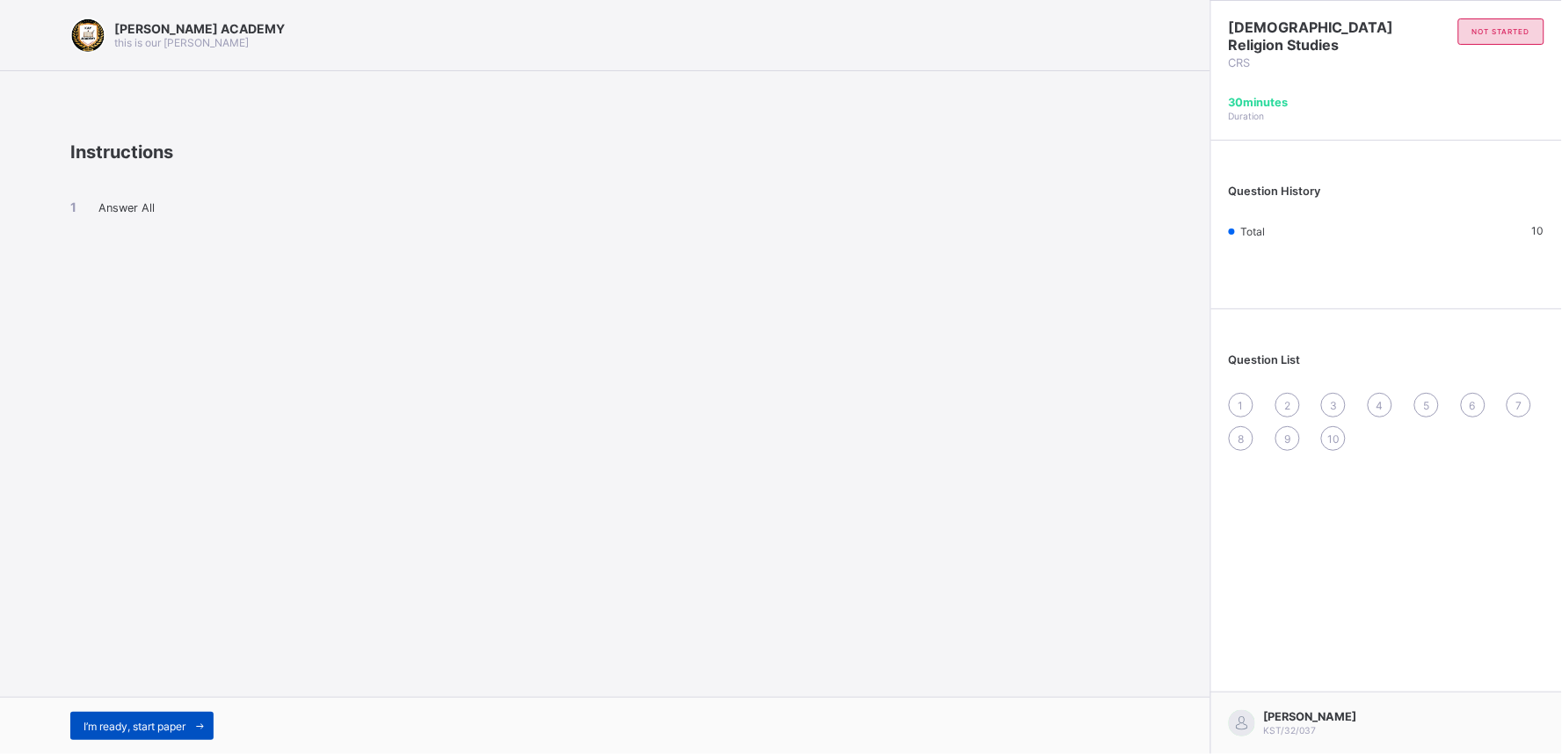
click at [126, 715] on div "I’m ready, start paper" at bounding box center [141, 726] width 143 height 28
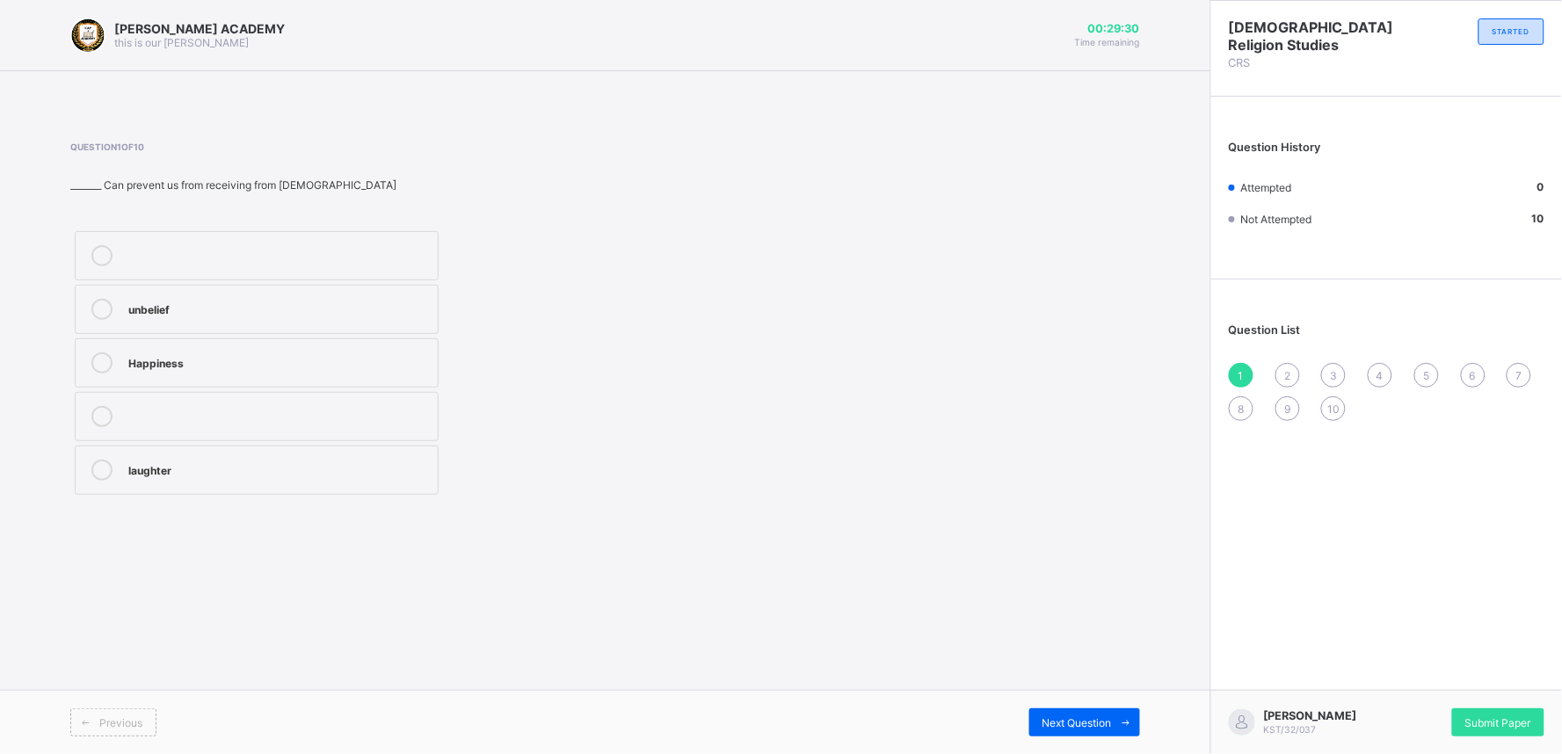
click at [151, 351] on label "Happiness" at bounding box center [257, 362] width 364 height 49
click at [1283, 370] on div "2" at bounding box center [1287, 375] width 25 height 25
click at [207, 453] on label "Happy and contented" at bounding box center [257, 470] width 364 height 49
click at [1328, 369] on div "3" at bounding box center [1333, 375] width 25 height 25
click at [155, 373] on div "farmer" at bounding box center [278, 362] width 301 height 21
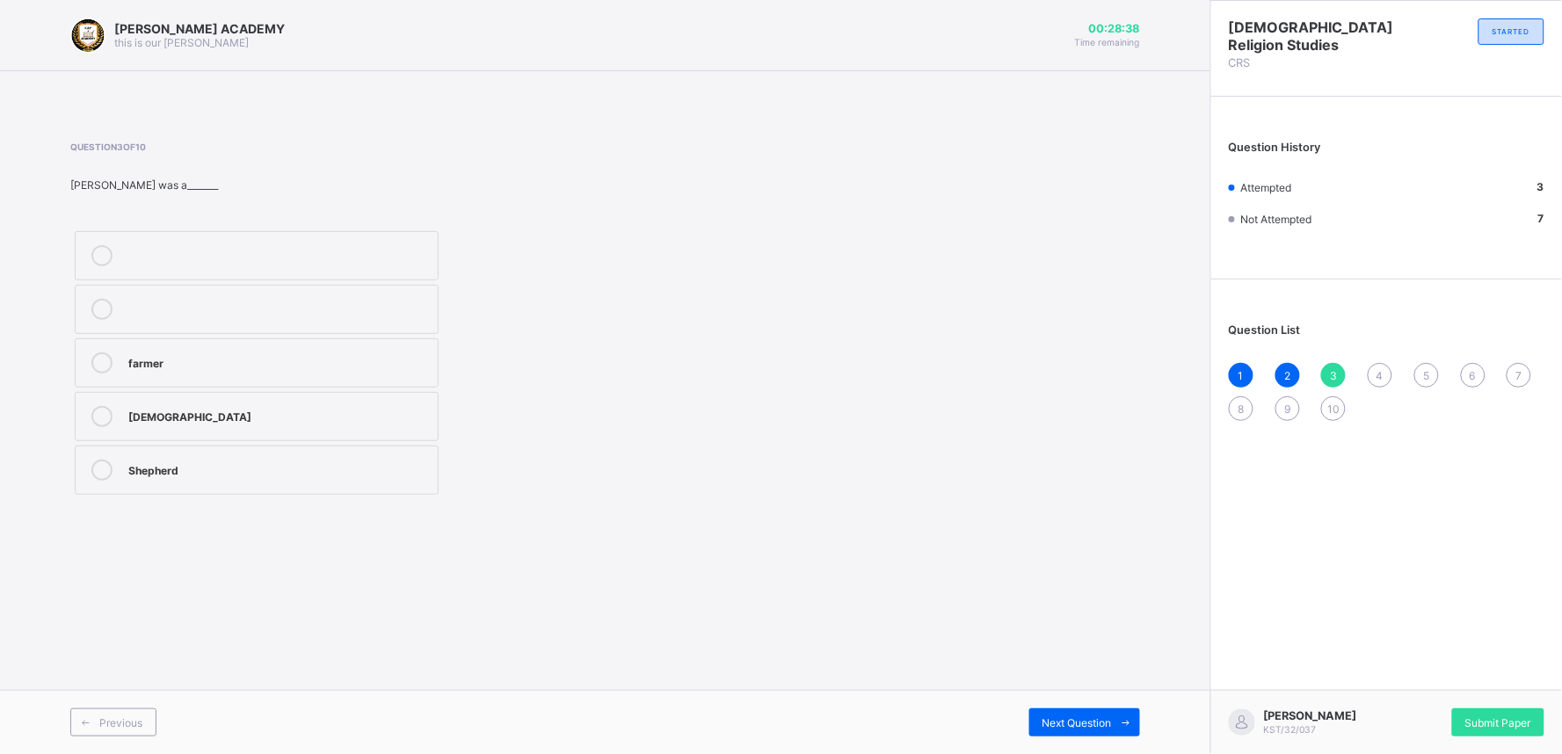
click at [1381, 369] on span "4" at bounding box center [1379, 375] width 7 height 13
click at [137, 243] on label "Herod" at bounding box center [257, 255] width 364 height 49
click at [1421, 371] on div "5" at bounding box center [1426, 375] width 25 height 25
click at [144, 250] on div "Aero plane" at bounding box center [278, 254] width 301 height 18
click at [1469, 359] on div "Question List 1 2 3 4 5 6 7 8 9 10" at bounding box center [1386, 363] width 351 height 150
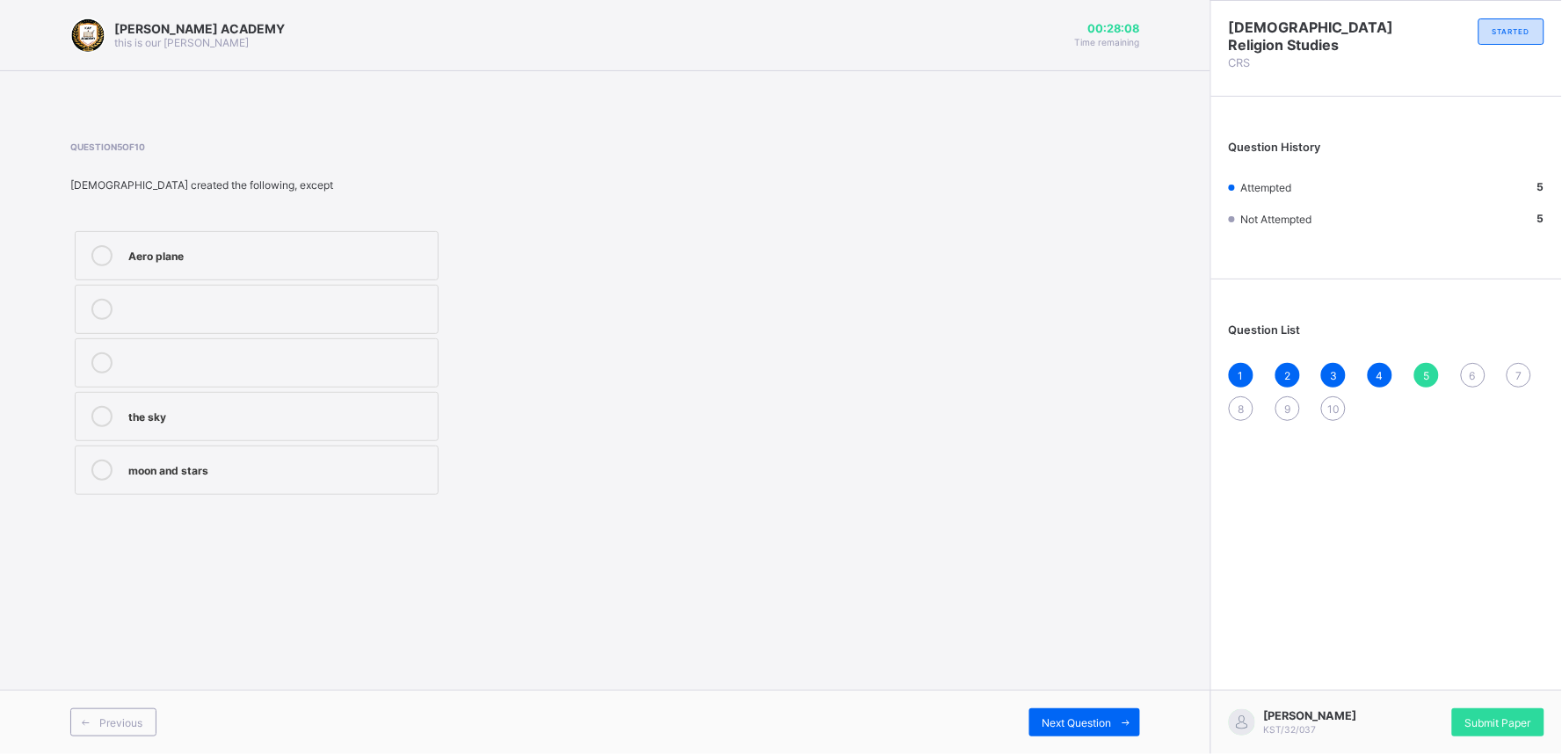
click at [1469, 359] on div "Question List 1 2 3 4 5 6 7 8 9 10" at bounding box center [1386, 363] width 351 height 150
click at [1469, 363] on div "1 2 3 4 5 6 7 8 9 10" at bounding box center [1385, 392] width 315 height 58
click at [1469, 366] on div "1 2 3 4 5 6 7 8 9 10" at bounding box center [1385, 392] width 315 height 58
click at [1469, 369] on span "6" at bounding box center [1472, 375] width 6 height 13
click at [164, 348] on label "[DEMOGRAPHIC_DATA] spoke to him" at bounding box center [257, 362] width 364 height 49
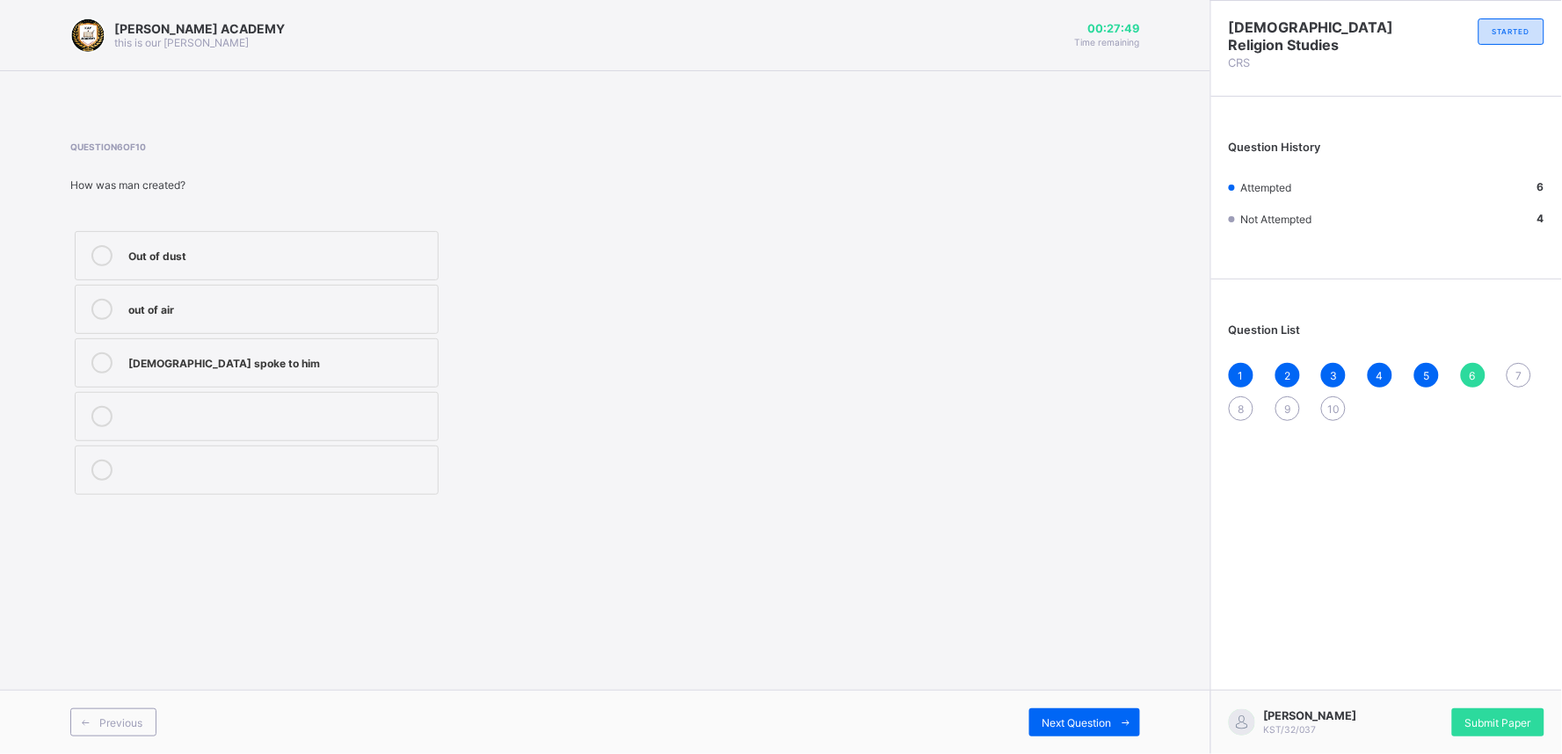
click at [1525, 374] on div "7" at bounding box center [1518, 375] width 25 height 25
click at [143, 245] on div "[PERSON_NAME]" at bounding box center [278, 254] width 301 height 18
click at [1240, 396] on div "8" at bounding box center [1240, 408] width 25 height 25
click at [159, 350] on label "moon and stars" at bounding box center [257, 362] width 364 height 49
click at [1284, 392] on div "1 2 3 4 5 6 7 8 9 10" at bounding box center [1385, 392] width 315 height 58
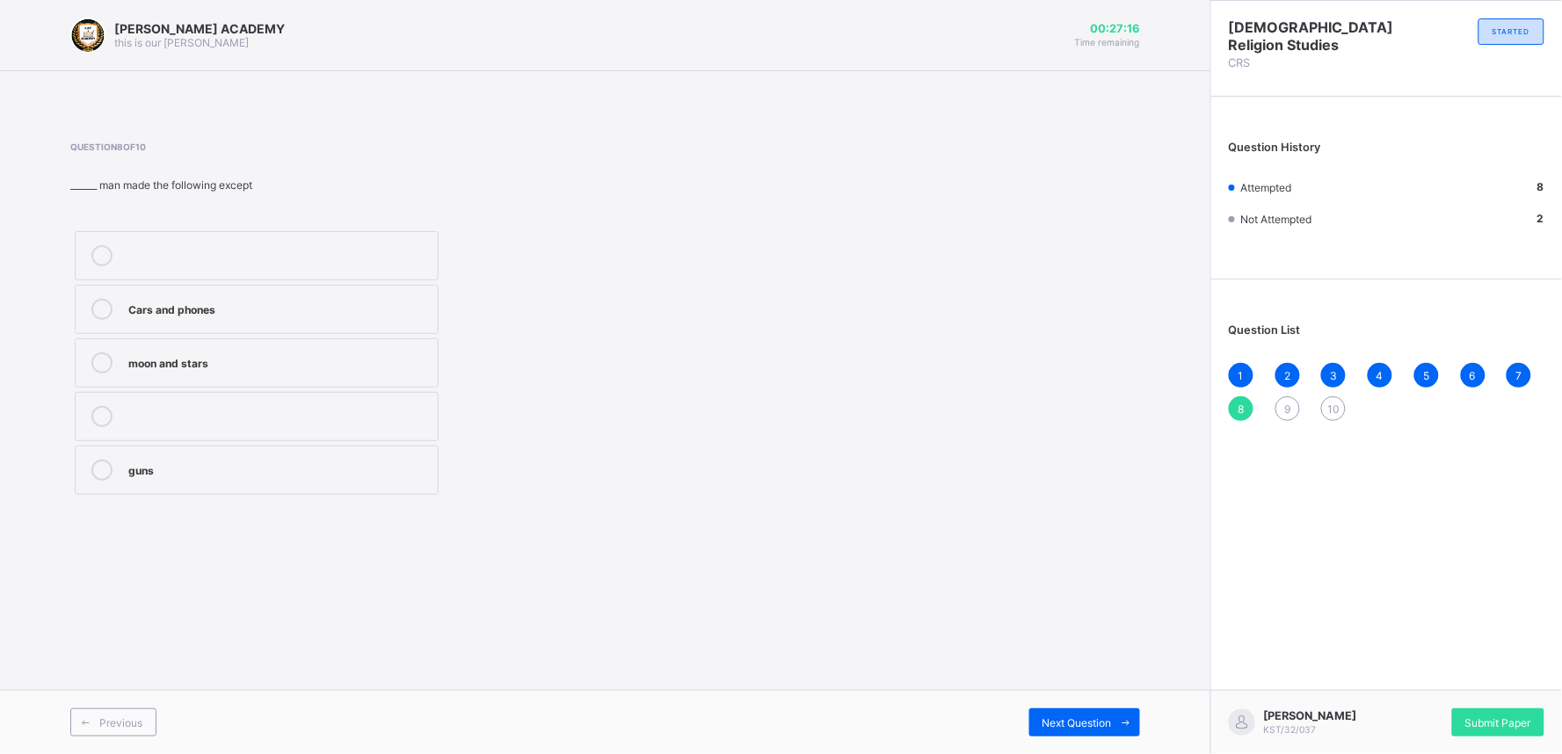
click at [1285, 396] on div "9" at bounding box center [1287, 408] width 25 height 25
click at [149, 308] on div "Creation" at bounding box center [278, 308] width 301 height 18
click at [1330, 402] on span "10" at bounding box center [1333, 408] width 12 height 13
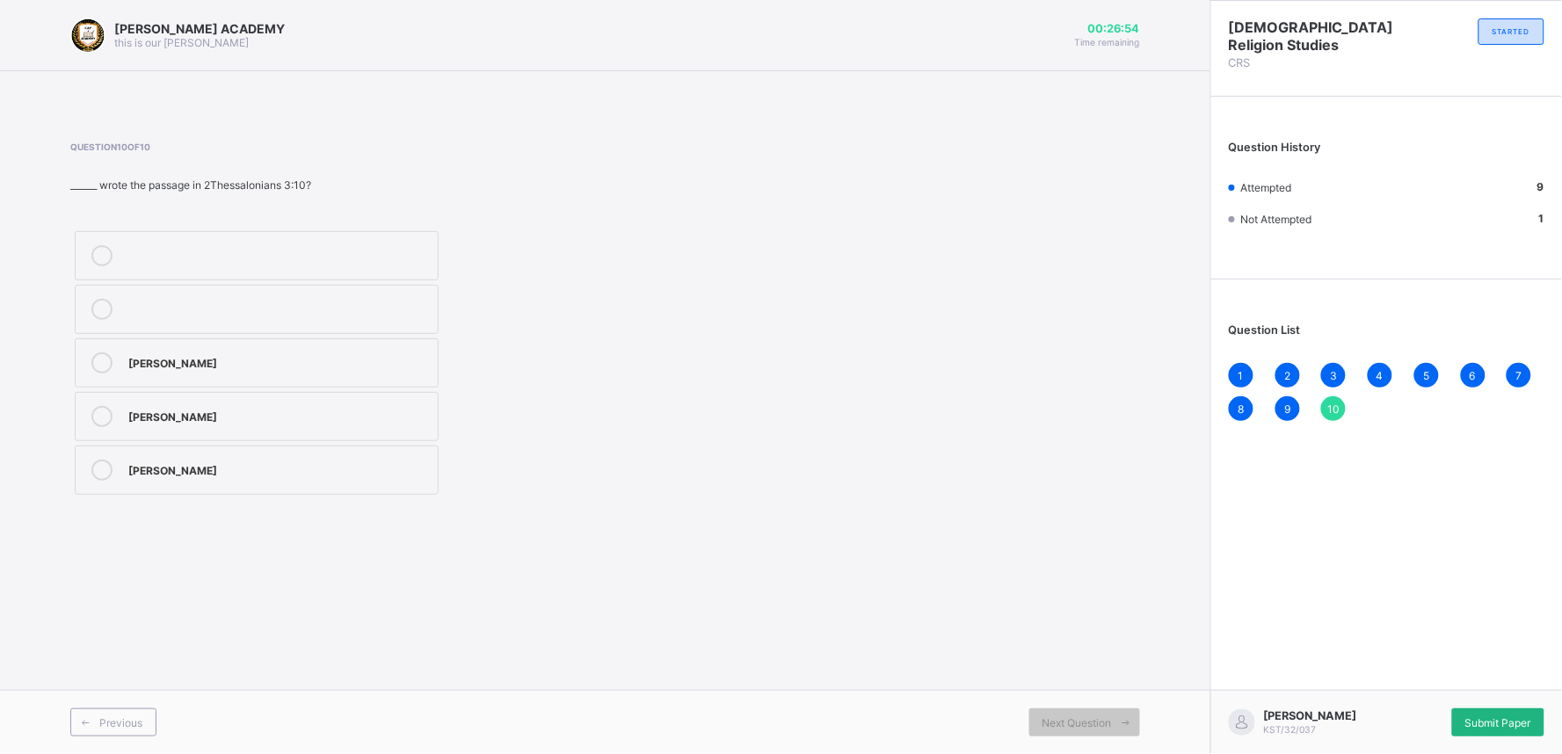
click at [1505, 730] on div "Submit Paper" at bounding box center [1498, 722] width 92 height 28
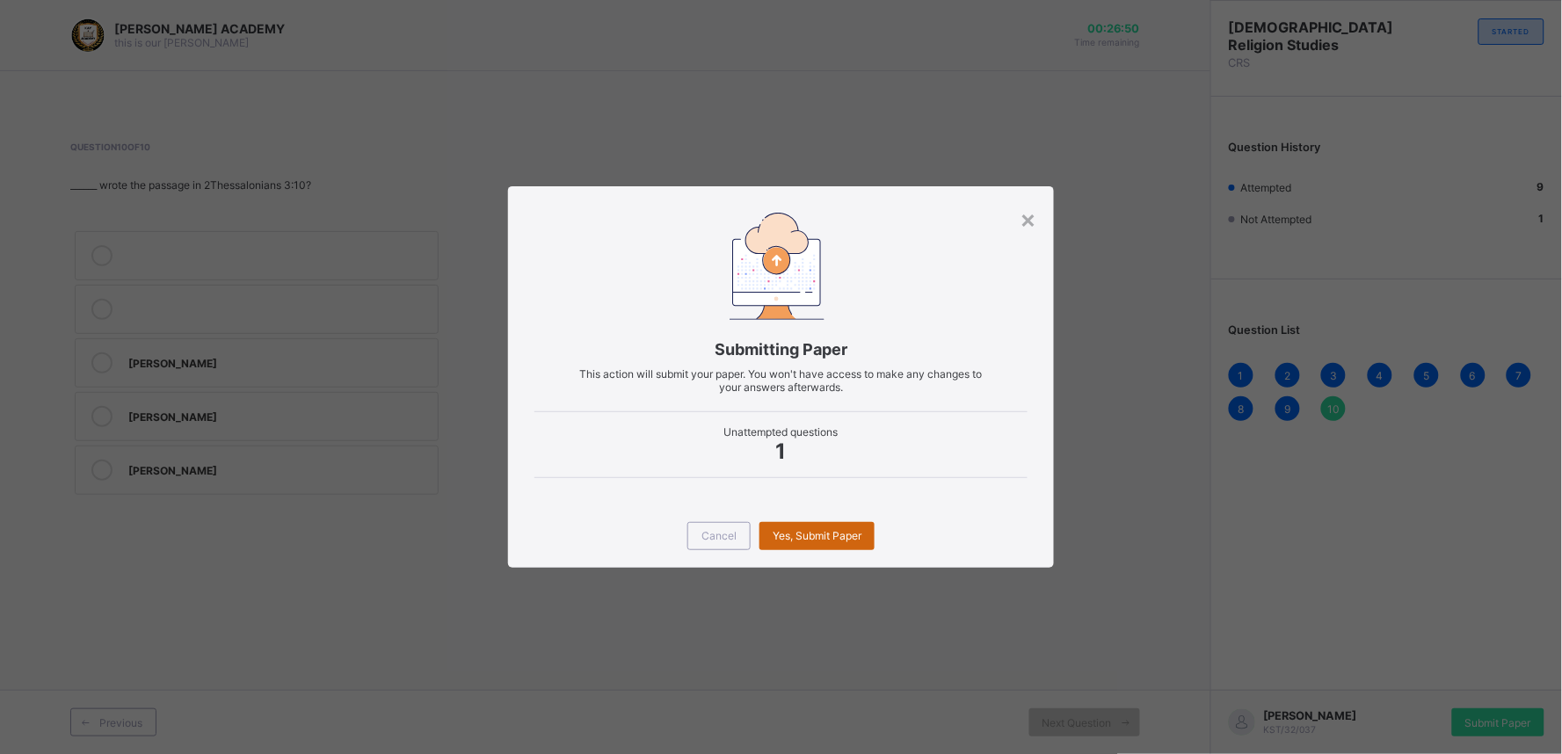
click at [787, 525] on div "Yes, Submit Paper" at bounding box center [816, 536] width 115 height 28
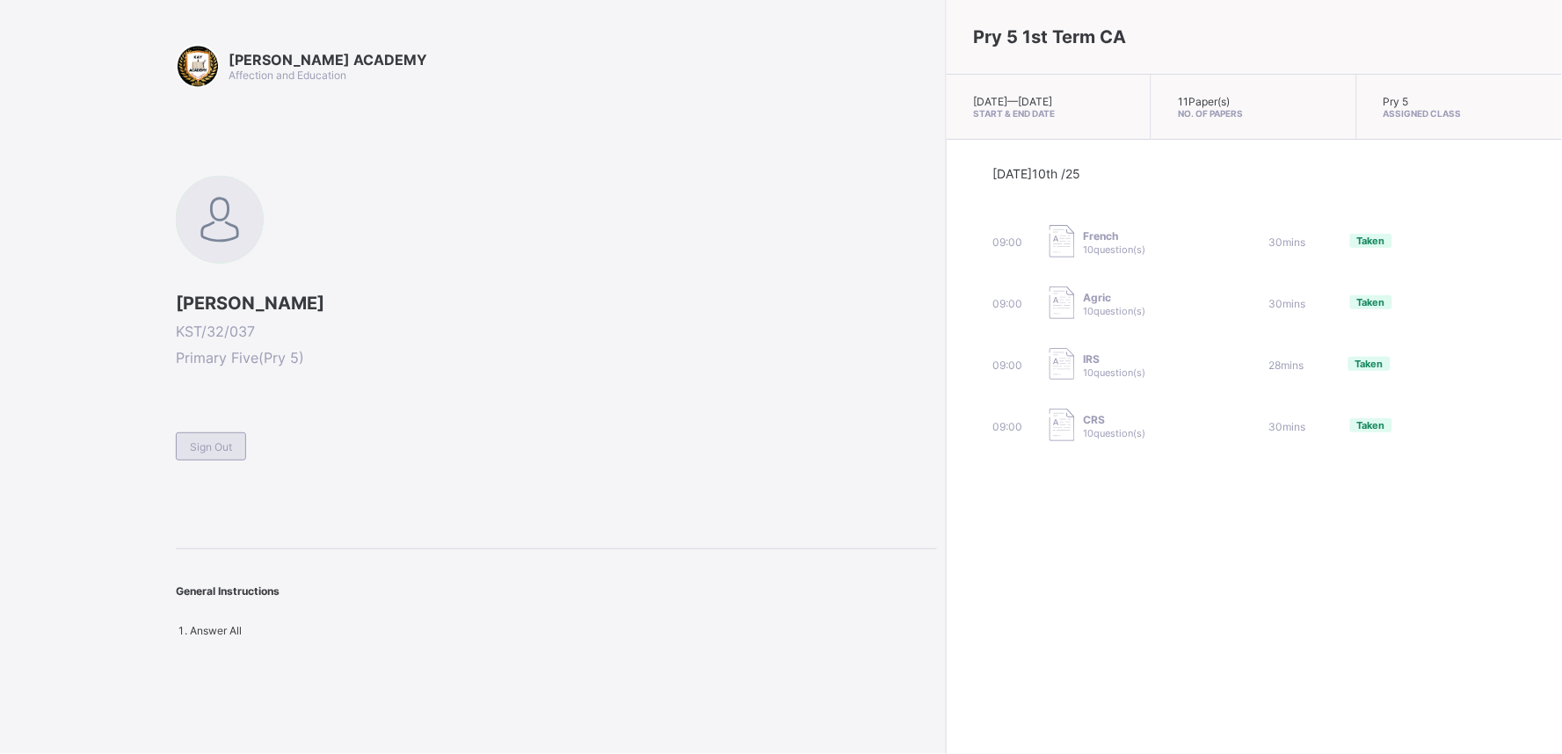
click at [205, 451] on div "Sign Out" at bounding box center [211, 446] width 70 height 28
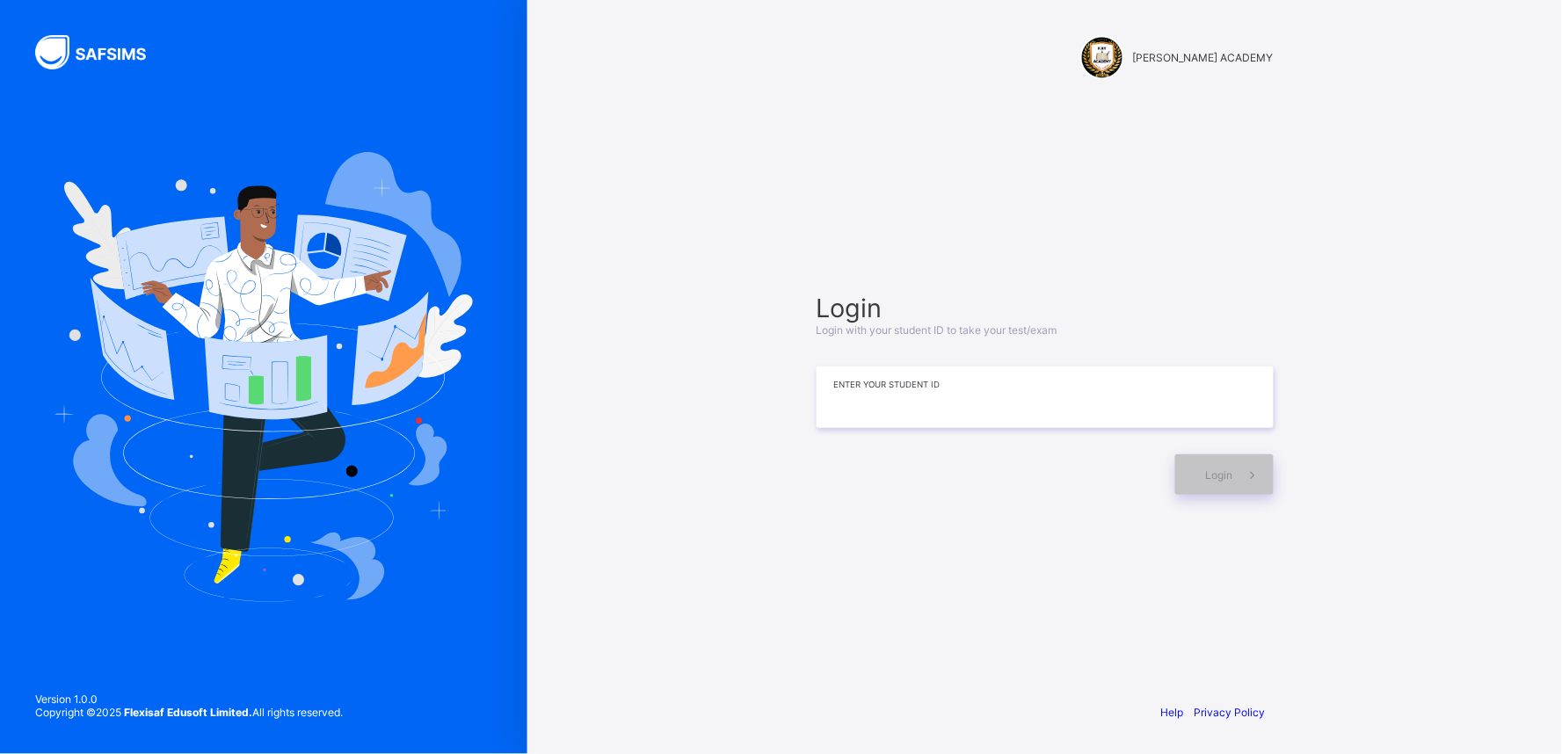
click at [862, 394] on input at bounding box center [1044, 397] width 457 height 62
type input "*******"
